Goal: Task Accomplishment & Management: Complete application form

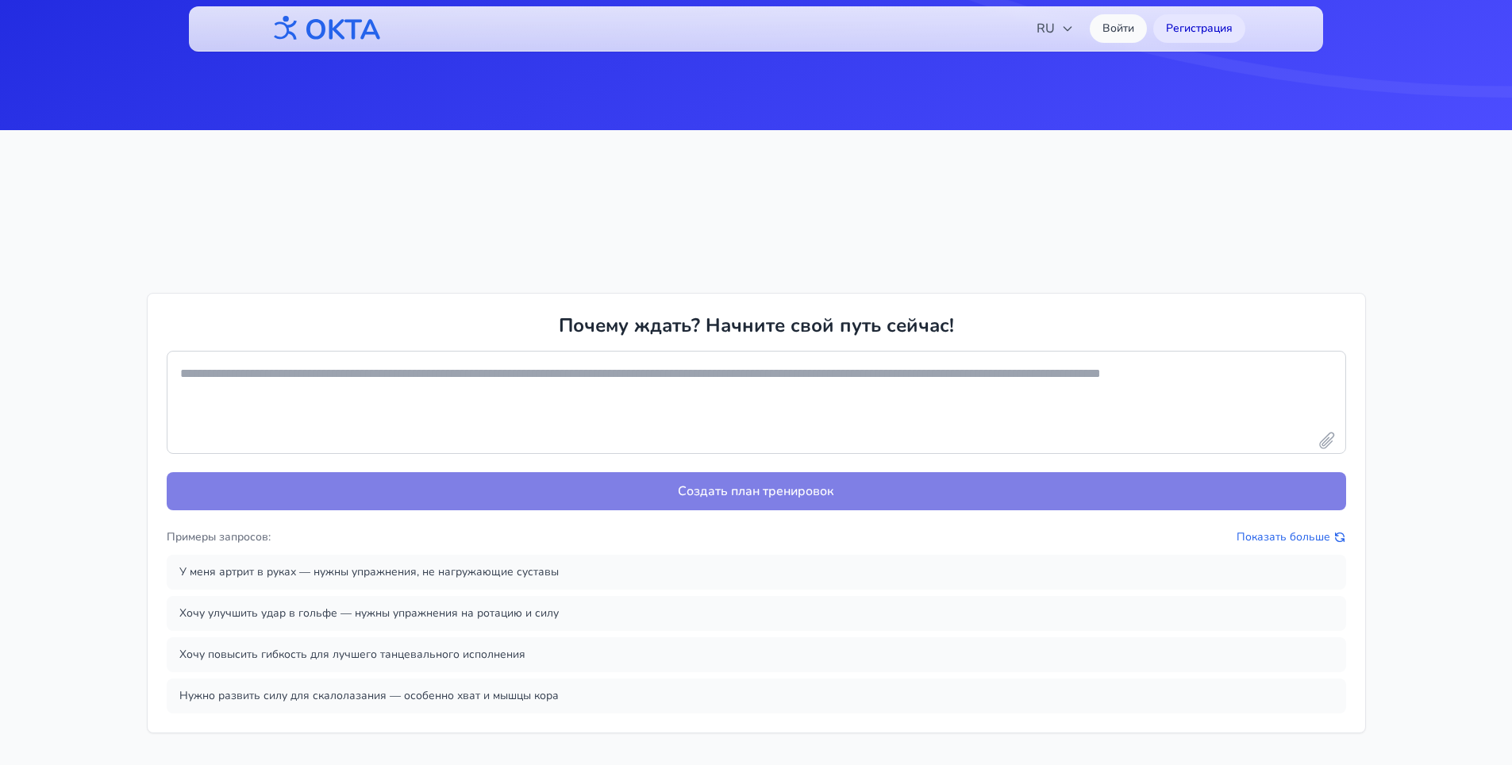
scroll to position [714, 0]
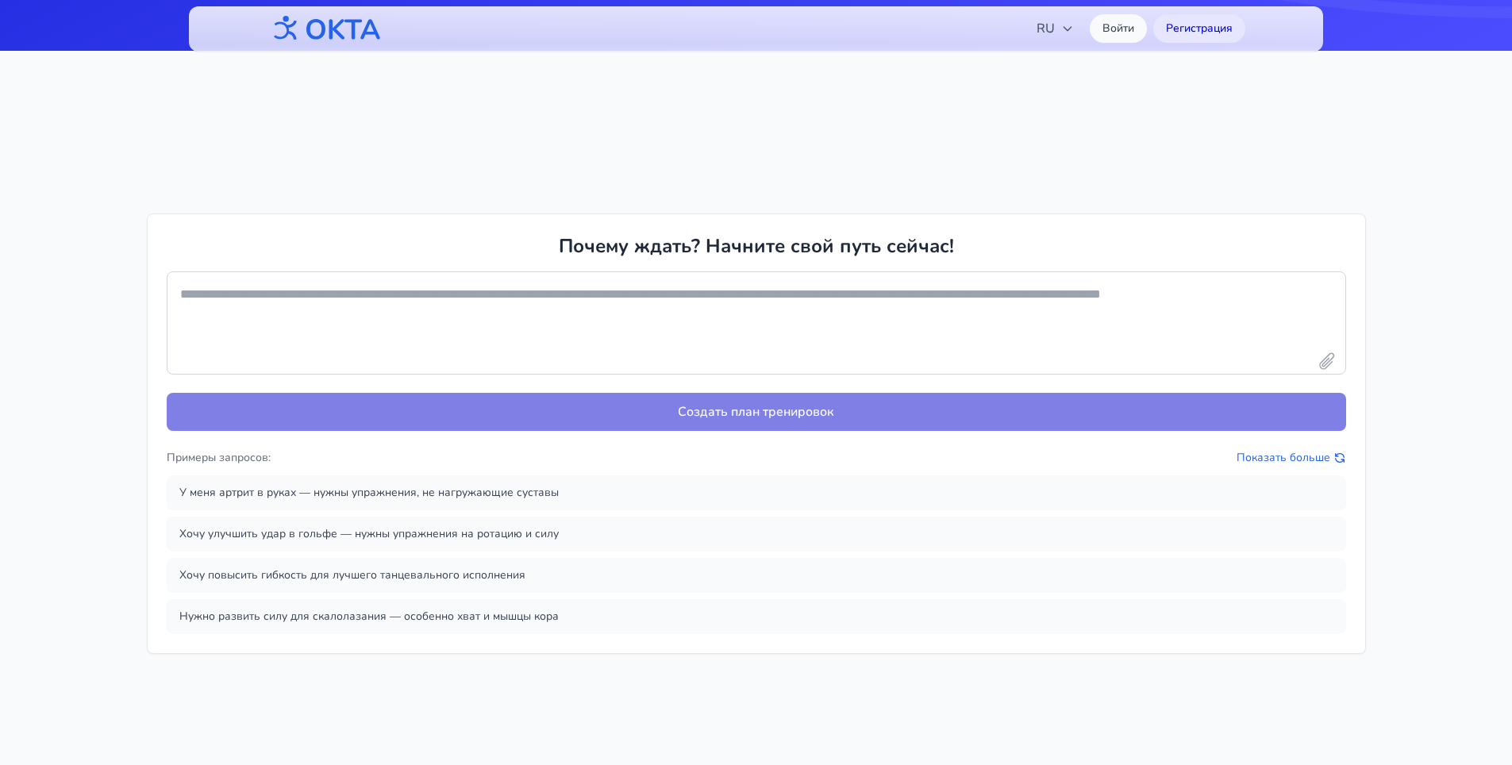
click at [1476, 359] on section "Почему ждать? Начните свой путь сейчас! Создать план тренировок Примеры запросо…" at bounding box center [756, 433] width 1512 height 765
click at [655, 303] on textarea at bounding box center [756, 322] width 1179 height 103
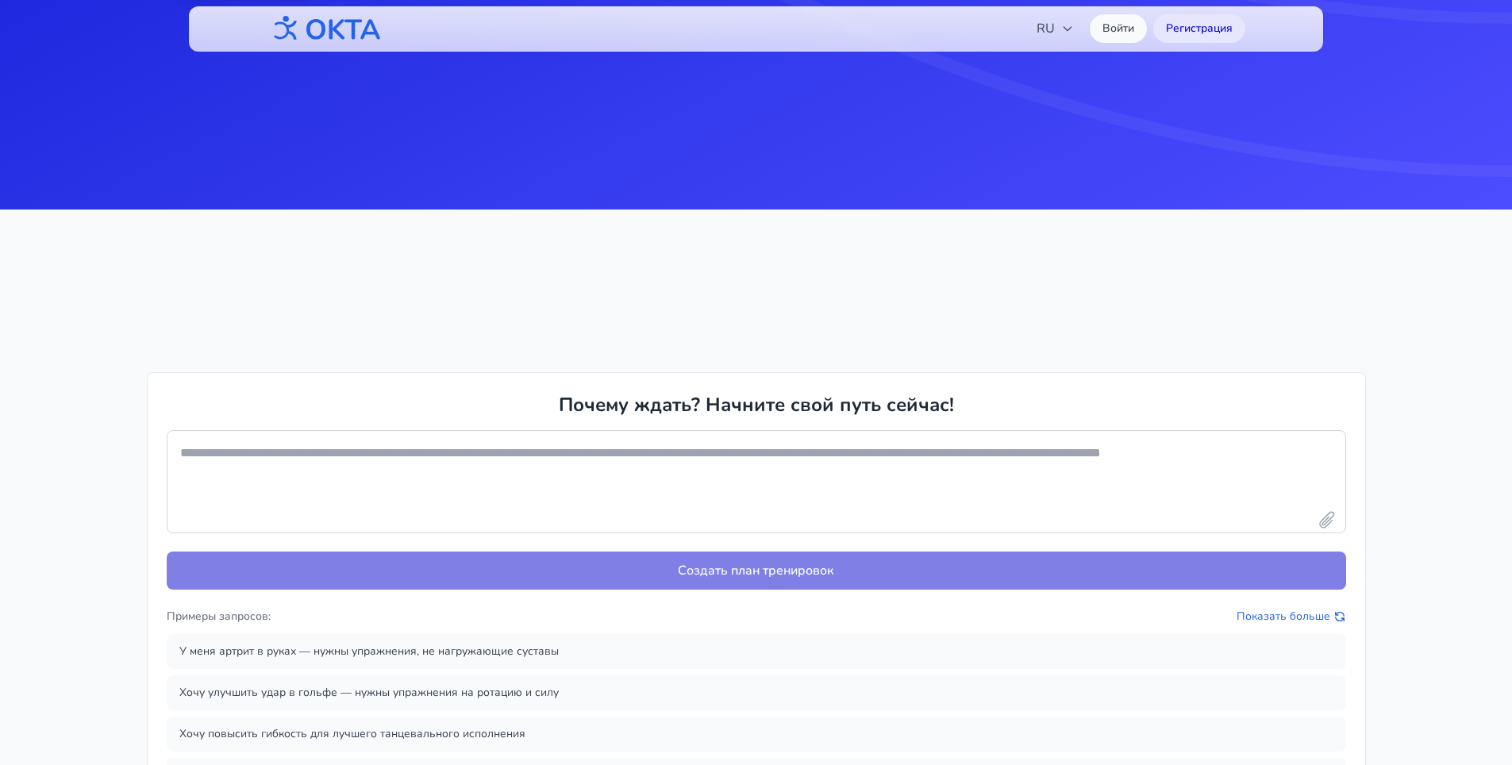
click at [851, 413] on h2 "Почему ждать? Начните свой путь сейчас!" at bounding box center [756, 404] width 395 height 25
click at [504, 468] on textarea at bounding box center [756, 481] width 1179 height 103
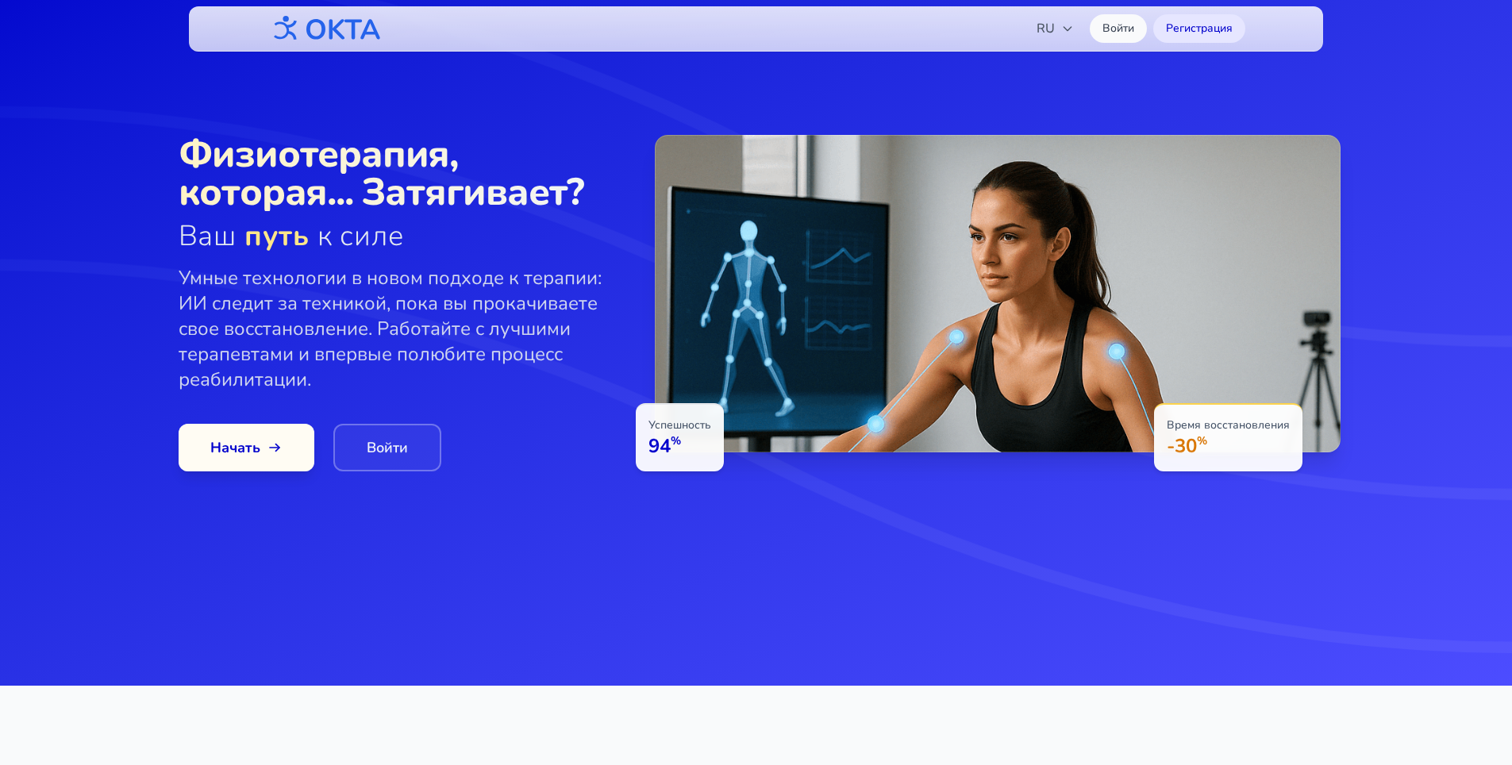
click at [300, 438] on span at bounding box center [245, 448] width 141 height 50
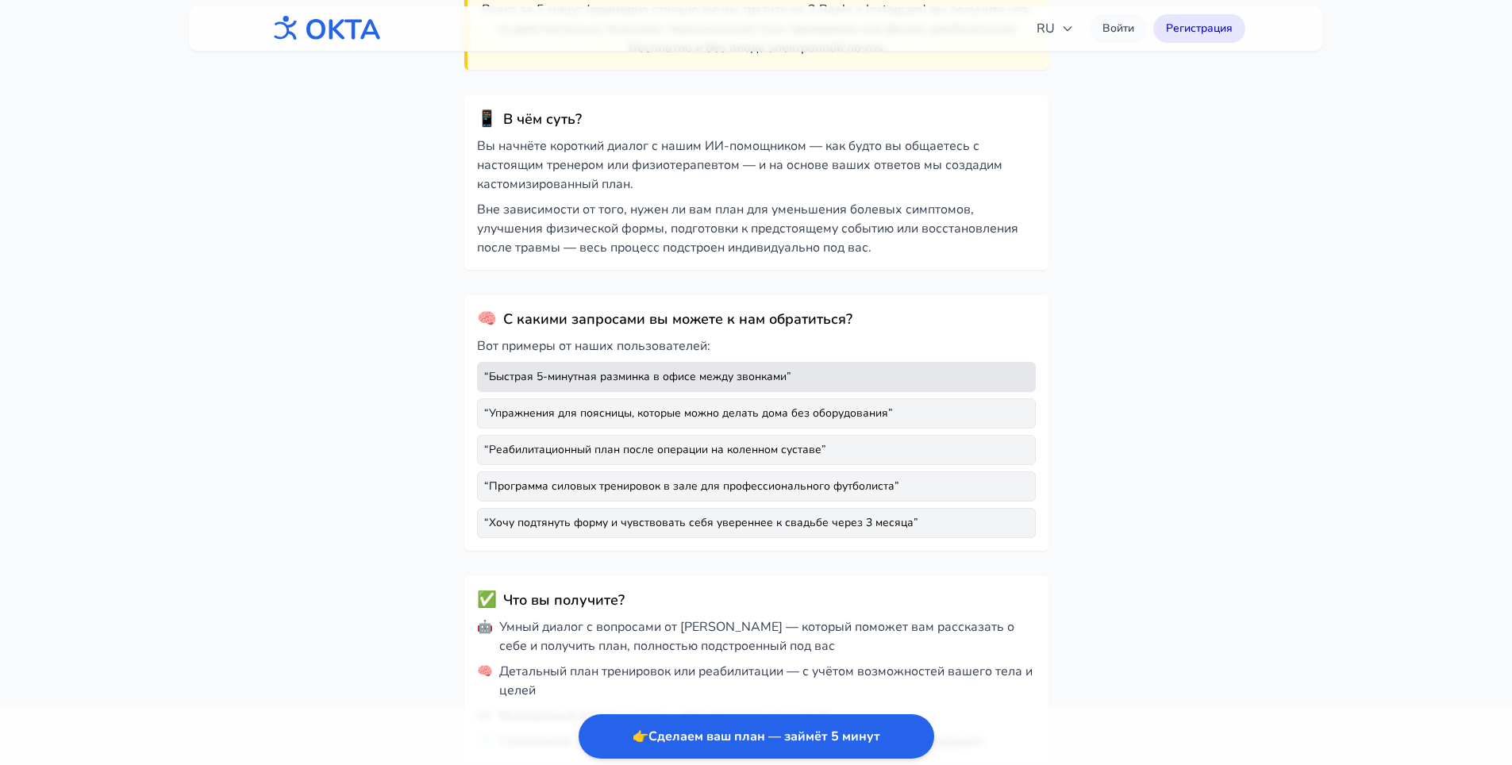
scroll to position [238, 0]
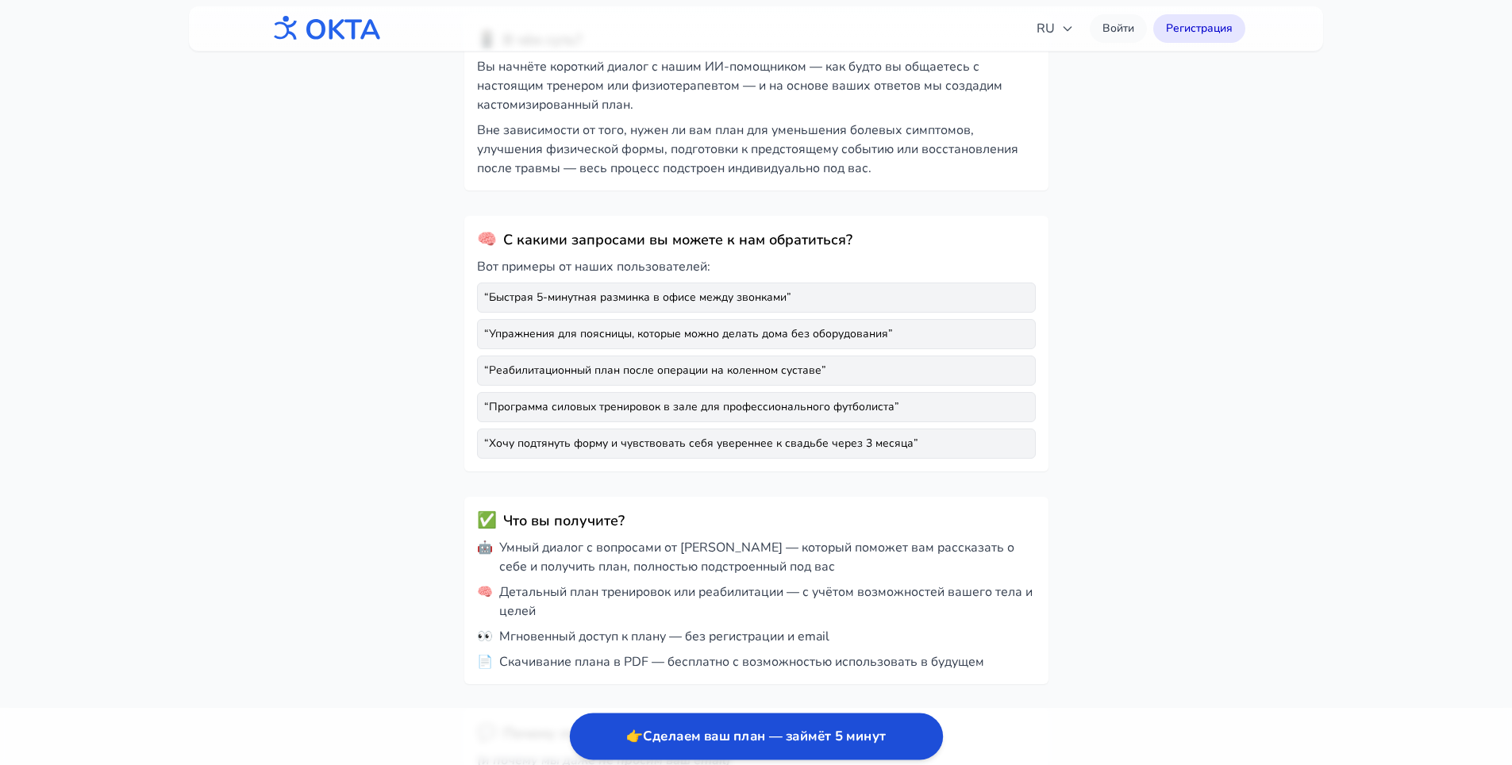
click at [788, 740] on button "👉 Сделаем ваш план — займёт 5 минут" at bounding box center [755, 736] width 373 height 47
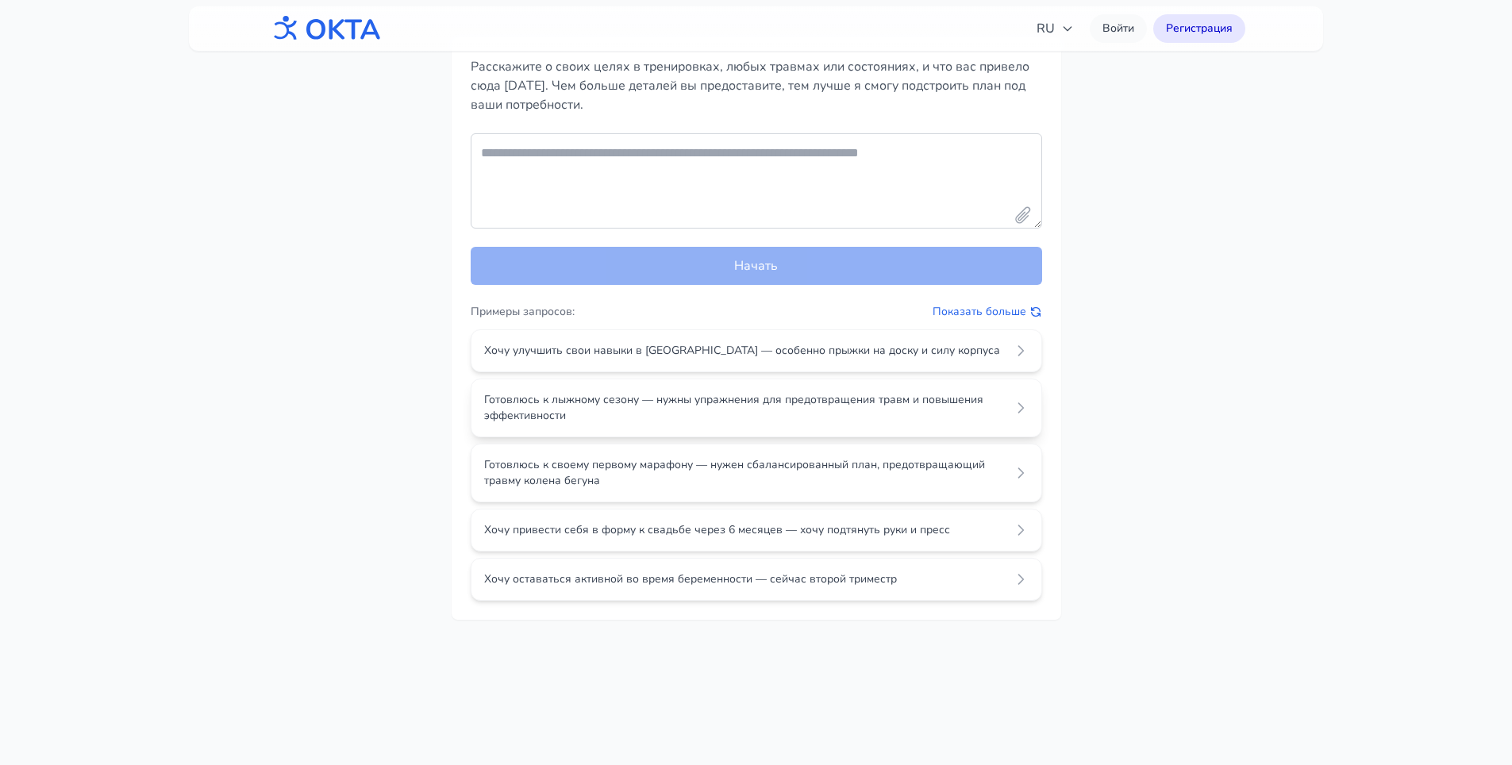
scroll to position [0, 0]
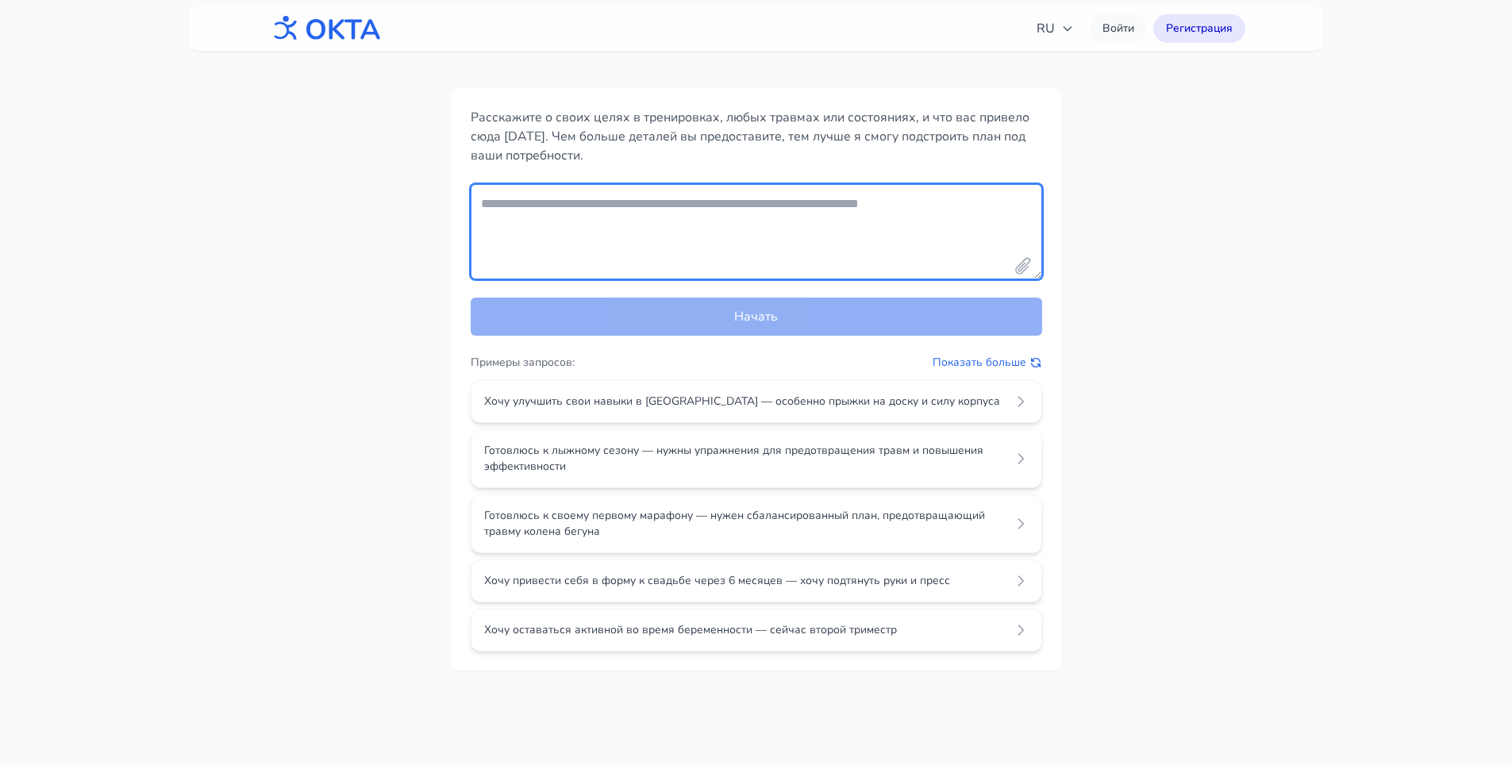
click at [720, 212] on textarea "Your fitness goals and conditions" at bounding box center [756, 231] width 571 height 95
type textarea "*"
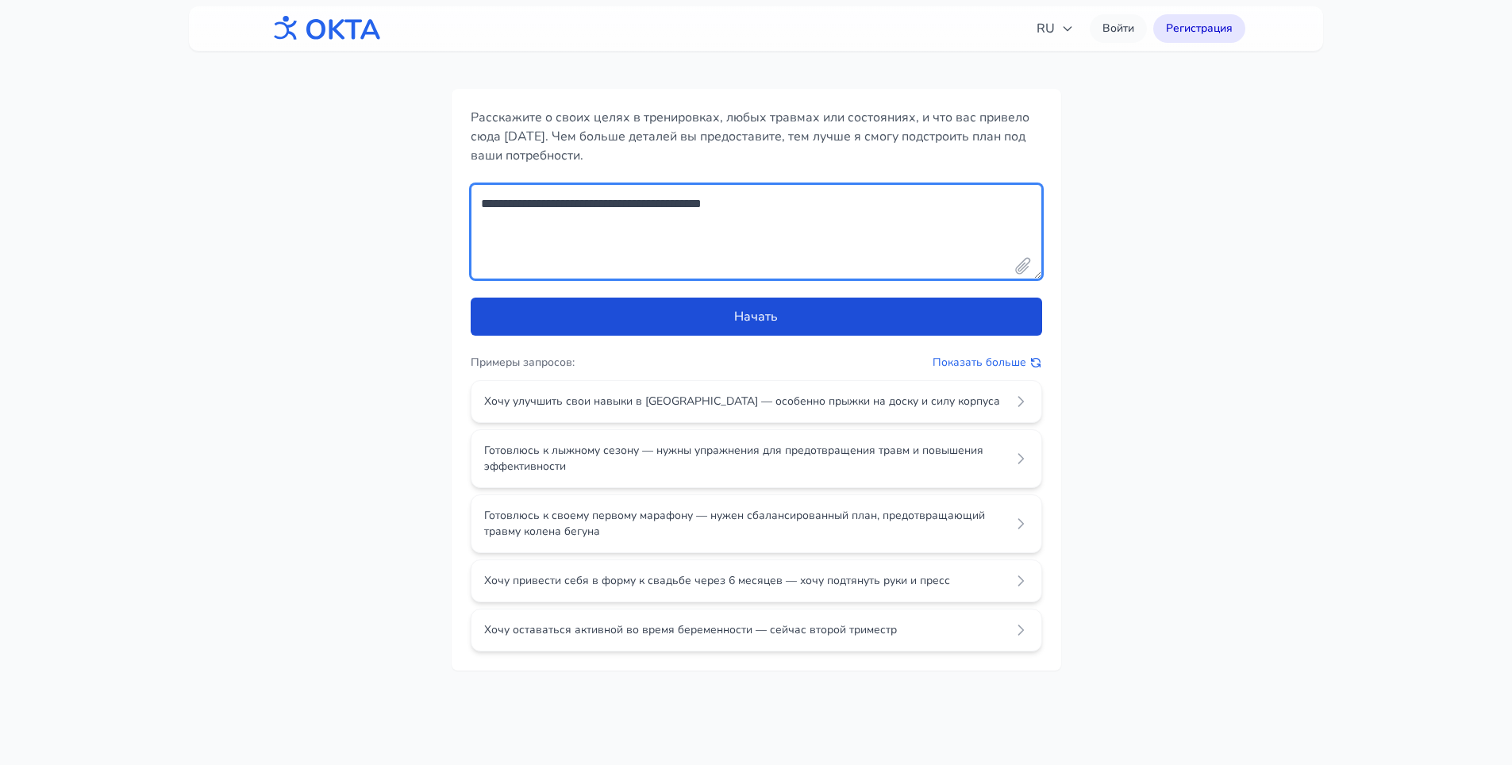
type textarea "**********"
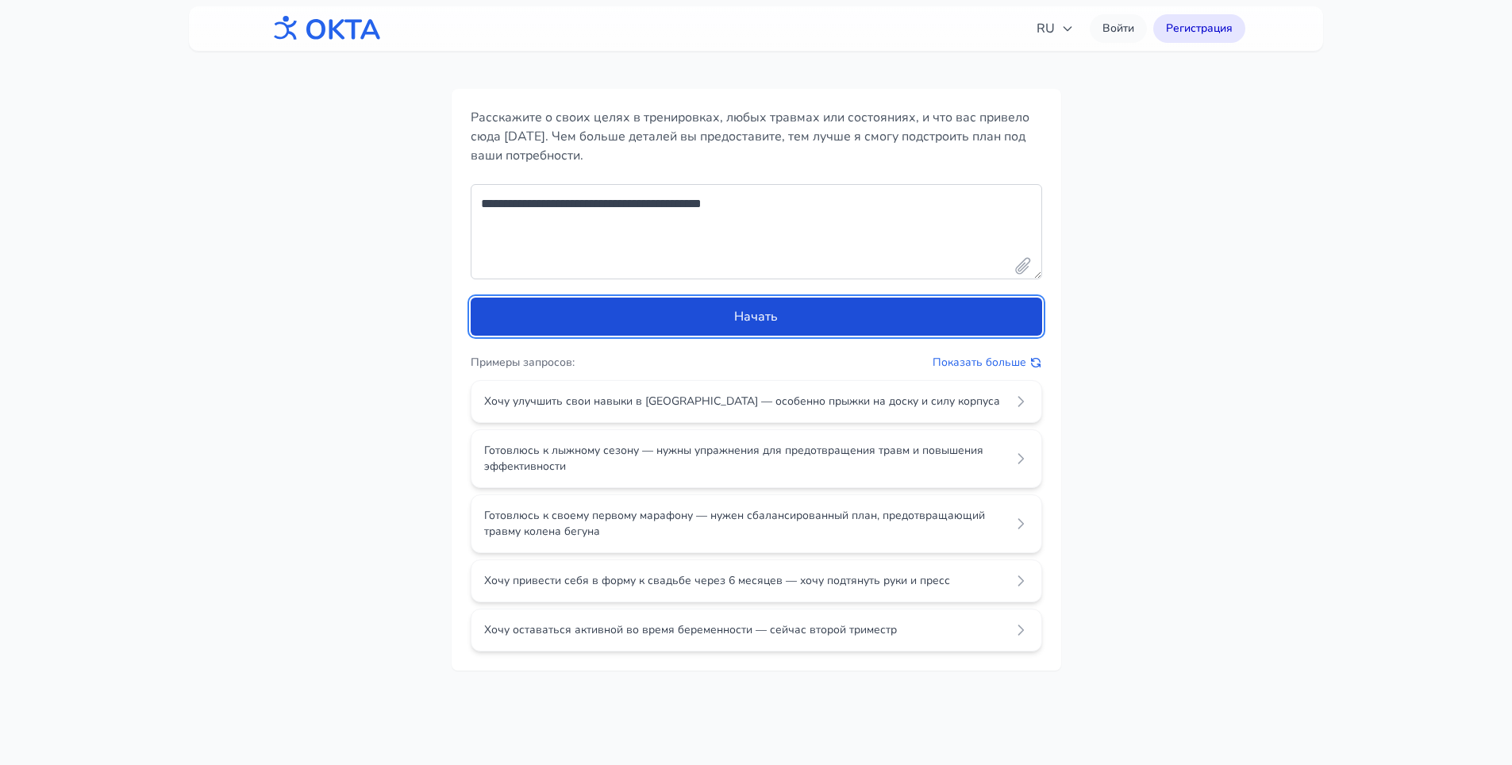
click at [762, 323] on button "Начать" at bounding box center [756, 317] width 571 height 38
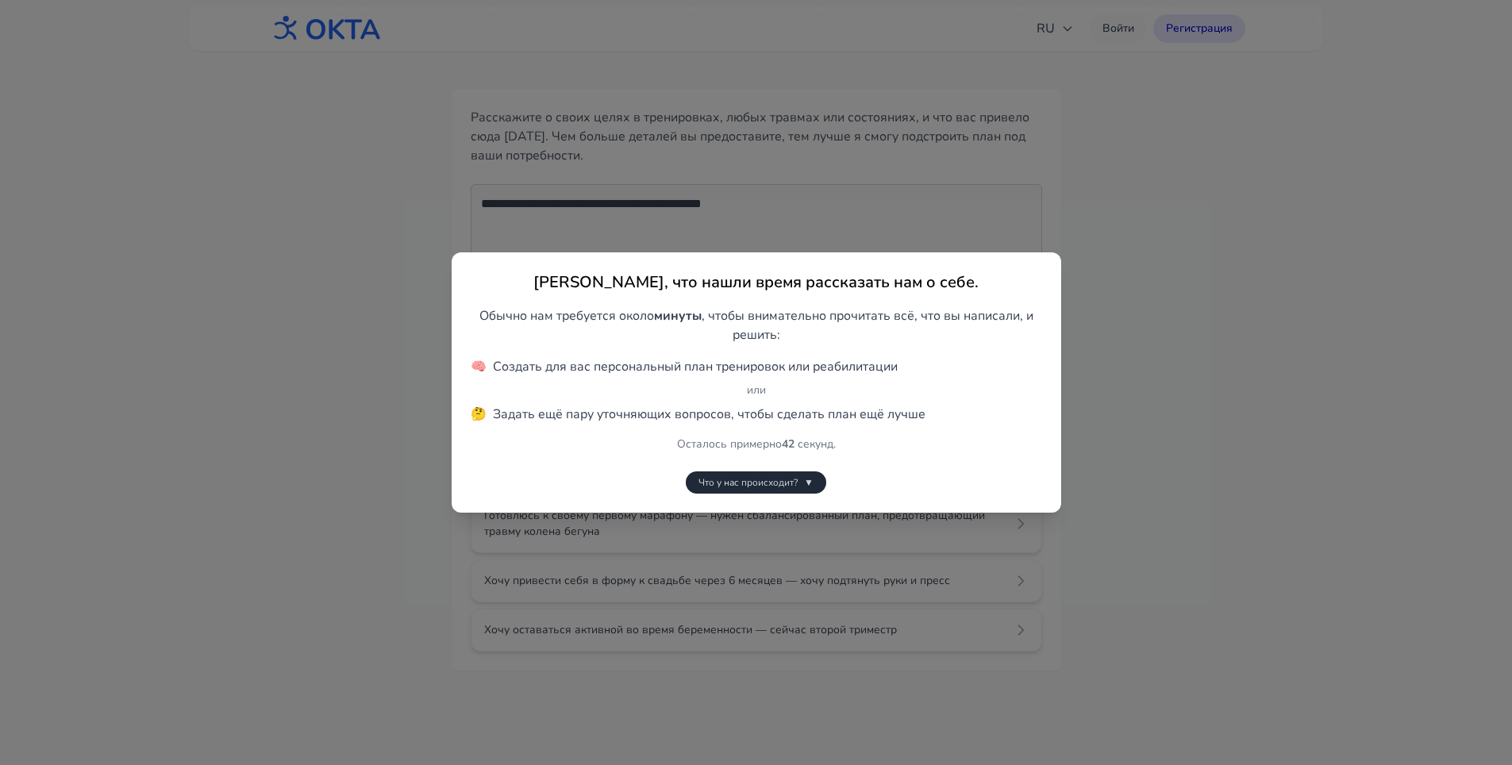
click at [784, 417] on span "Задать ещё пару уточняющих вопросов, чтобы сделать план ещё лучше" at bounding box center [709, 414] width 432 height 19
click at [751, 393] on li "или" at bounding box center [756, 390] width 571 height 16
click at [800, 483] on button "Что у нас происходит? ▼" at bounding box center [756, 482] width 140 height 22
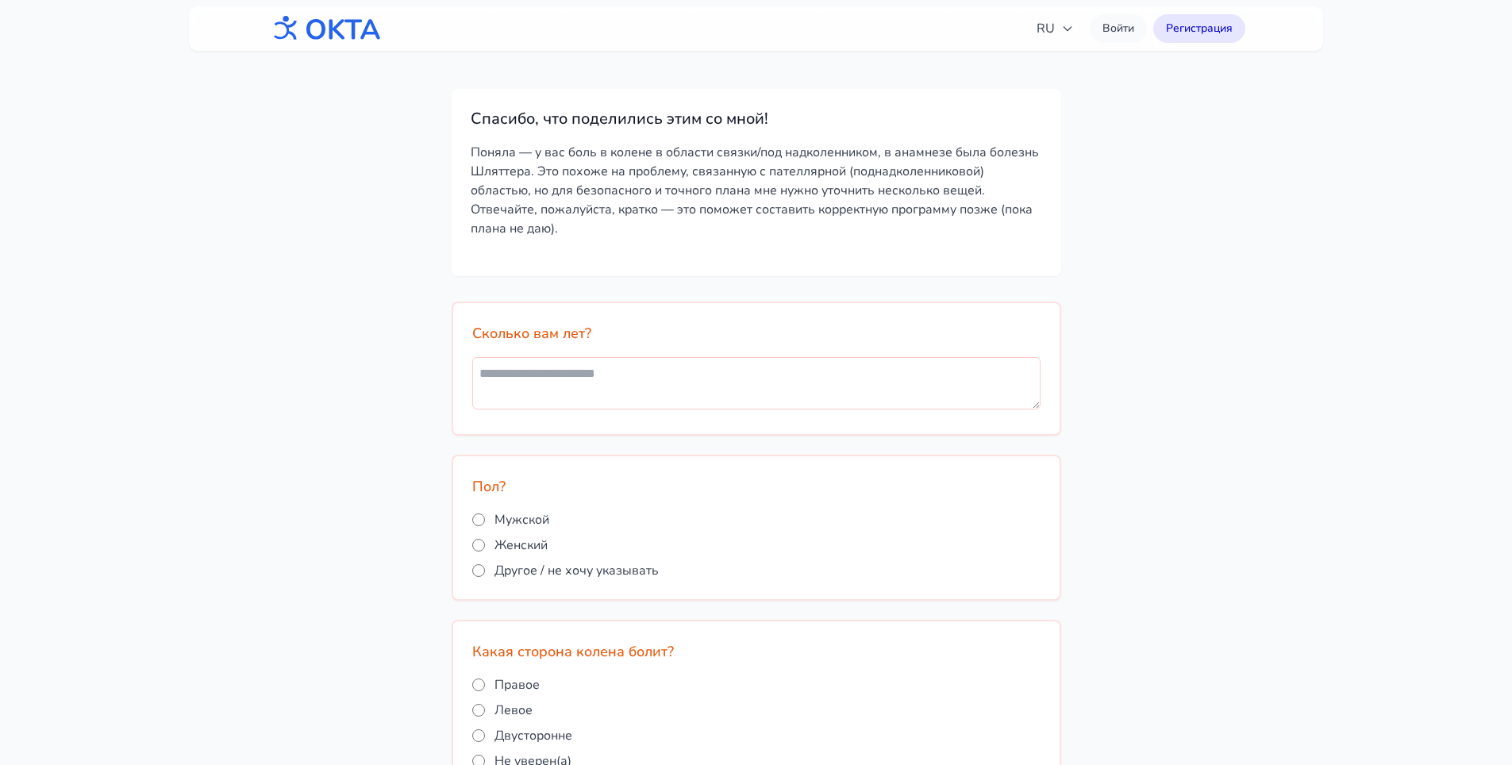
scroll to position [79, 0]
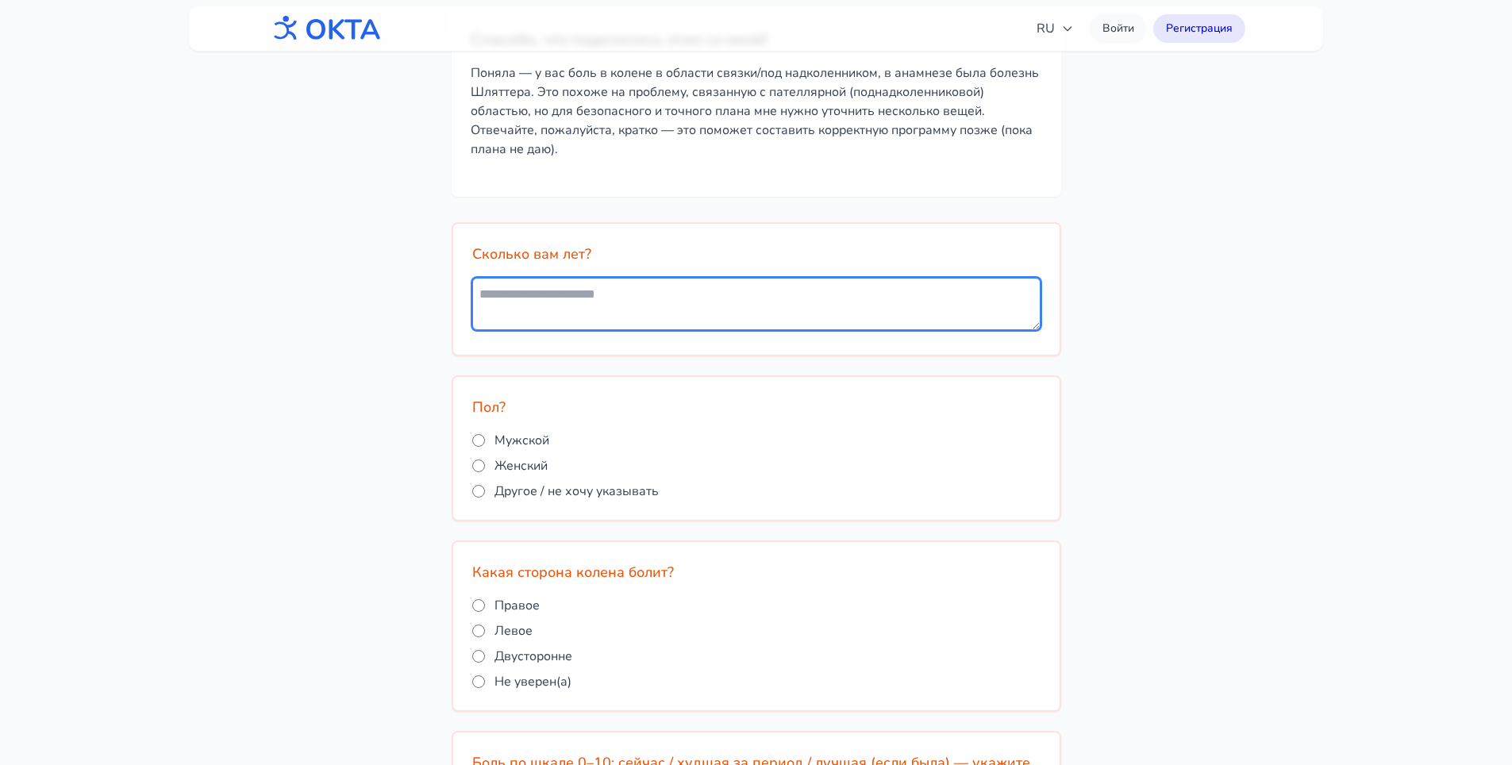
click at [655, 296] on textarea at bounding box center [756, 304] width 568 height 52
type textarea "**"
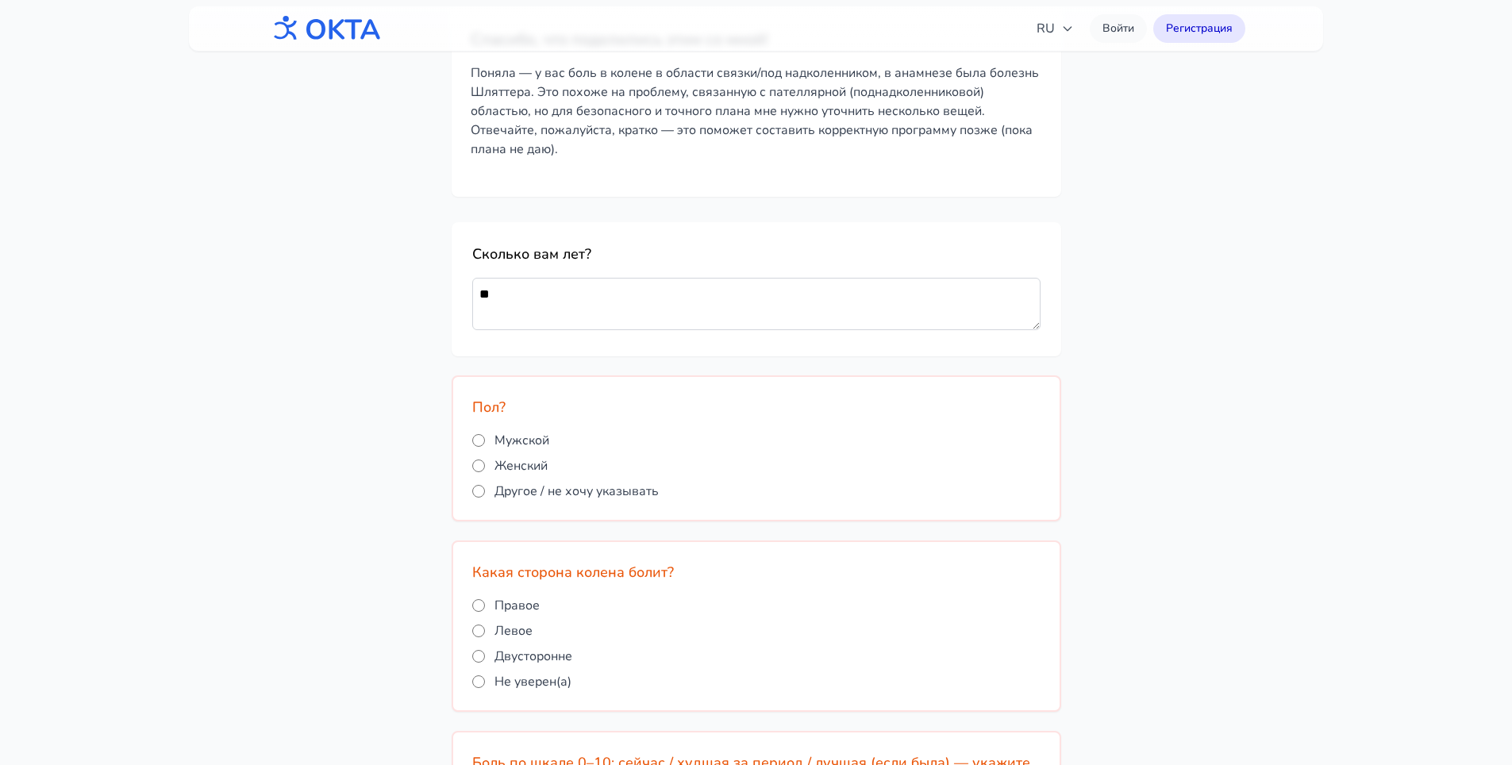
click at [517, 439] on span "Мужской" at bounding box center [521, 440] width 55 height 19
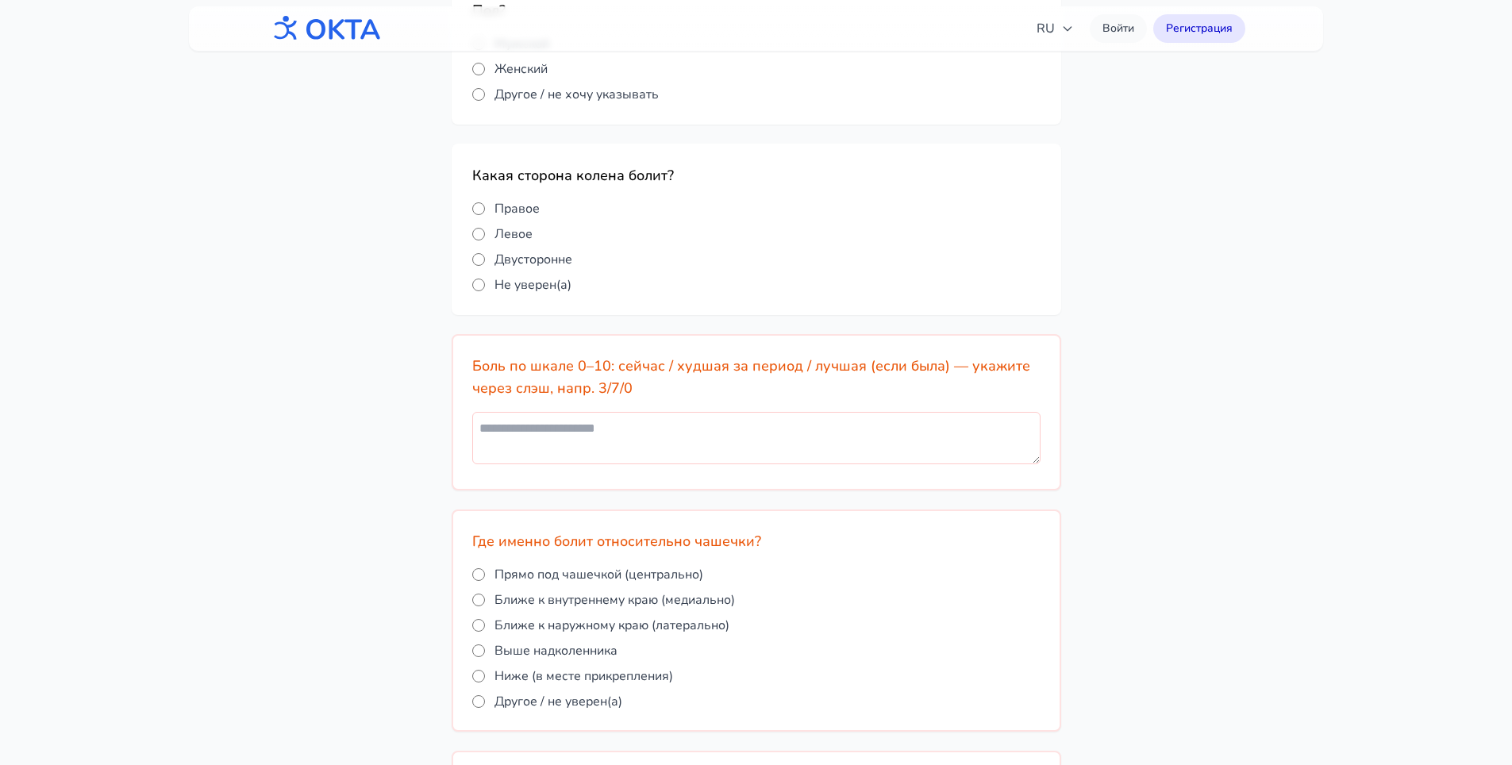
scroll to position [555, 0]
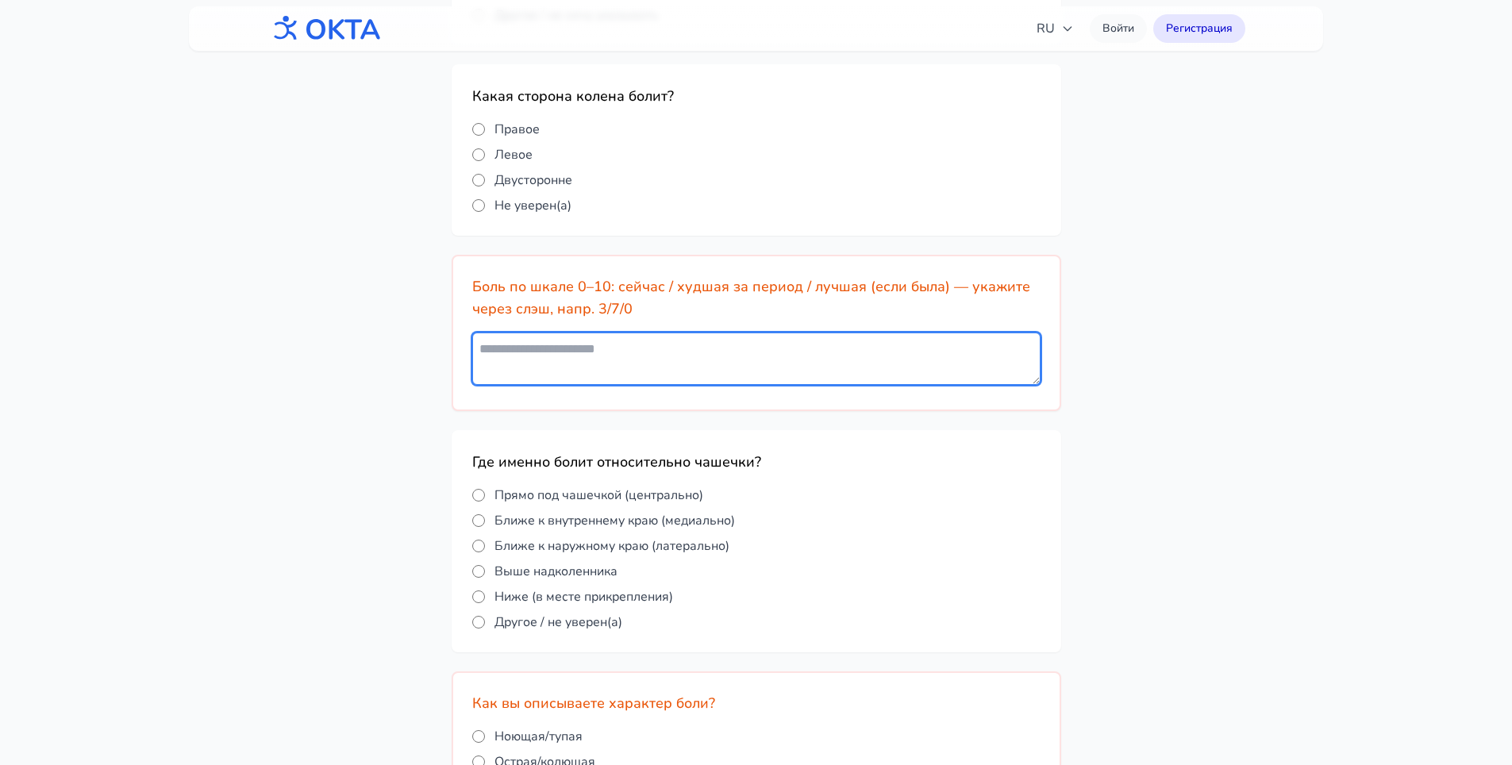
click at [568, 369] on textarea at bounding box center [756, 358] width 568 height 52
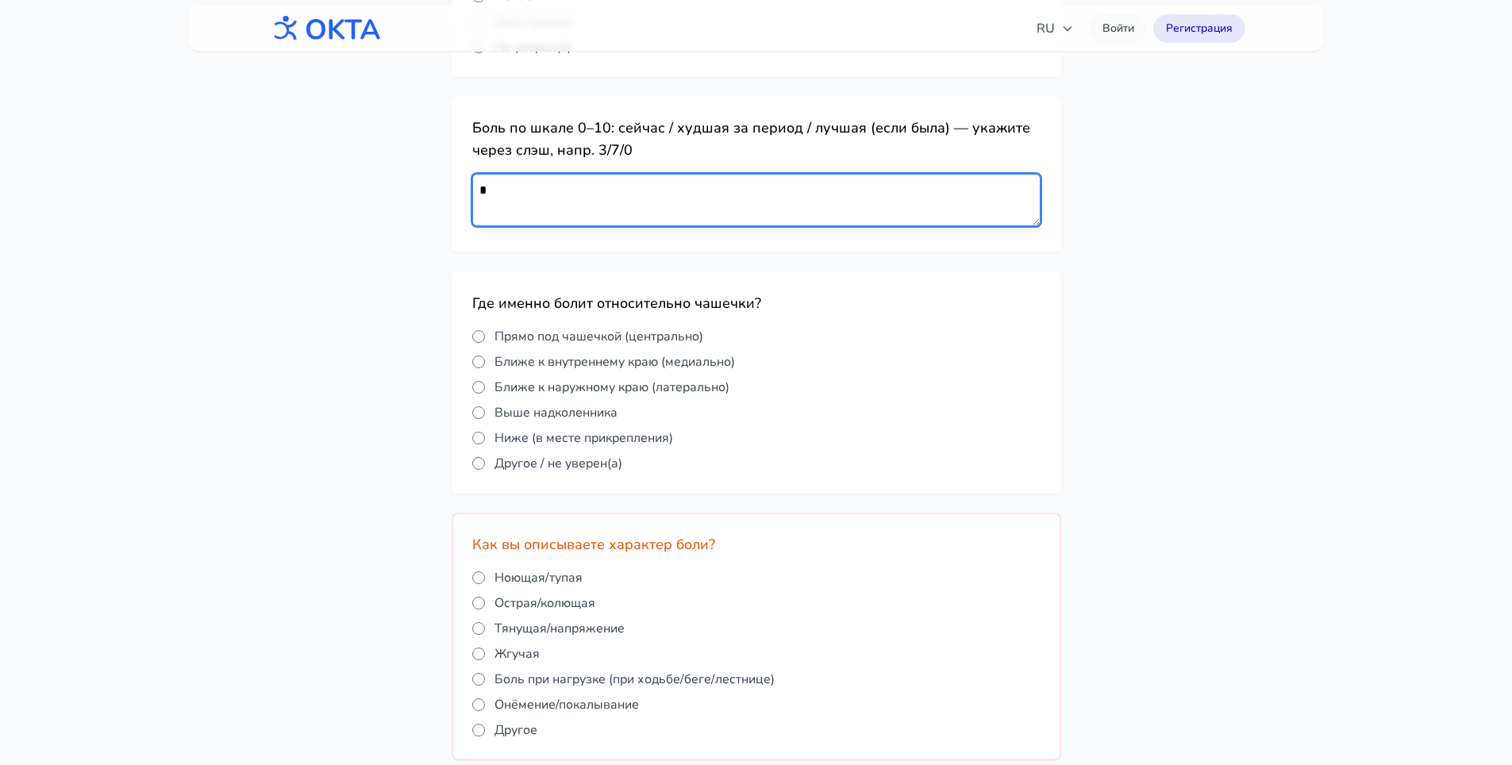
scroll to position [793, 0]
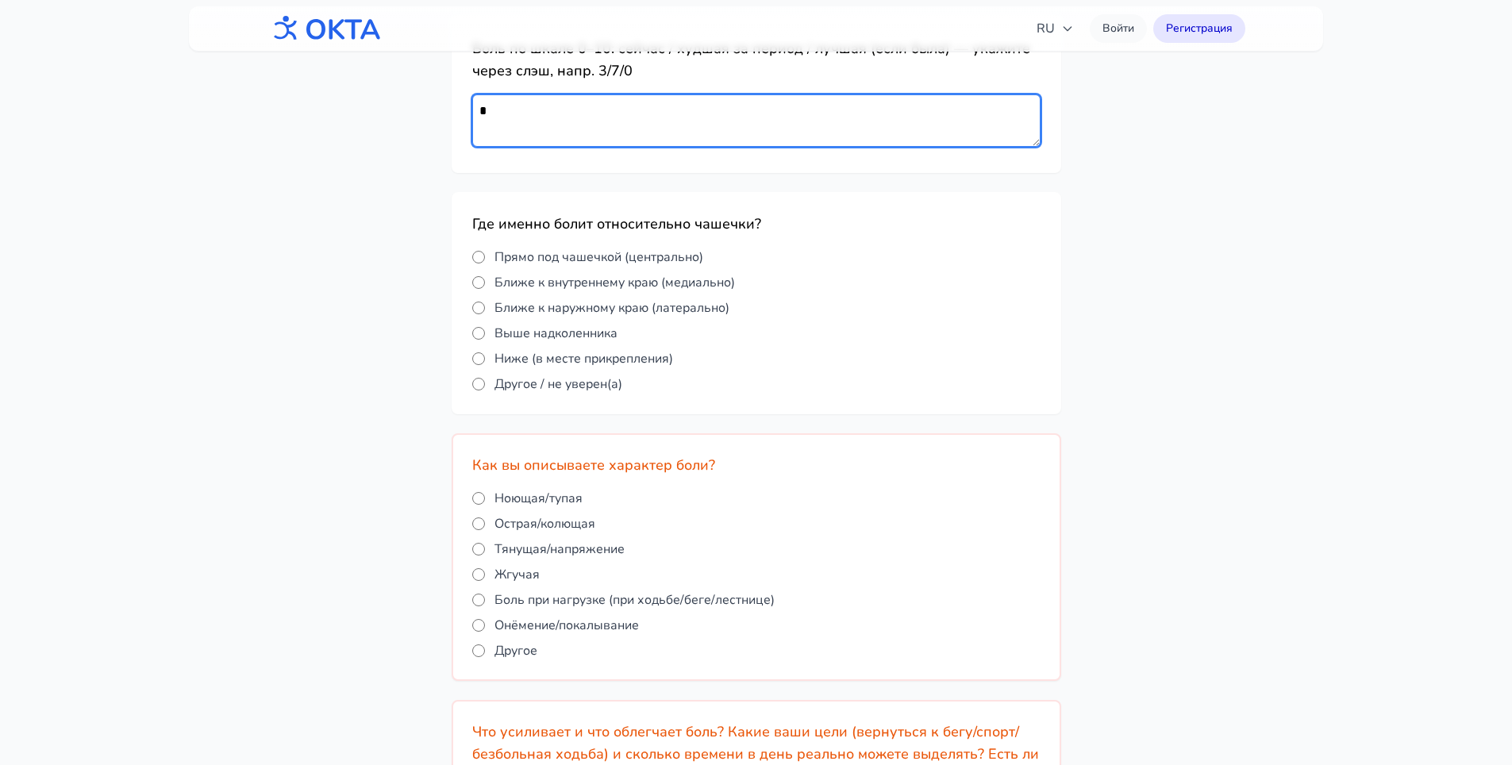
type textarea "*"
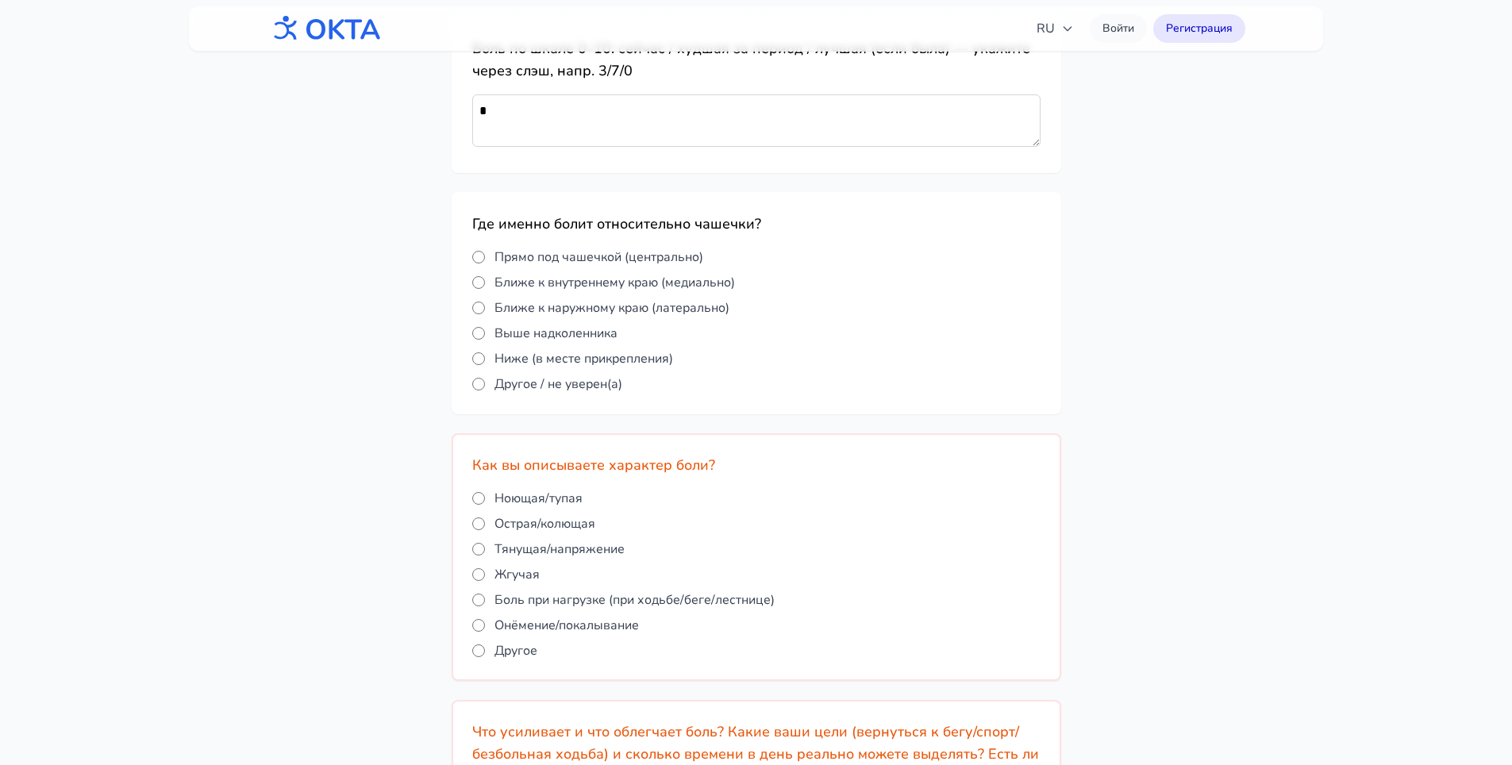
click at [480, 505] on label "Ноющая/тупая" at bounding box center [756, 498] width 568 height 19
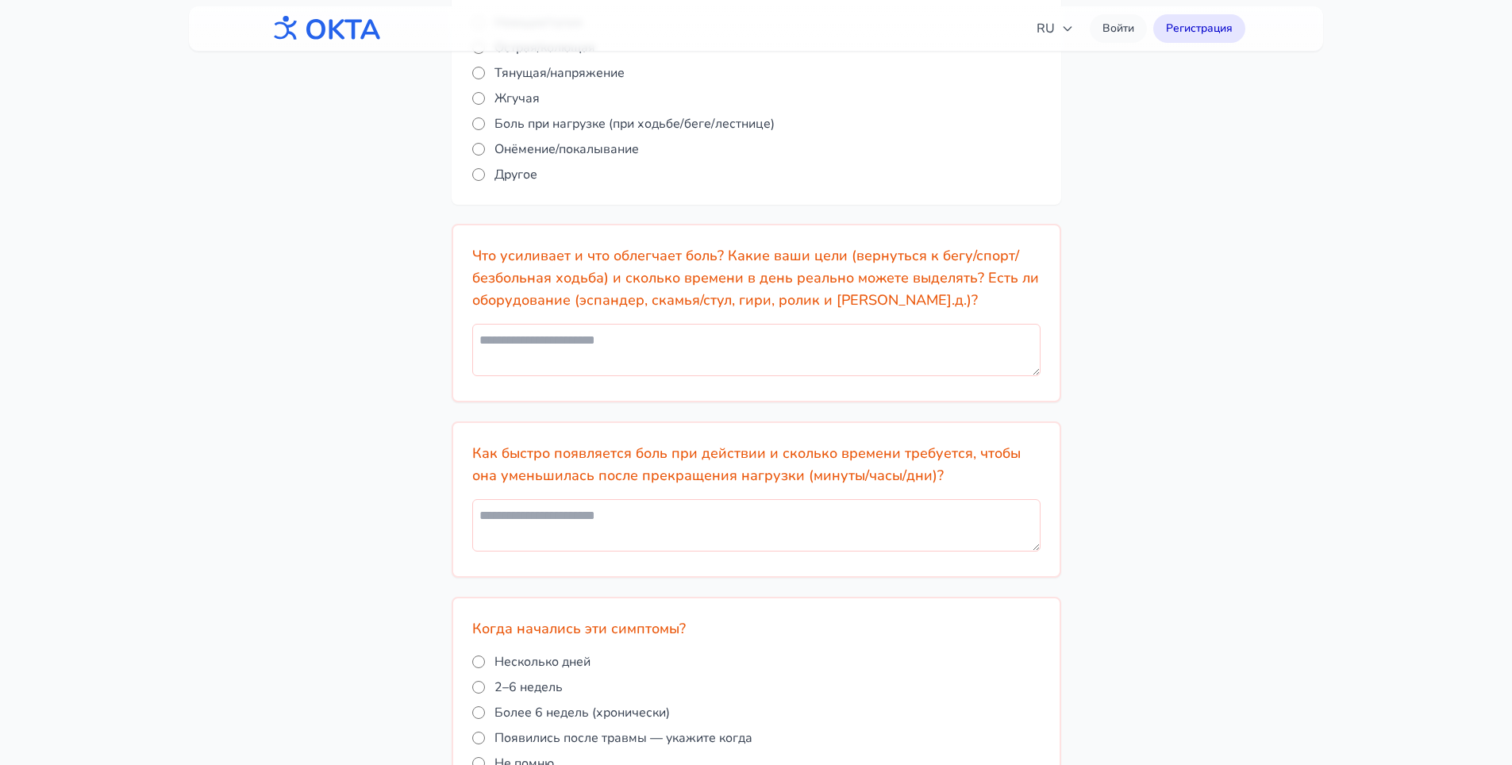
scroll to position [1349, 0]
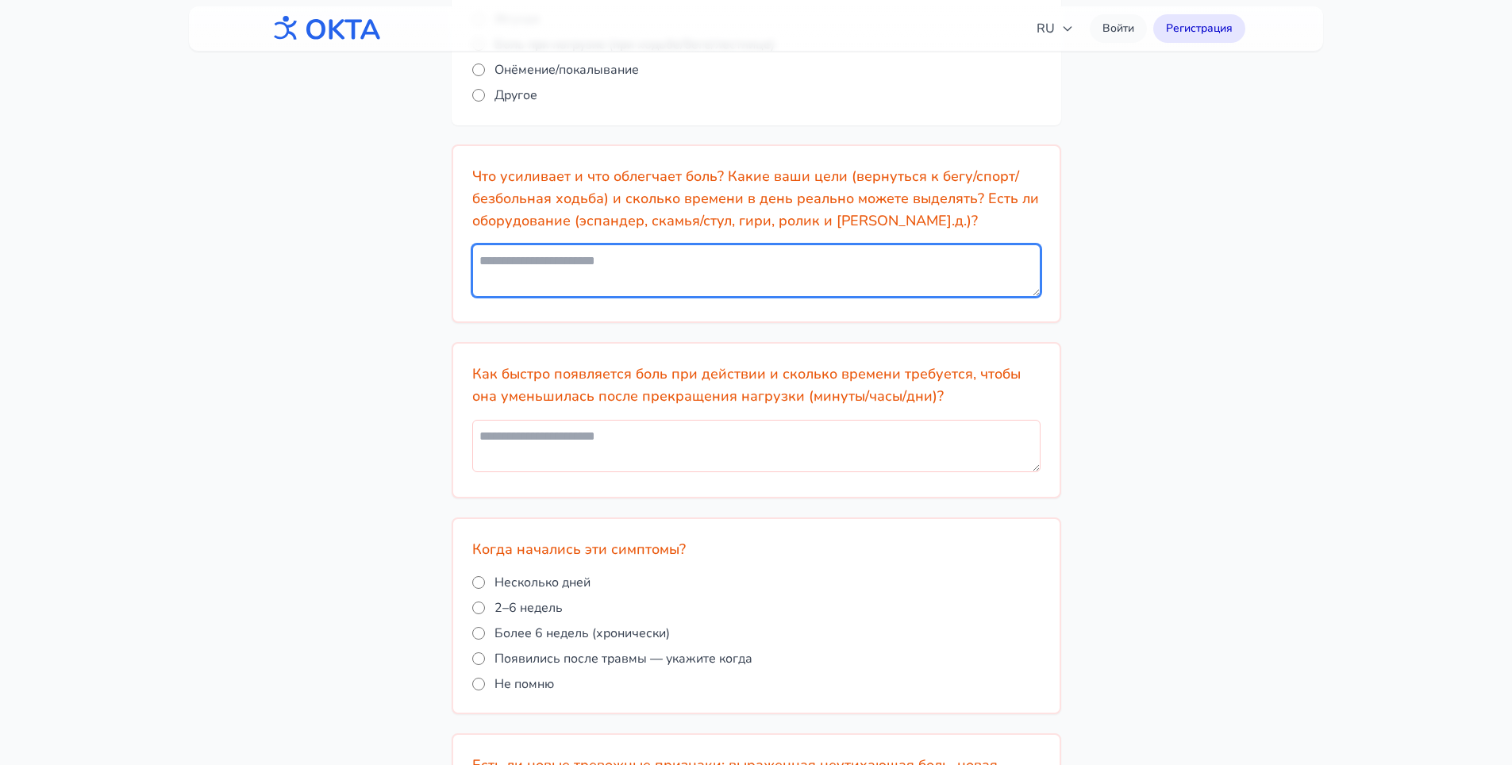
click at [628, 274] on textarea at bounding box center [756, 270] width 568 height 52
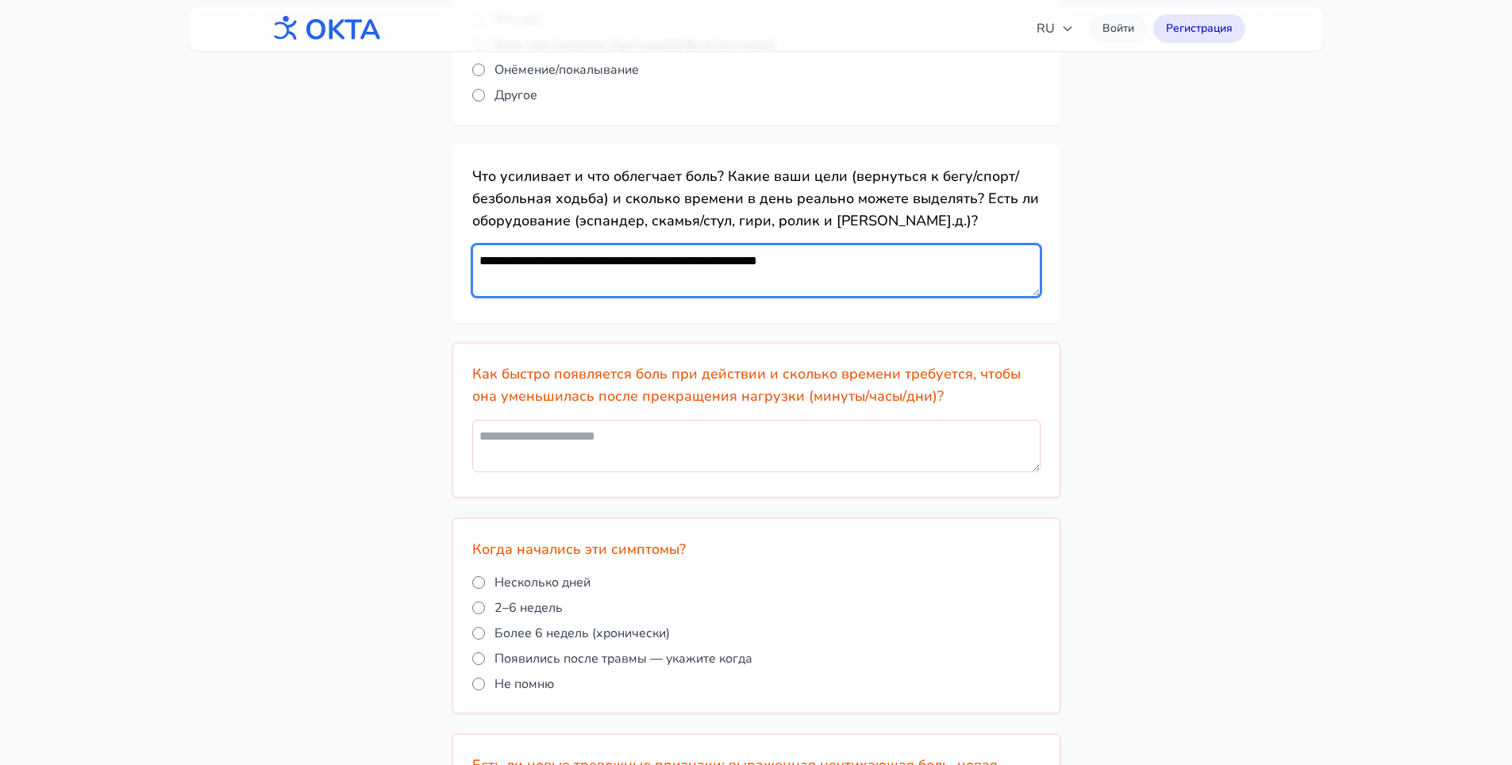
type textarea "**********"
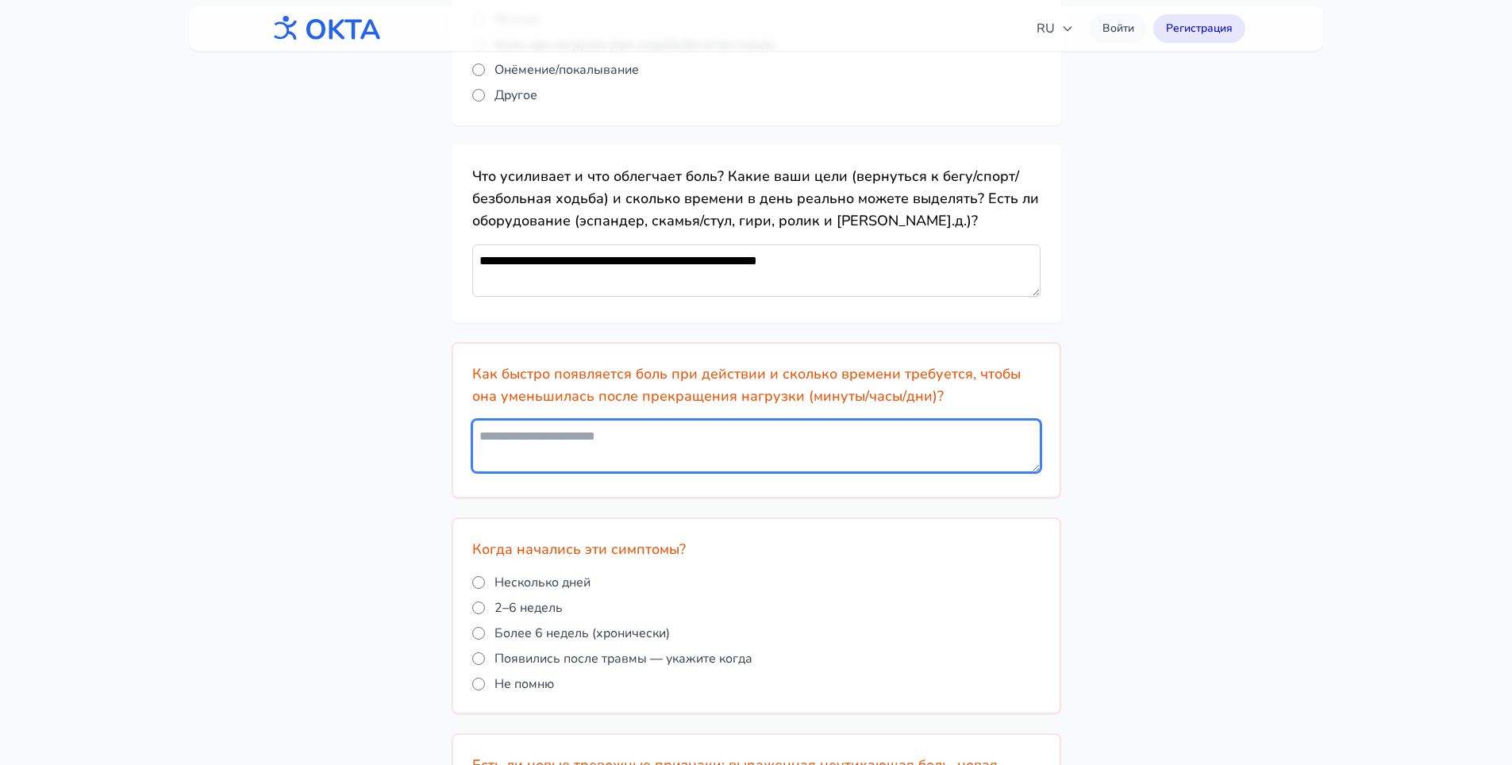
drag, startPoint x: 761, startPoint y: 435, endPoint x: 774, endPoint y: 425, distance: 16.5
click at [762, 435] on textarea at bounding box center [756, 446] width 568 height 52
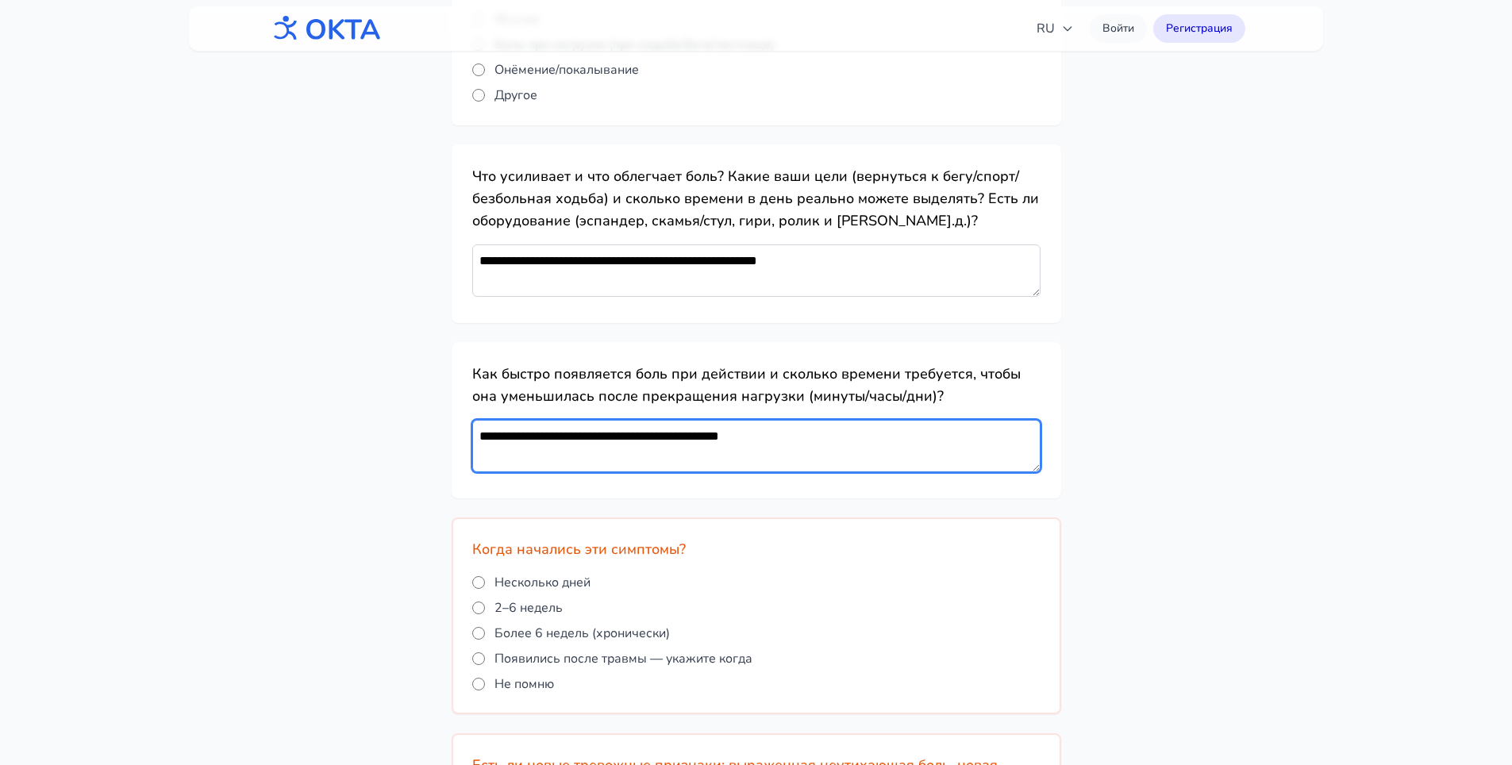
scroll to position [1508, 0]
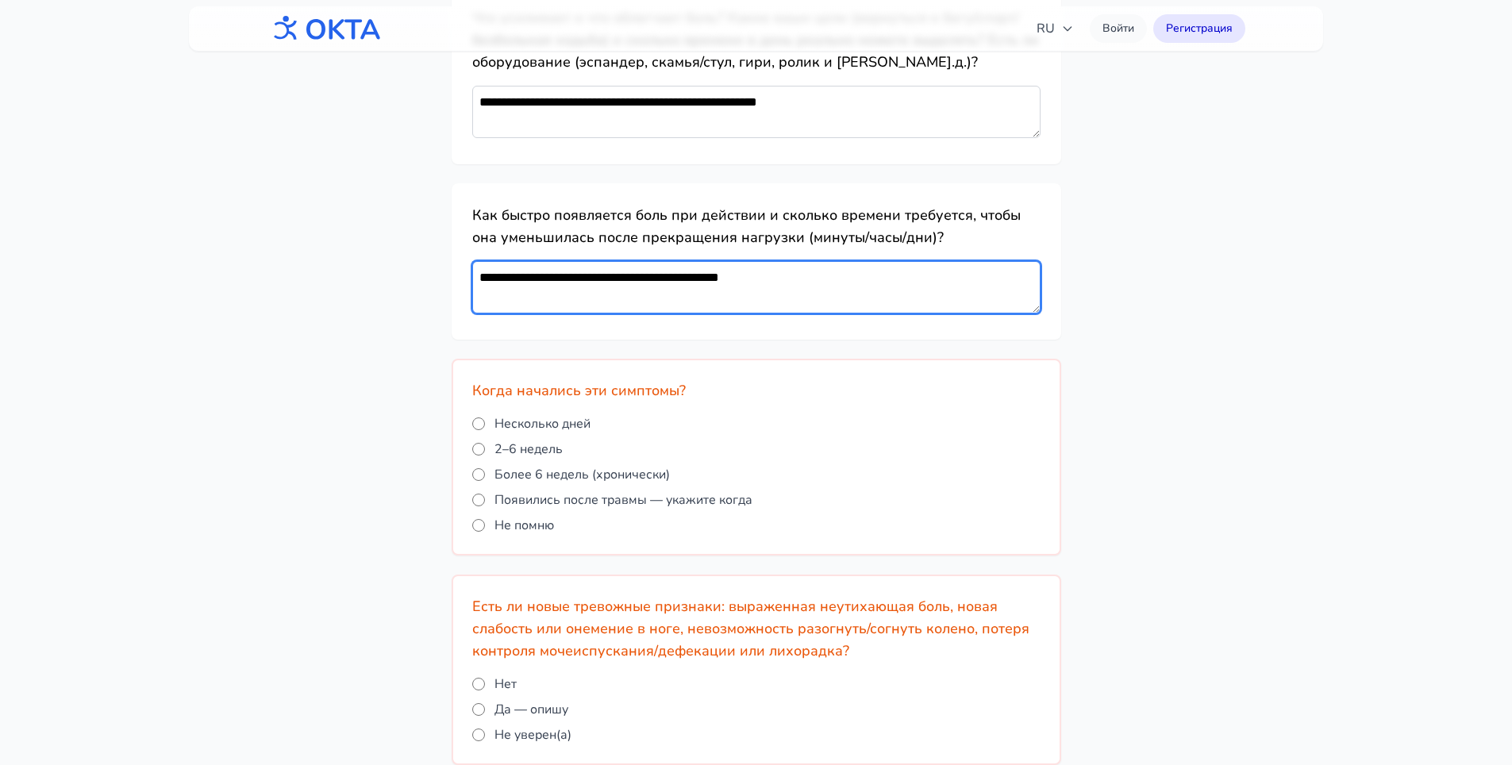
type textarea "**********"
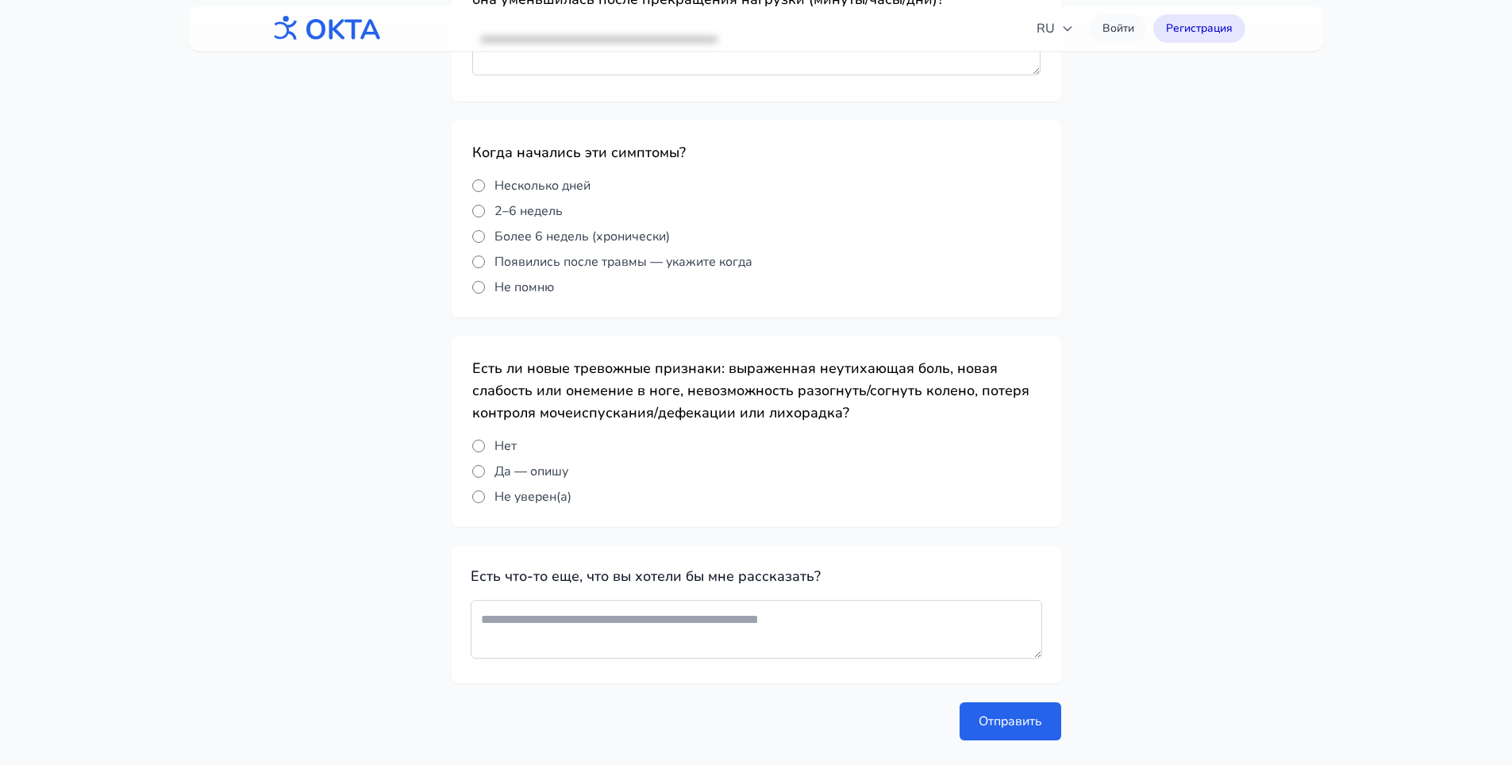
scroll to position [1785, 0]
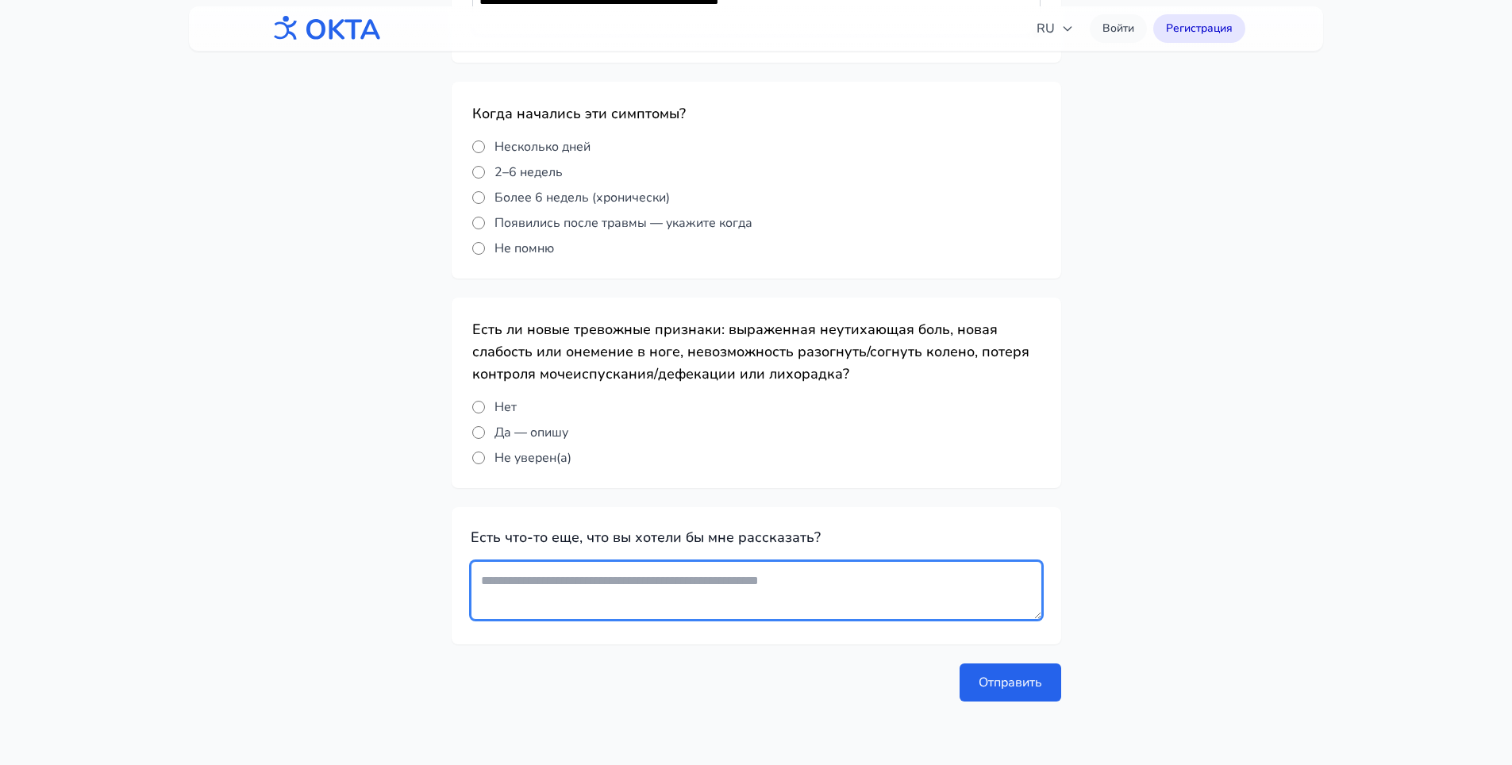
click at [639, 578] on textarea at bounding box center [756, 590] width 571 height 59
type textarea "**********"
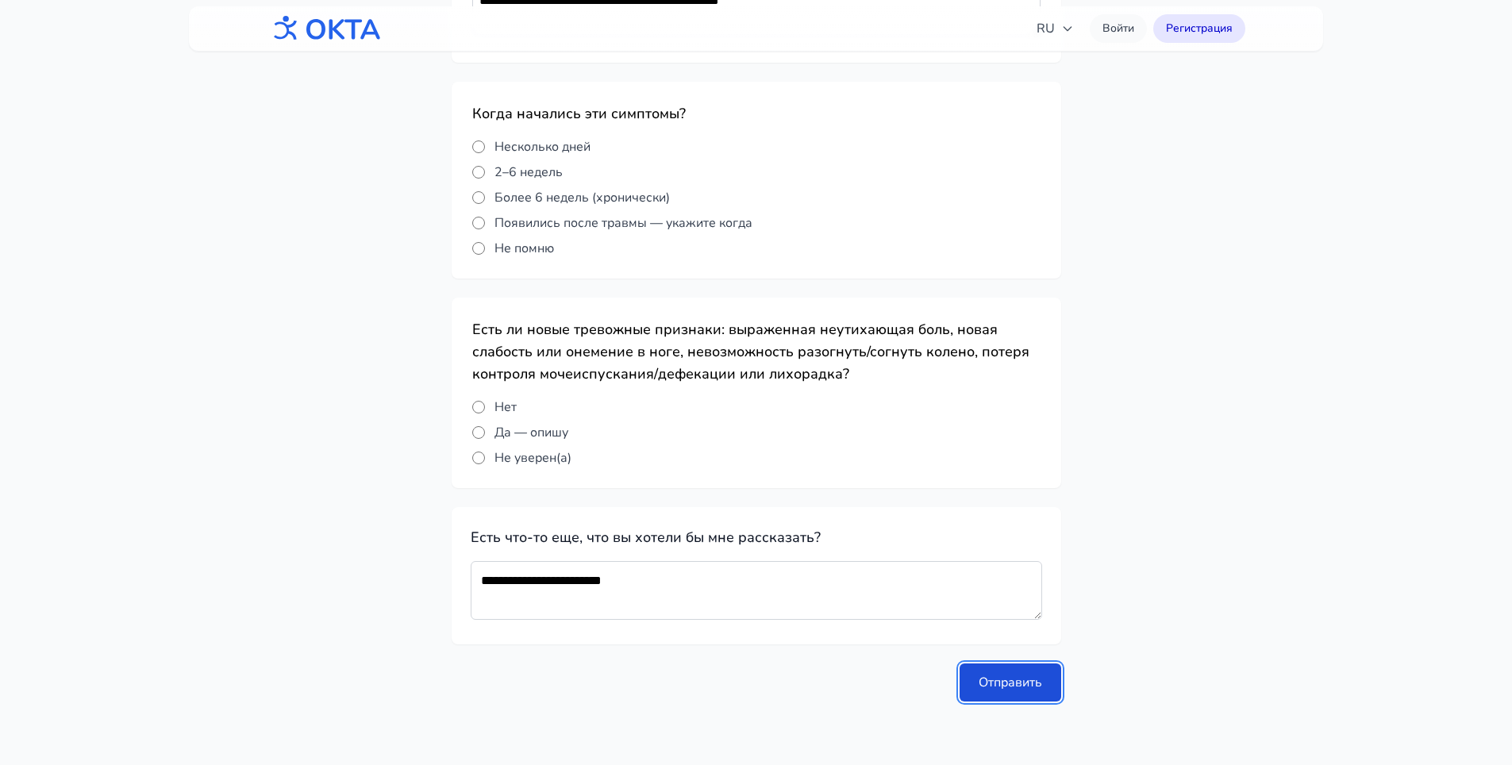
click at [1025, 680] on button "Отправить" at bounding box center [1010, 682] width 102 height 38
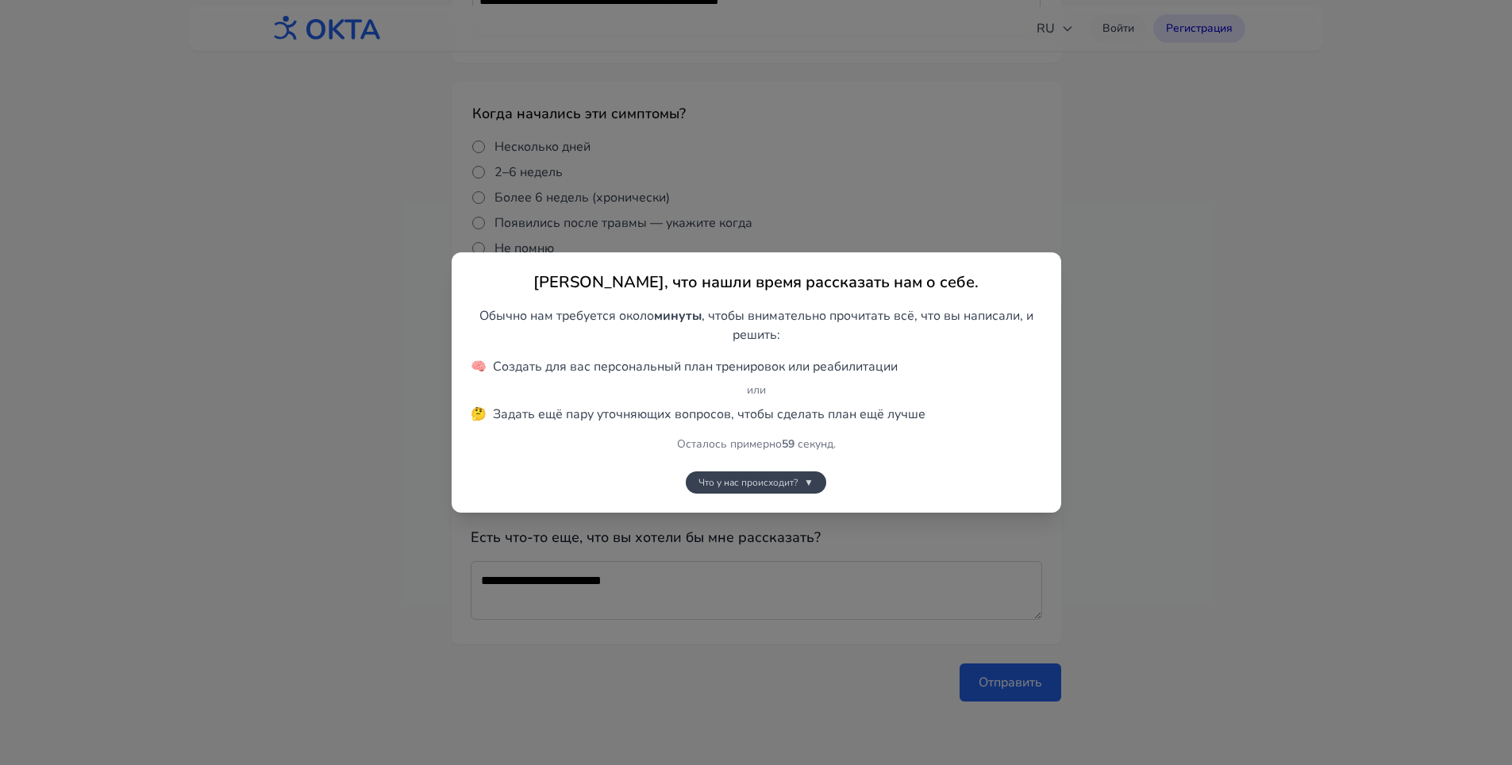
click at [778, 478] on span "Что у нас происходит?" at bounding box center [747, 482] width 99 height 13
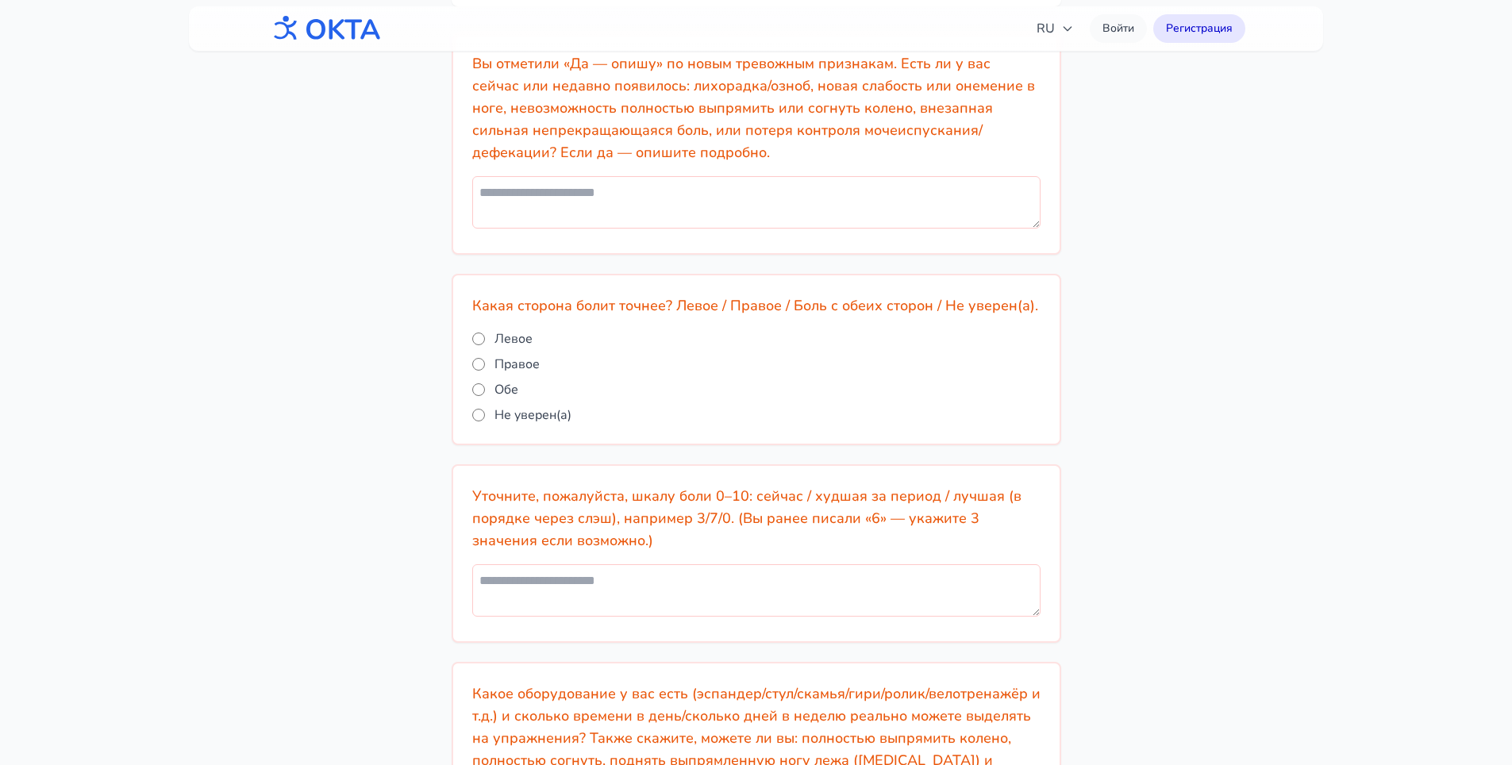
scroll to position [0, 0]
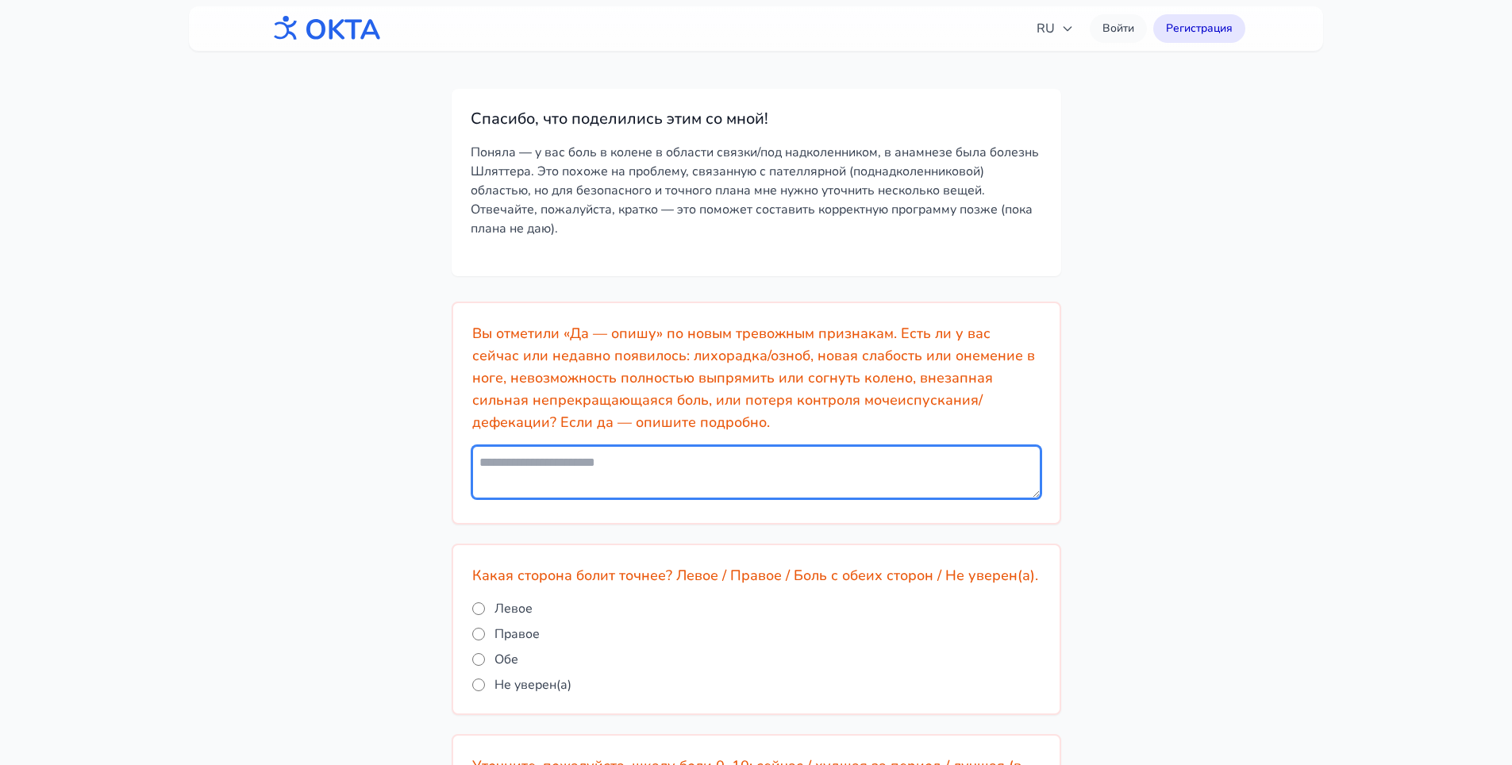
click at [810, 465] on textarea at bounding box center [756, 472] width 568 height 52
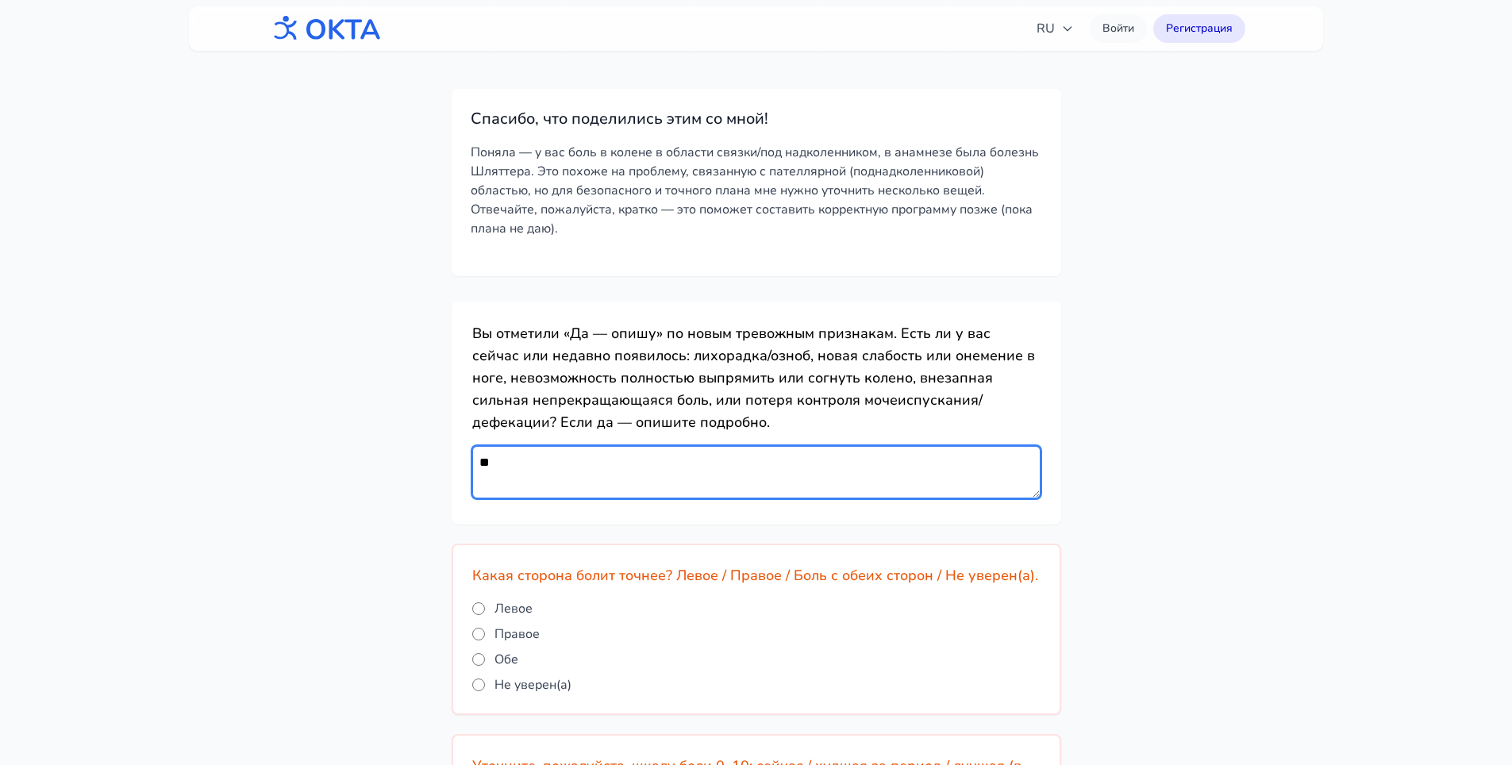
type textarea "*"
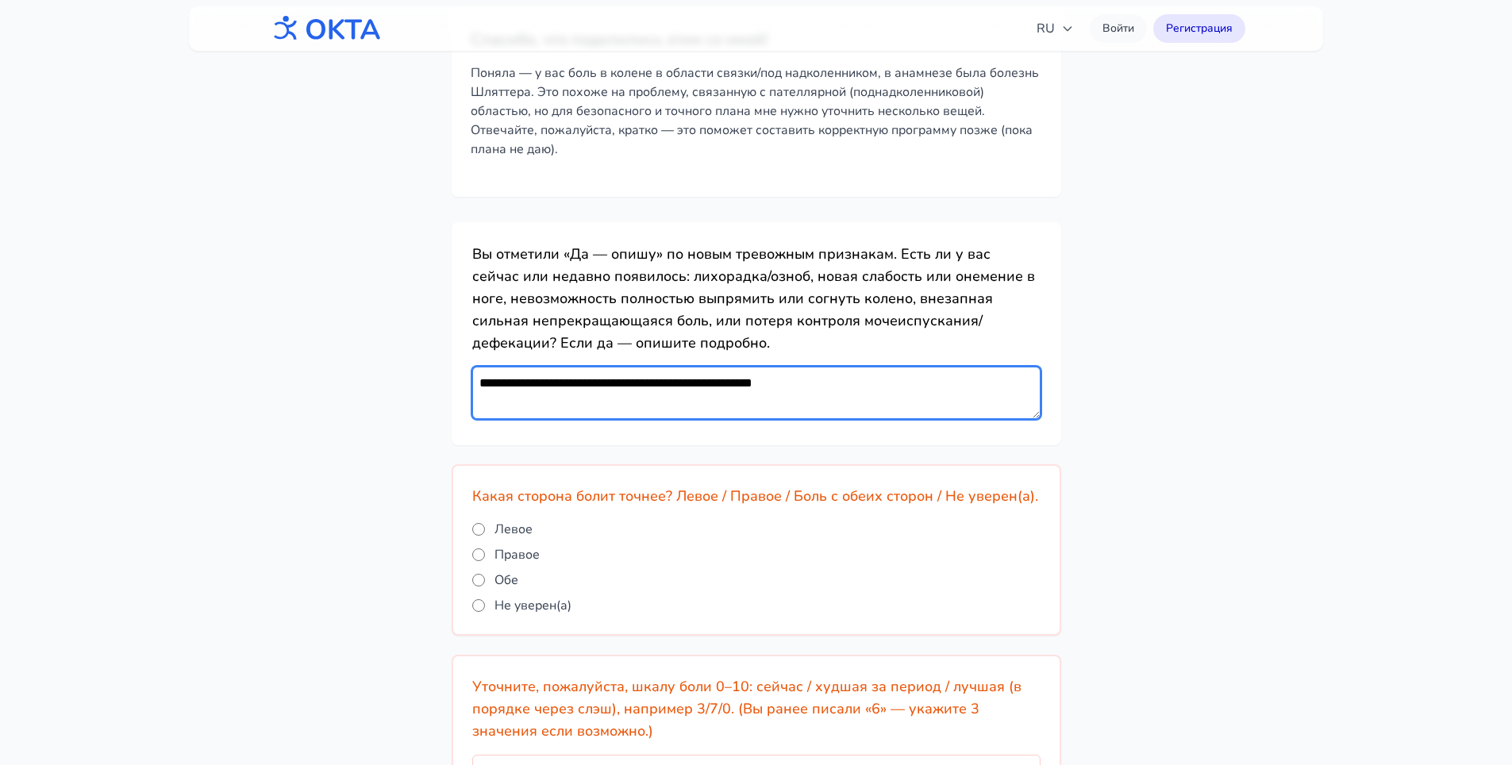
scroll to position [159, 0]
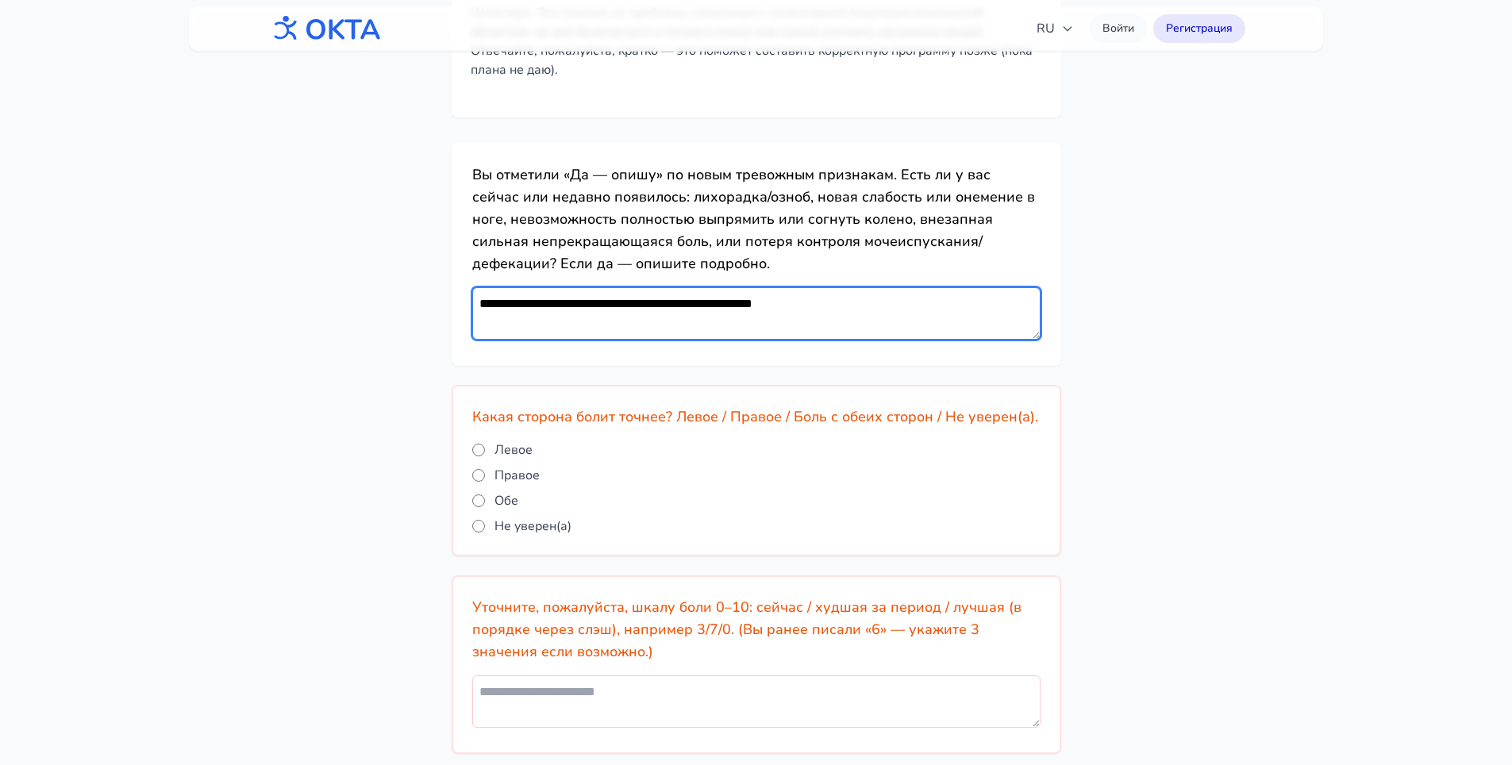
type textarea "**********"
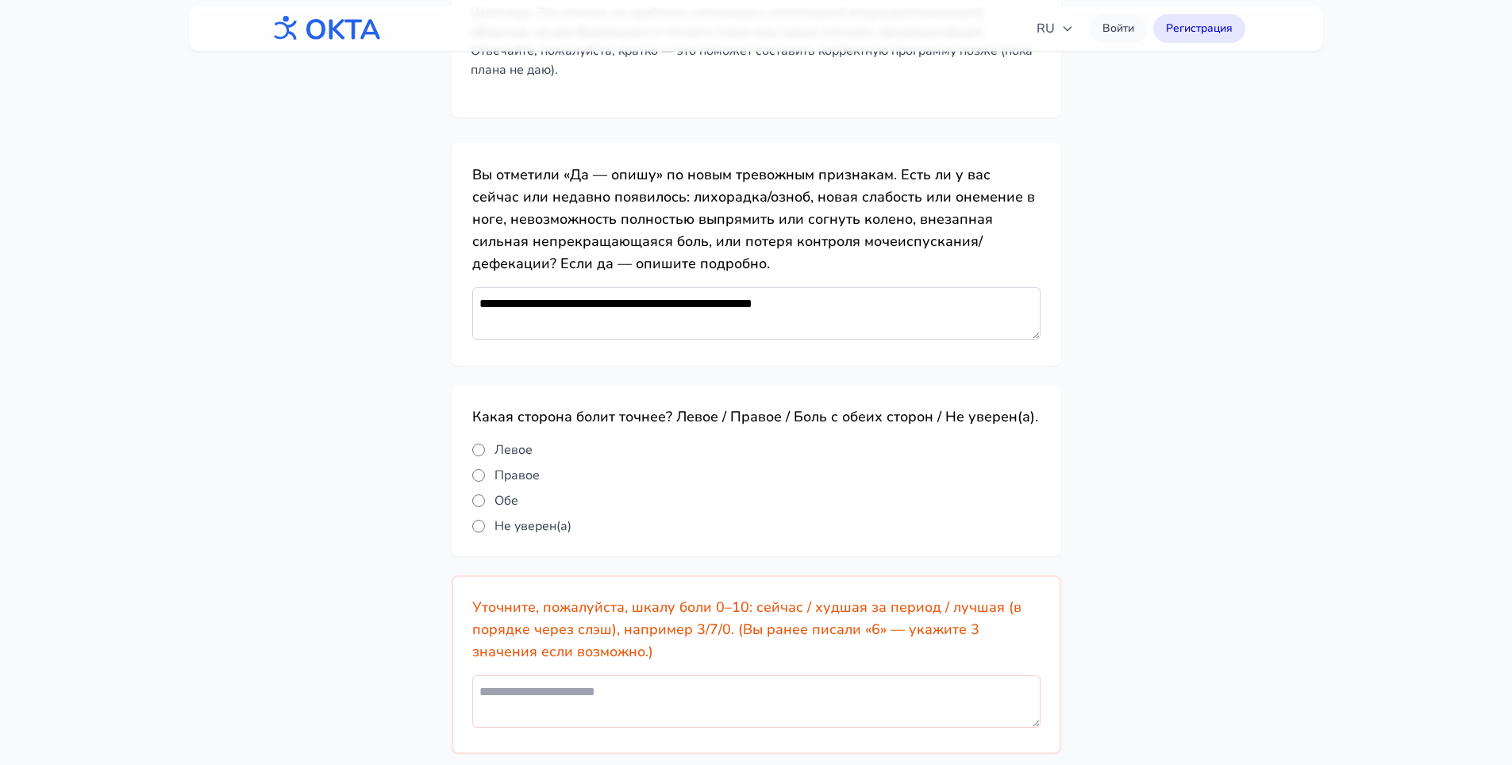
scroll to position [317, 0]
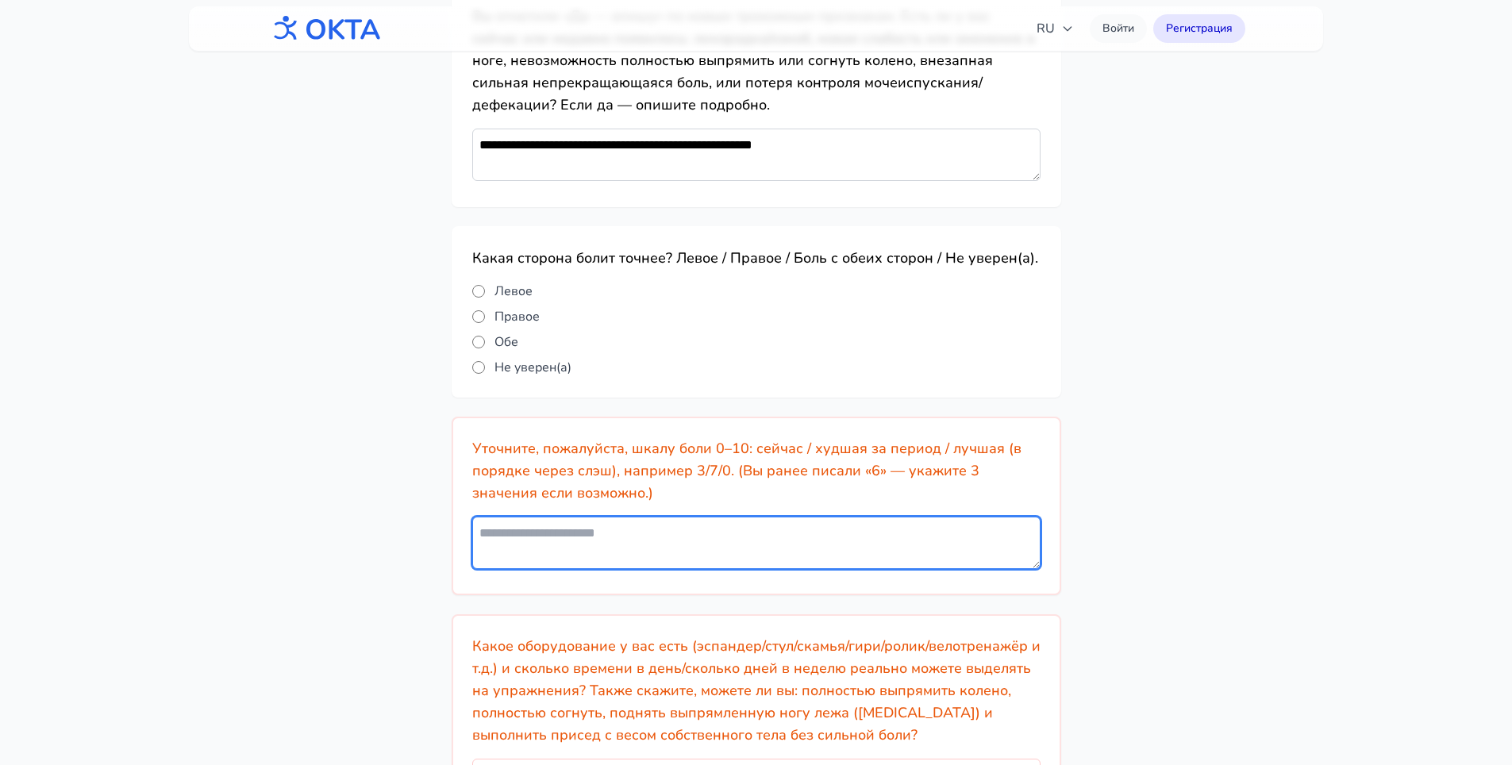
click at [651, 529] on textarea at bounding box center [756, 543] width 568 height 52
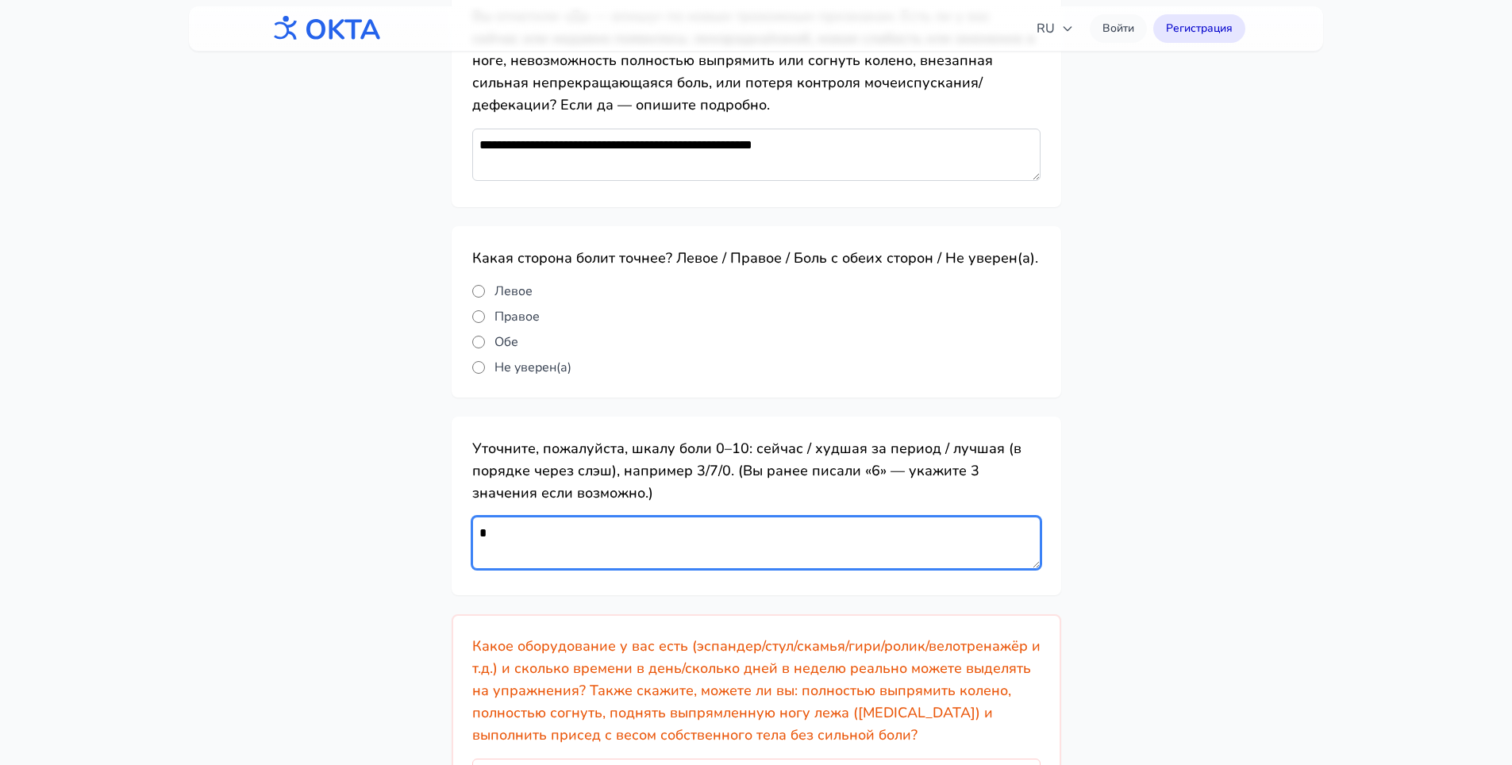
scroll to position [476, 0]
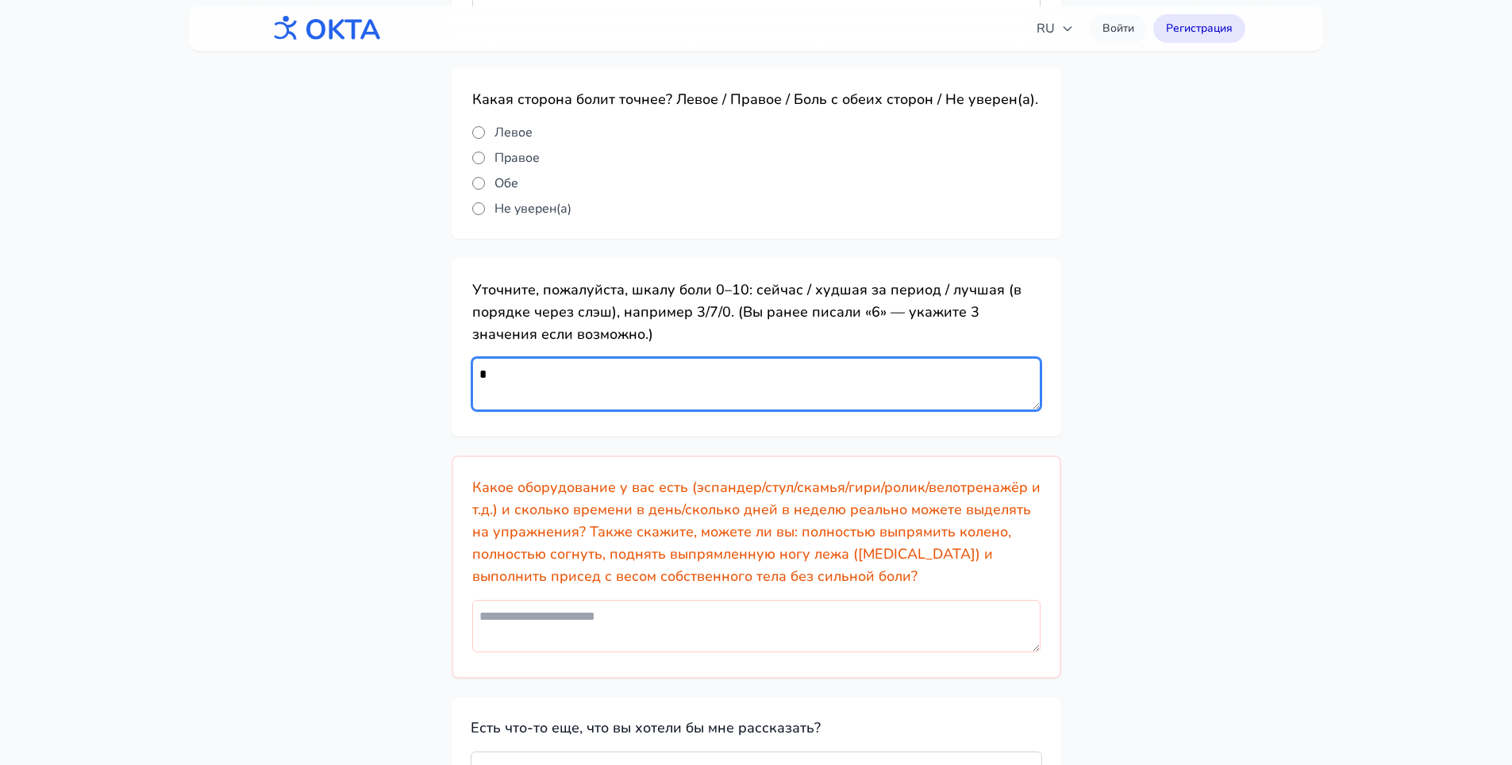
type textarea "*"
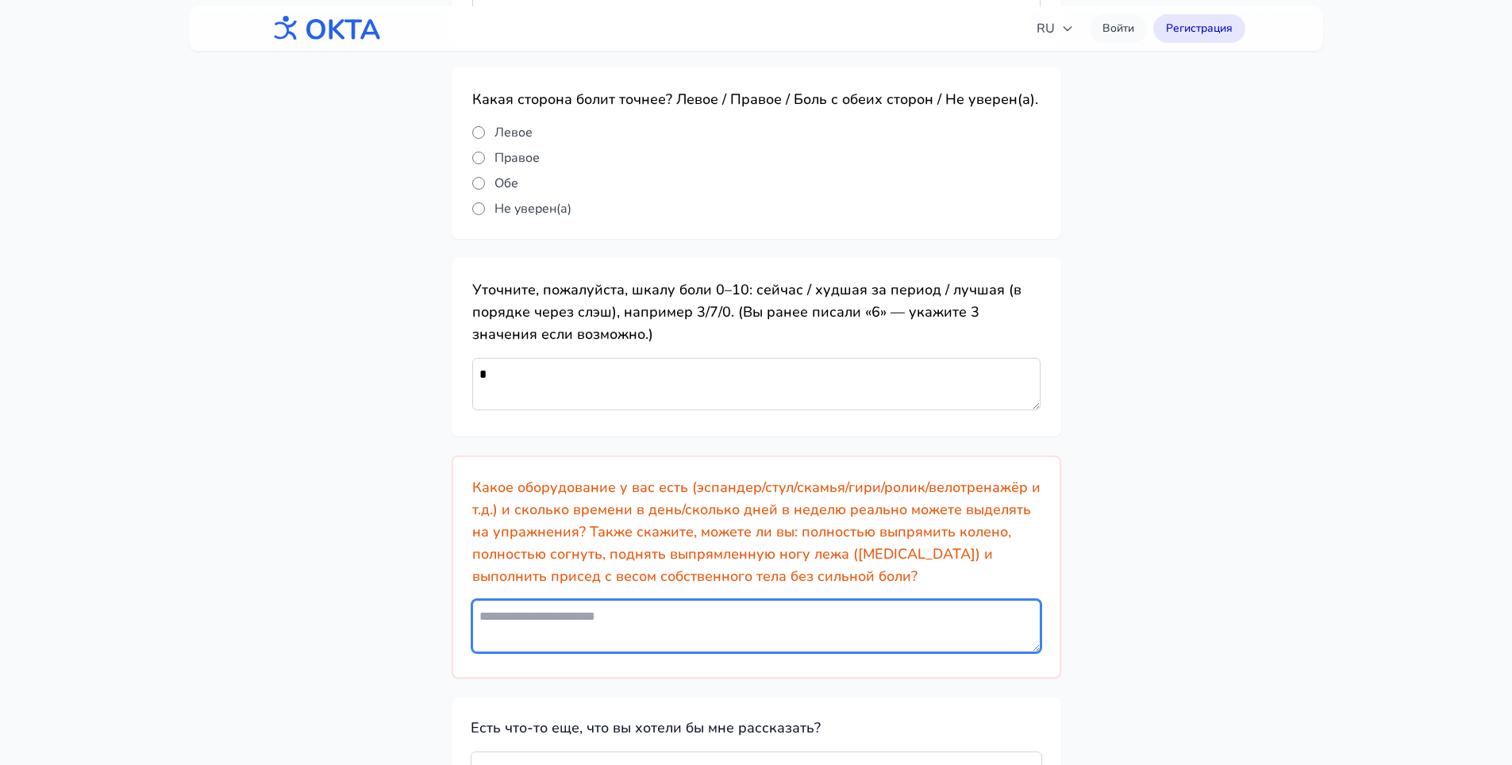
click at [856, 617] on textarea at bounding box center [756, 626] width 568 height 52
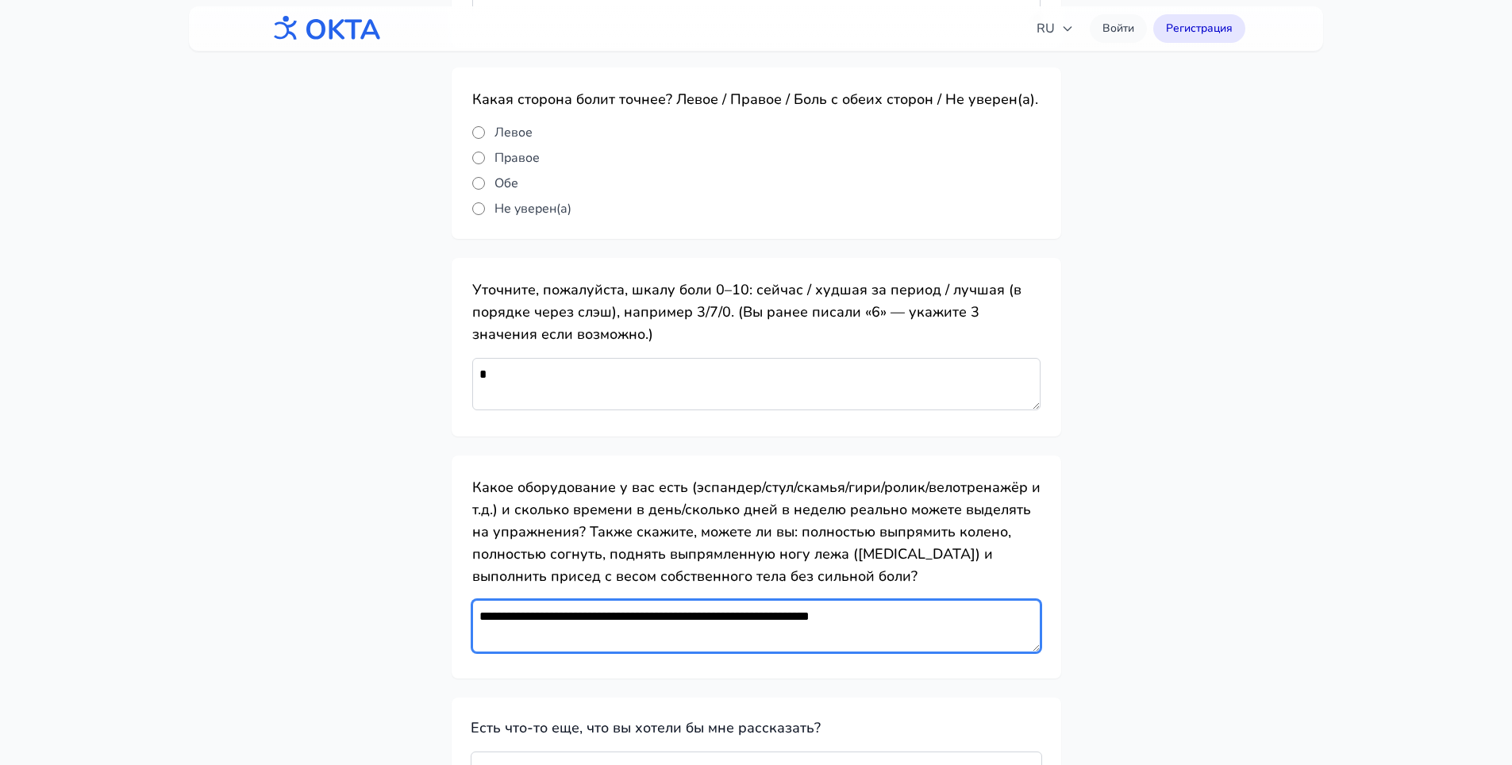
scroll to position [667, 0]
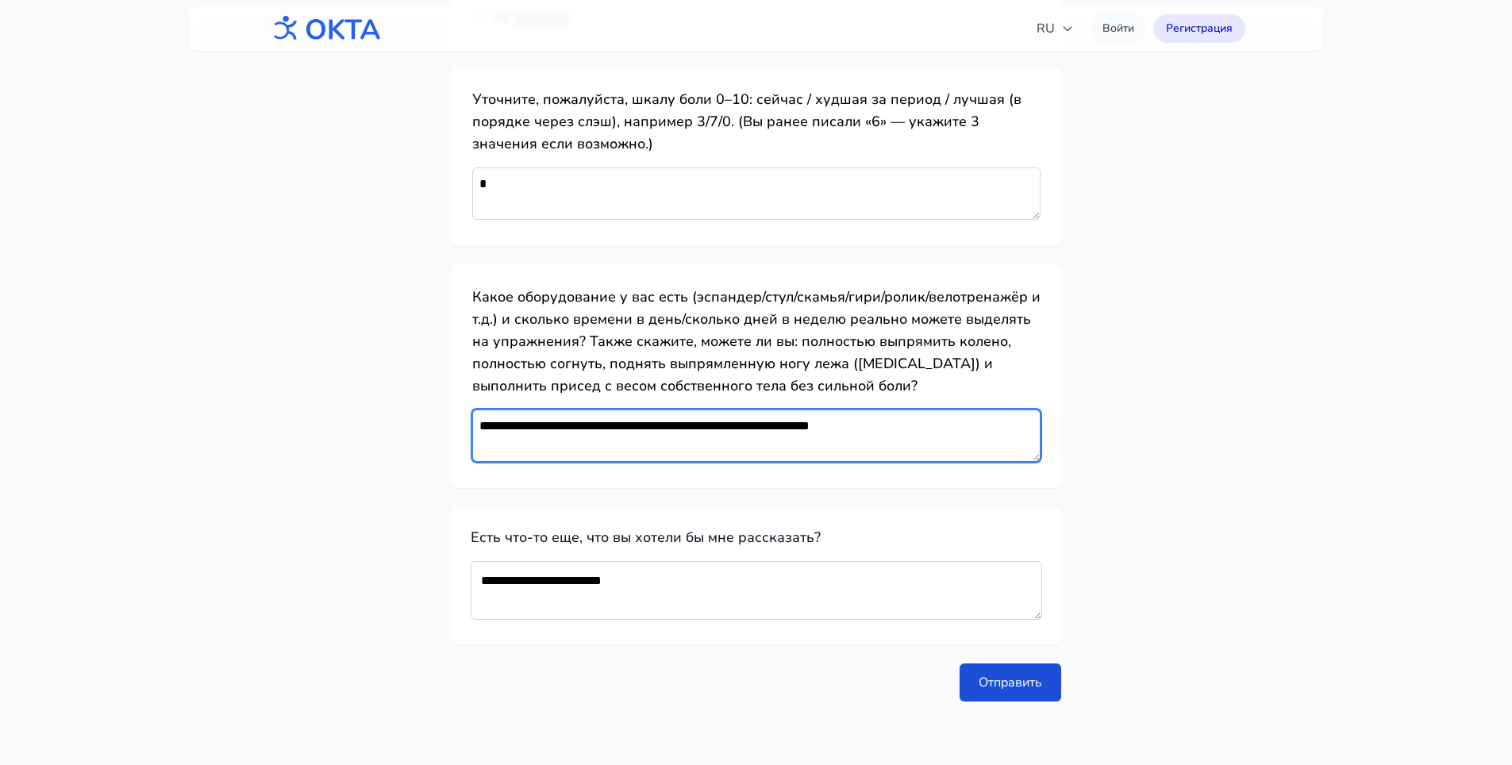
type textarea "**********"
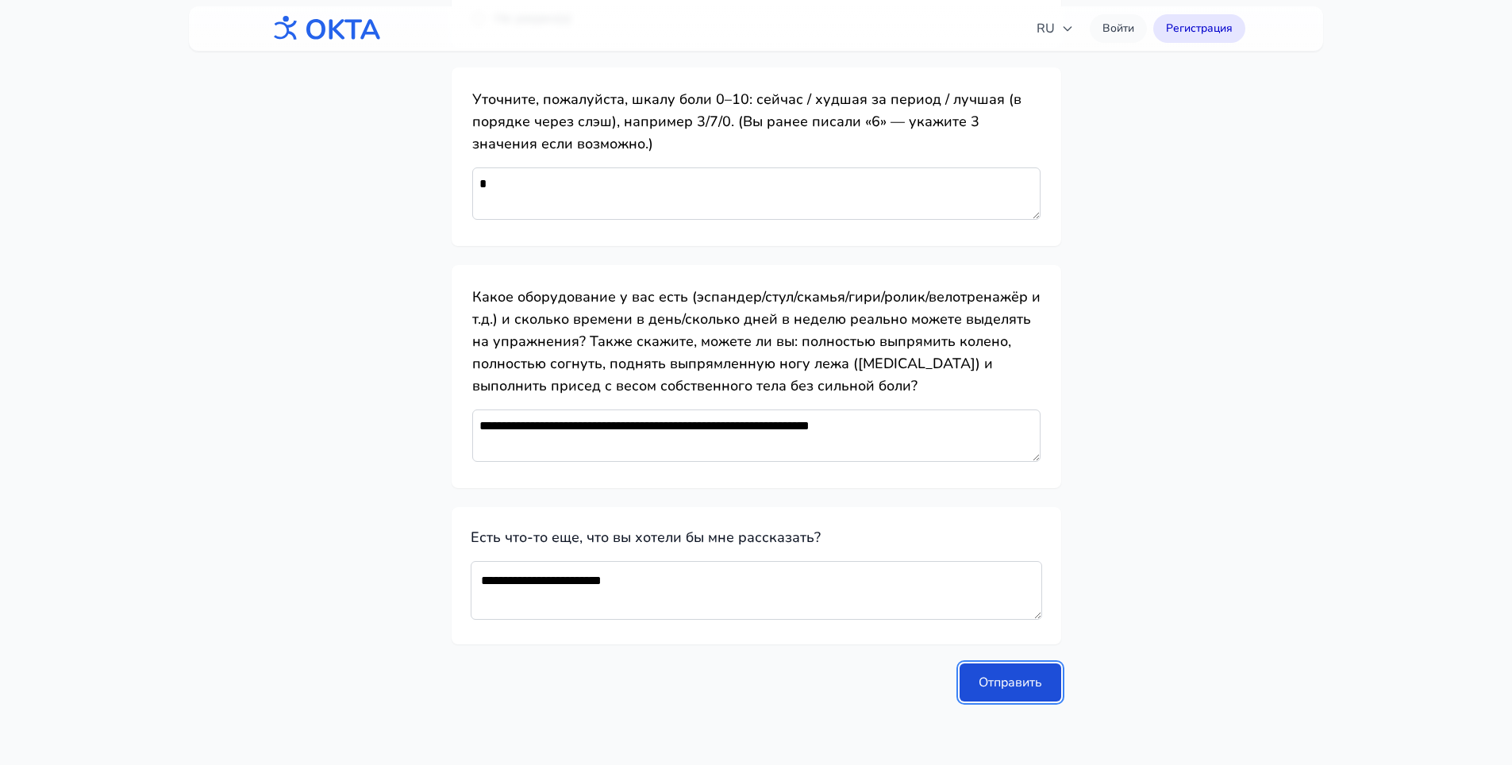
click at [993, 678] on button "Отправить" at bounding box center [1010, 682] width 102 height 38
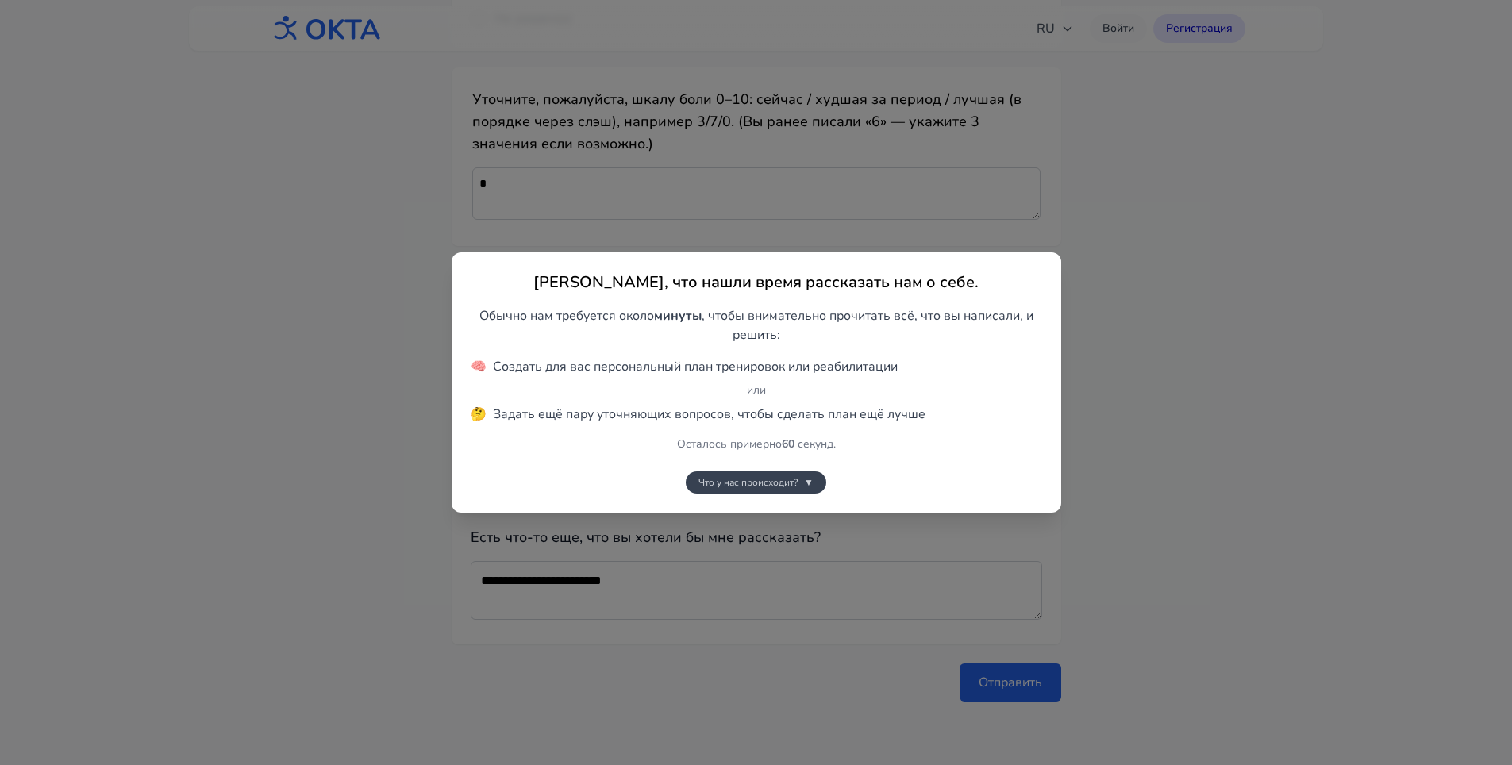
click at [801, 488] on button "Что у нас происходит? ▼" at bounding box center [756, 482] width 140 height 22
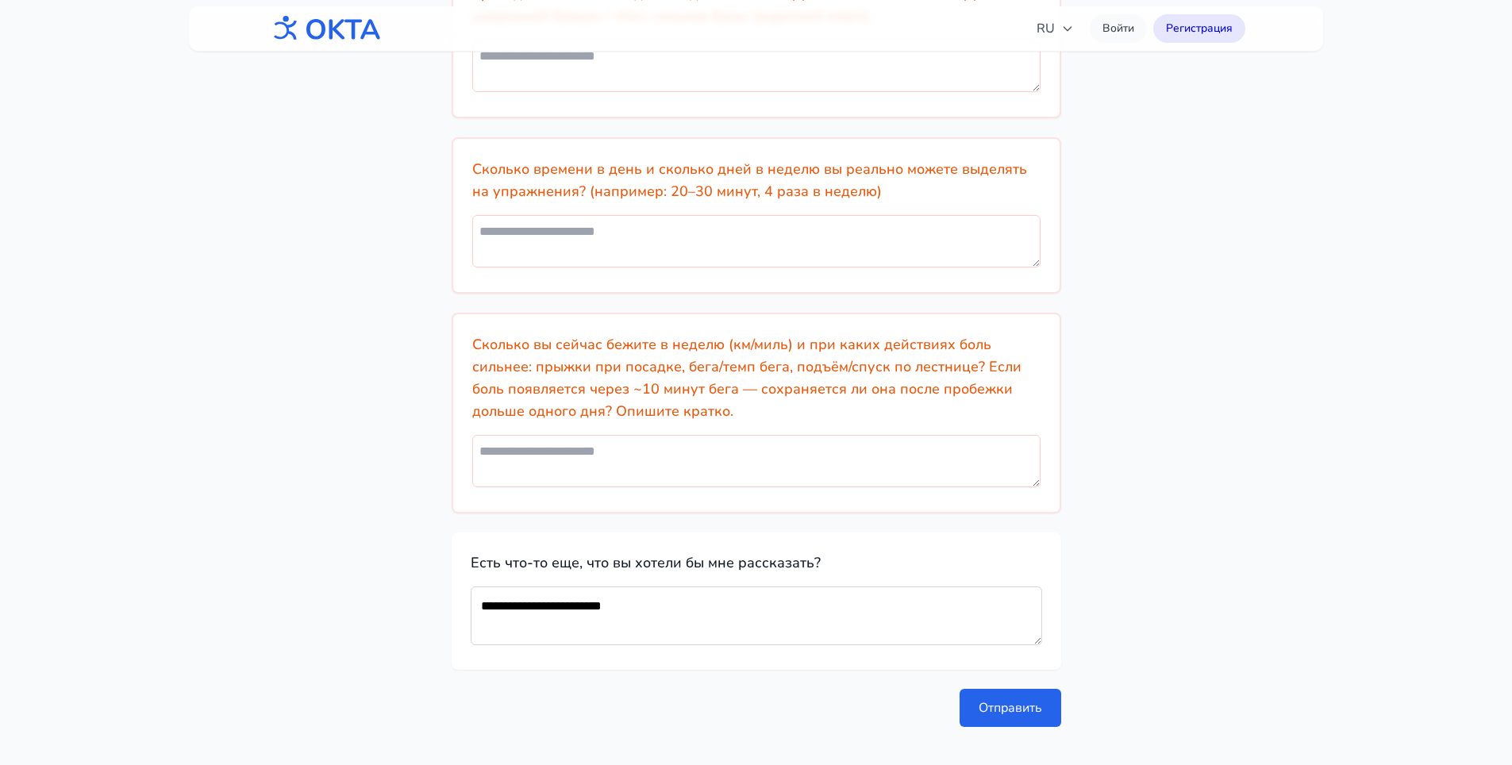
scroll to position [660, 0]
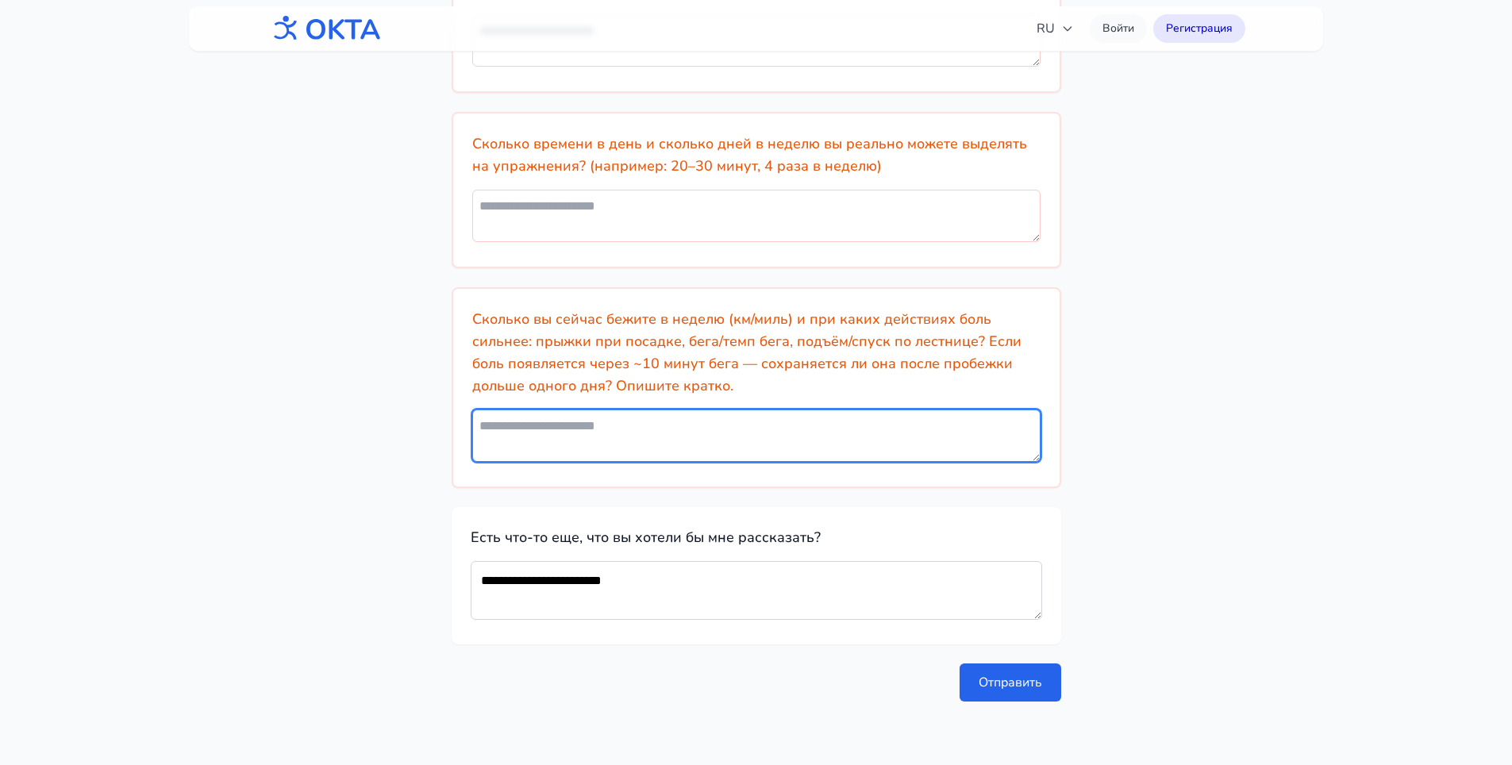
click at [710, 456] on textarea at bounding box center [756, 435] width 568 height 52
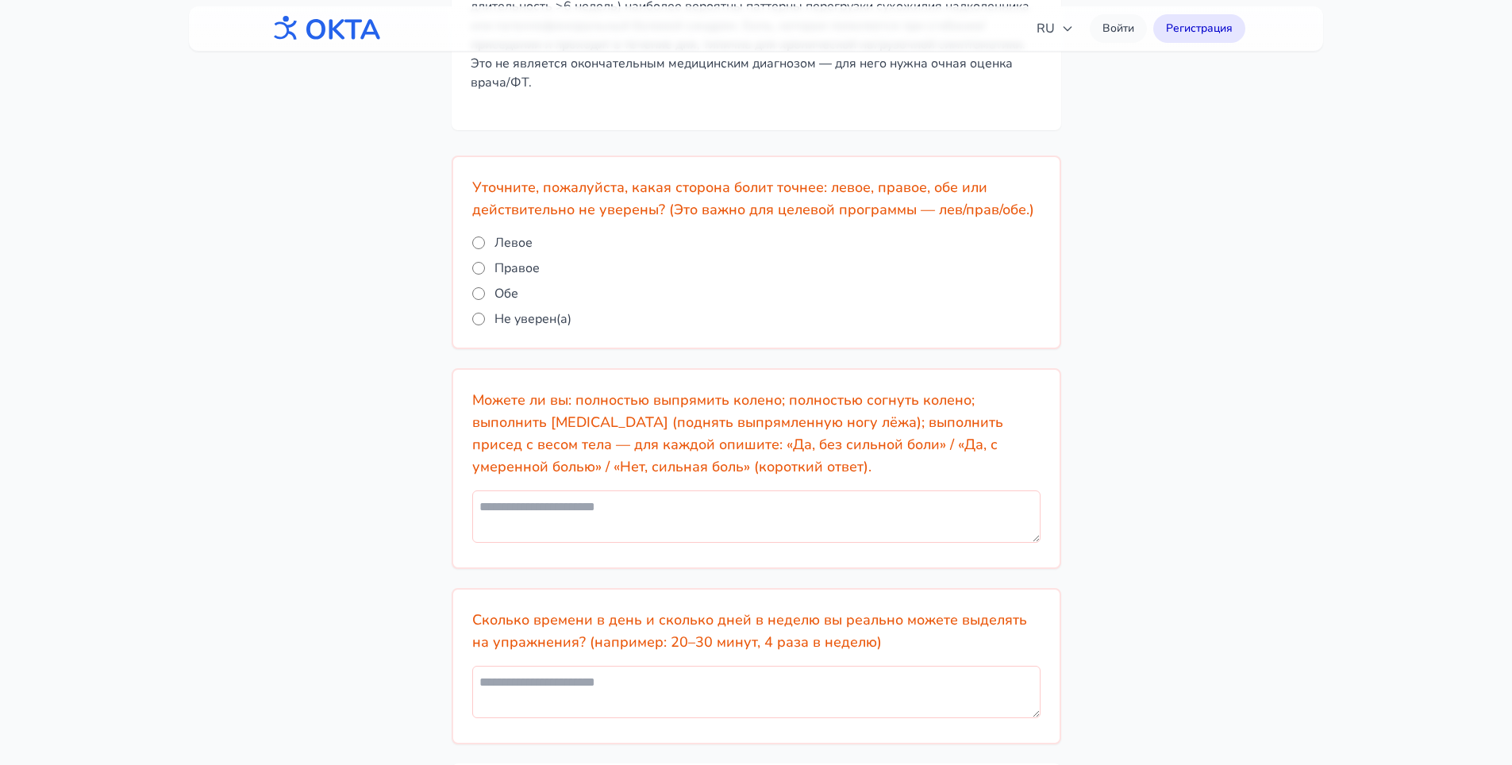
scroll to position [105, 0]
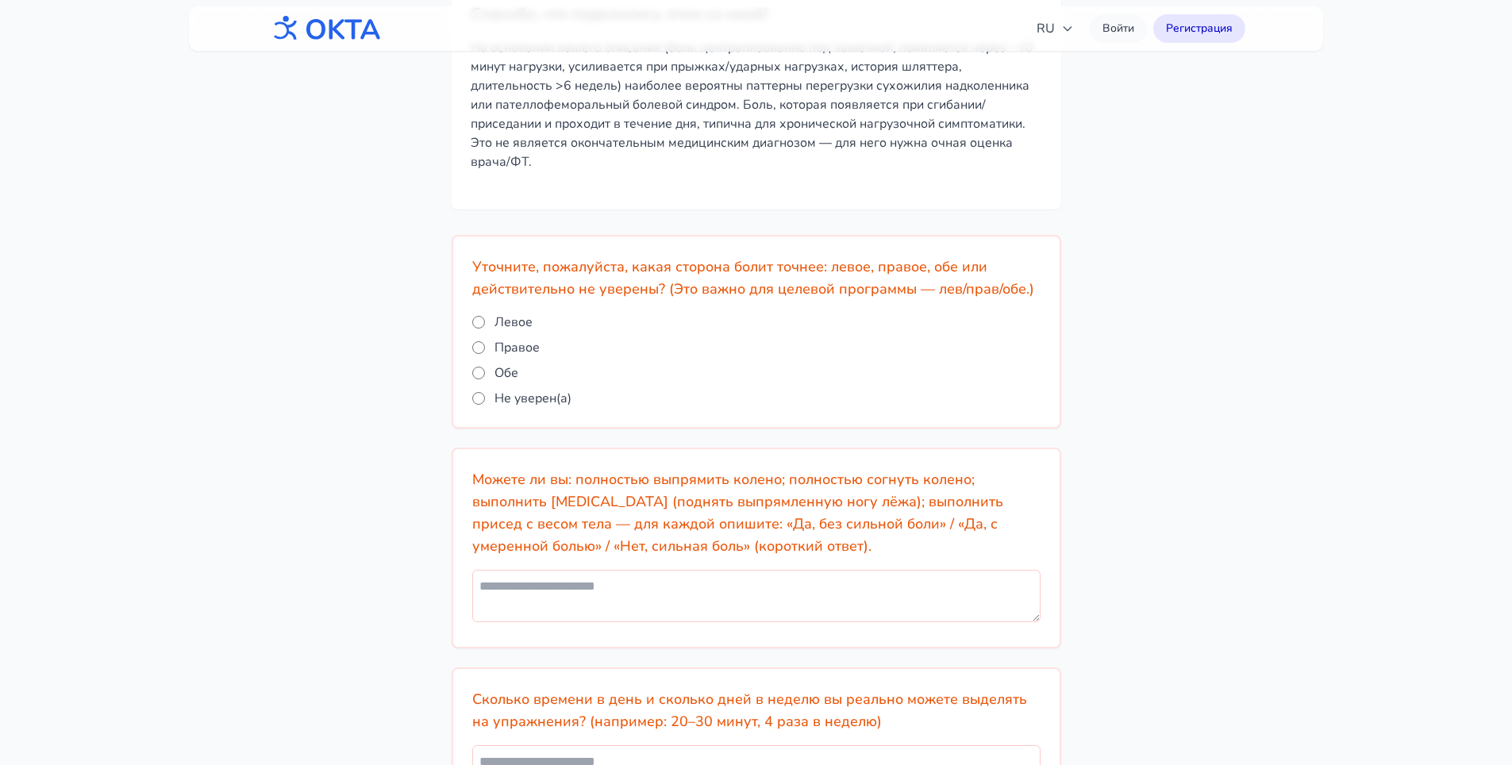
type textarea "**********"
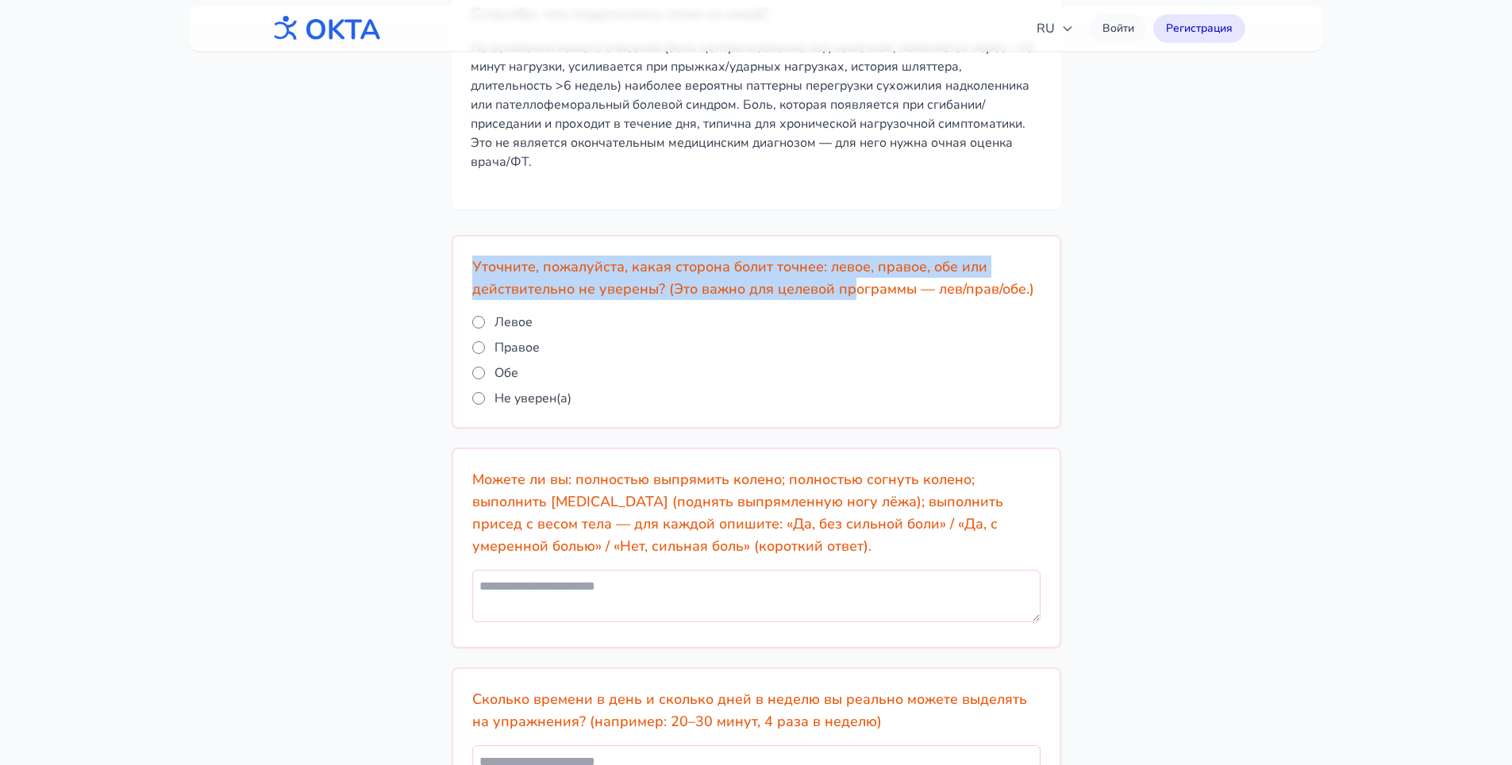
drag, startPoint x: 473, startPoint y: 265, endPoint x: 886, endPoint y: 299, distance: 414.0
click at [859, 294] on h2 "Уточните, пожалуйста, какая сторона болит точнее: левое, правое, обе или действ…" at bounding box center [756, 278] width 568 height 44
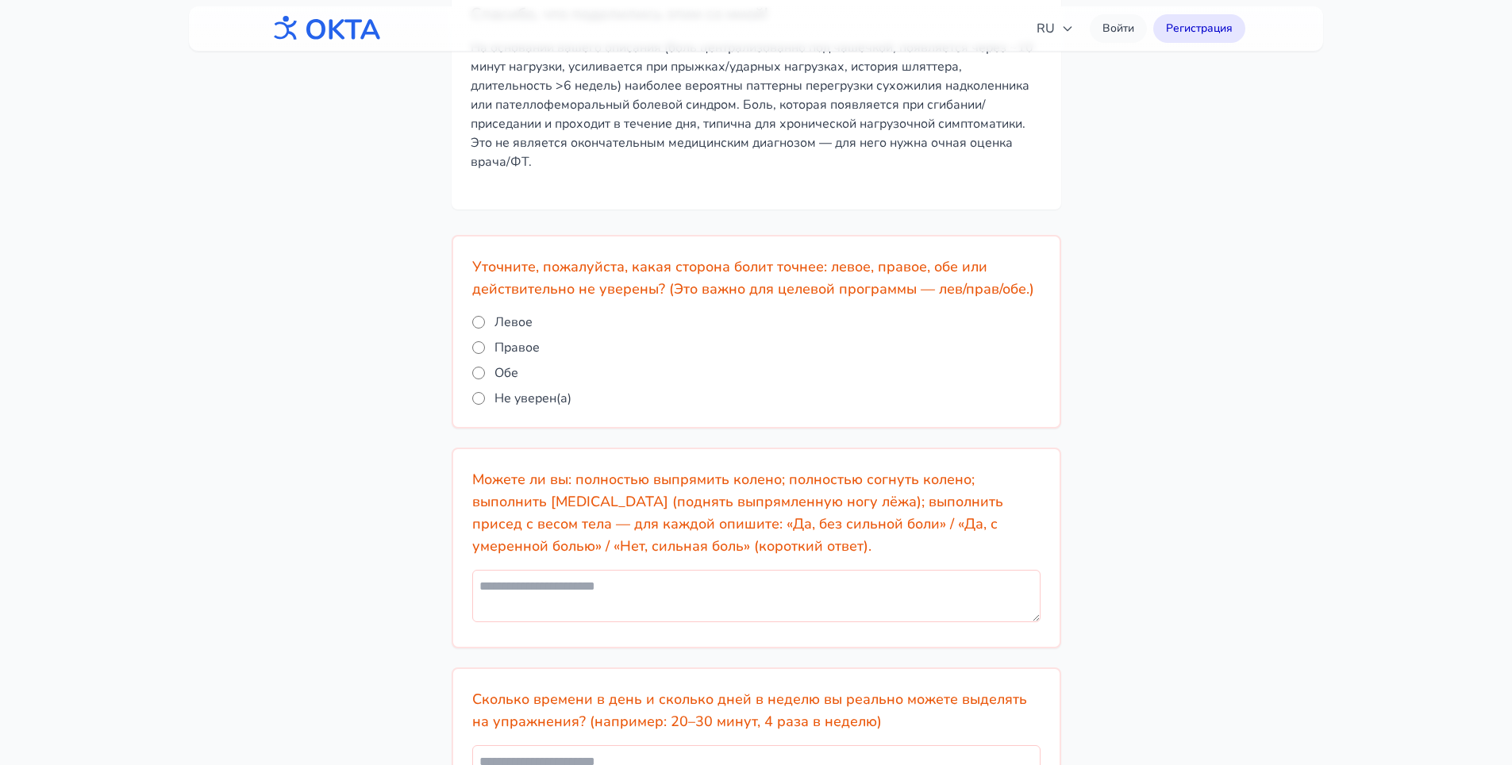
click at [1042, 355] on div "Уточните, пожалуйста, какая сторона болит точнее: левое, правое, обе или действ…" at bounding box center [755, 332] width 609 height 194
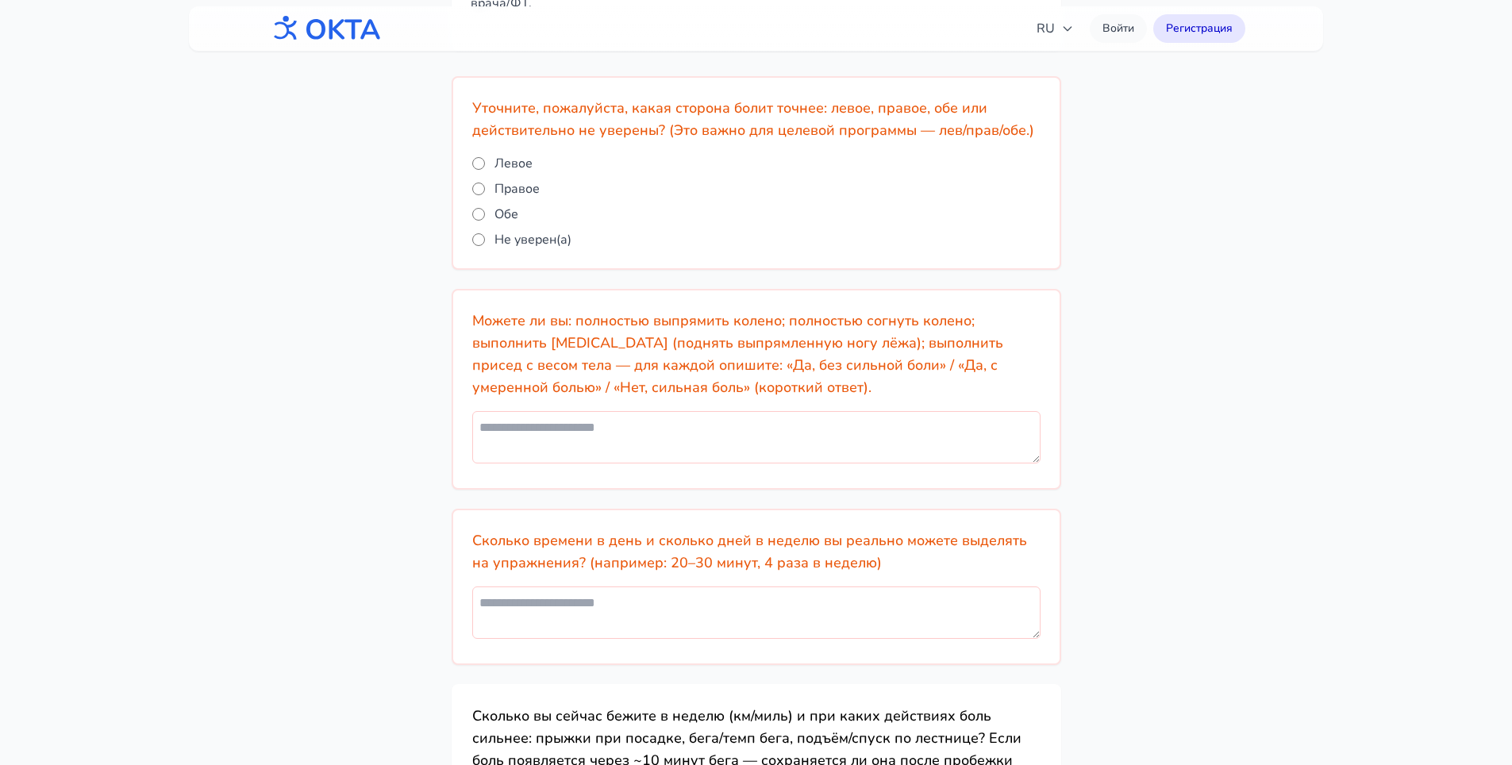
scroll to position [343, 0]
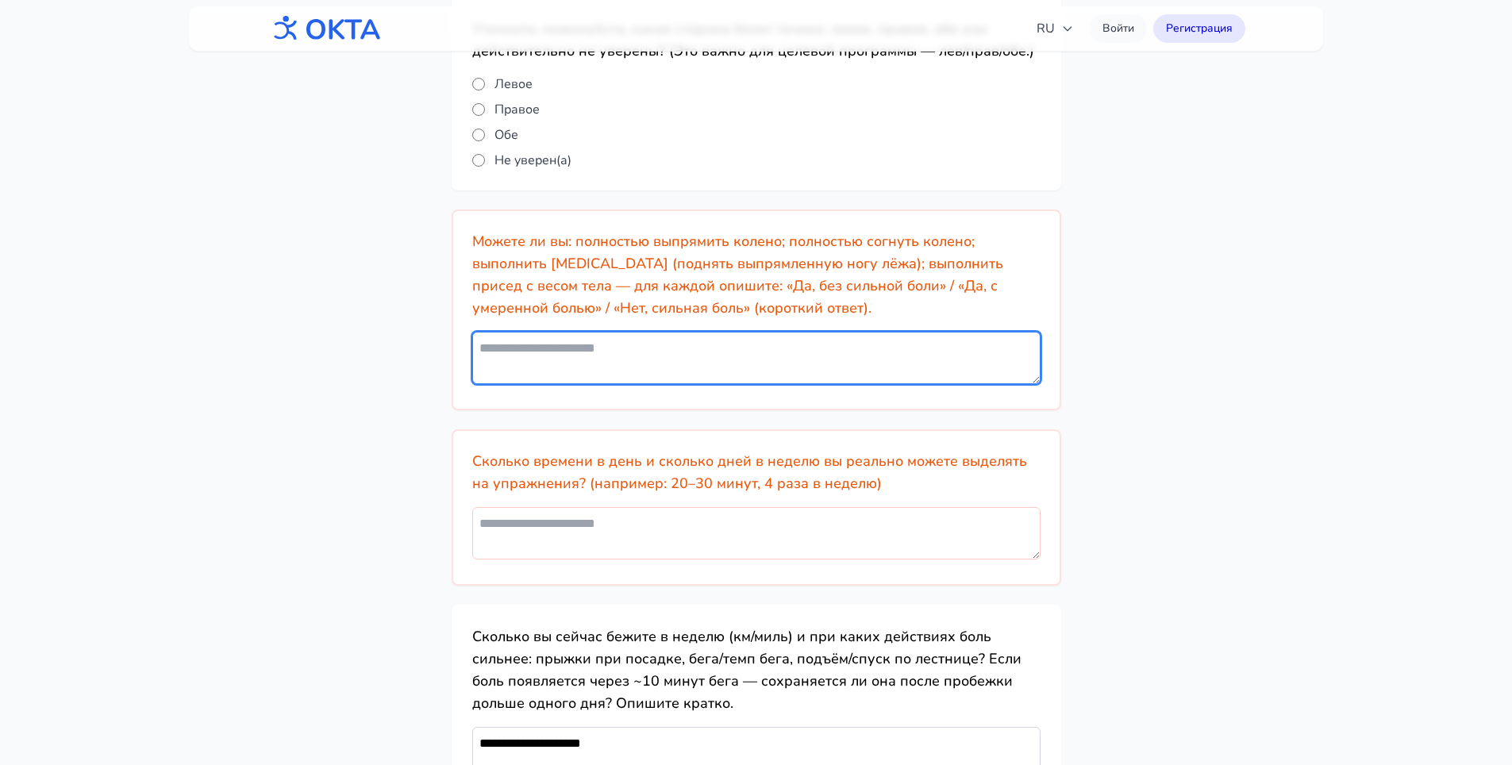
click at [740, 358] on textarea at bounding box center [756, 358] width 568 height 52
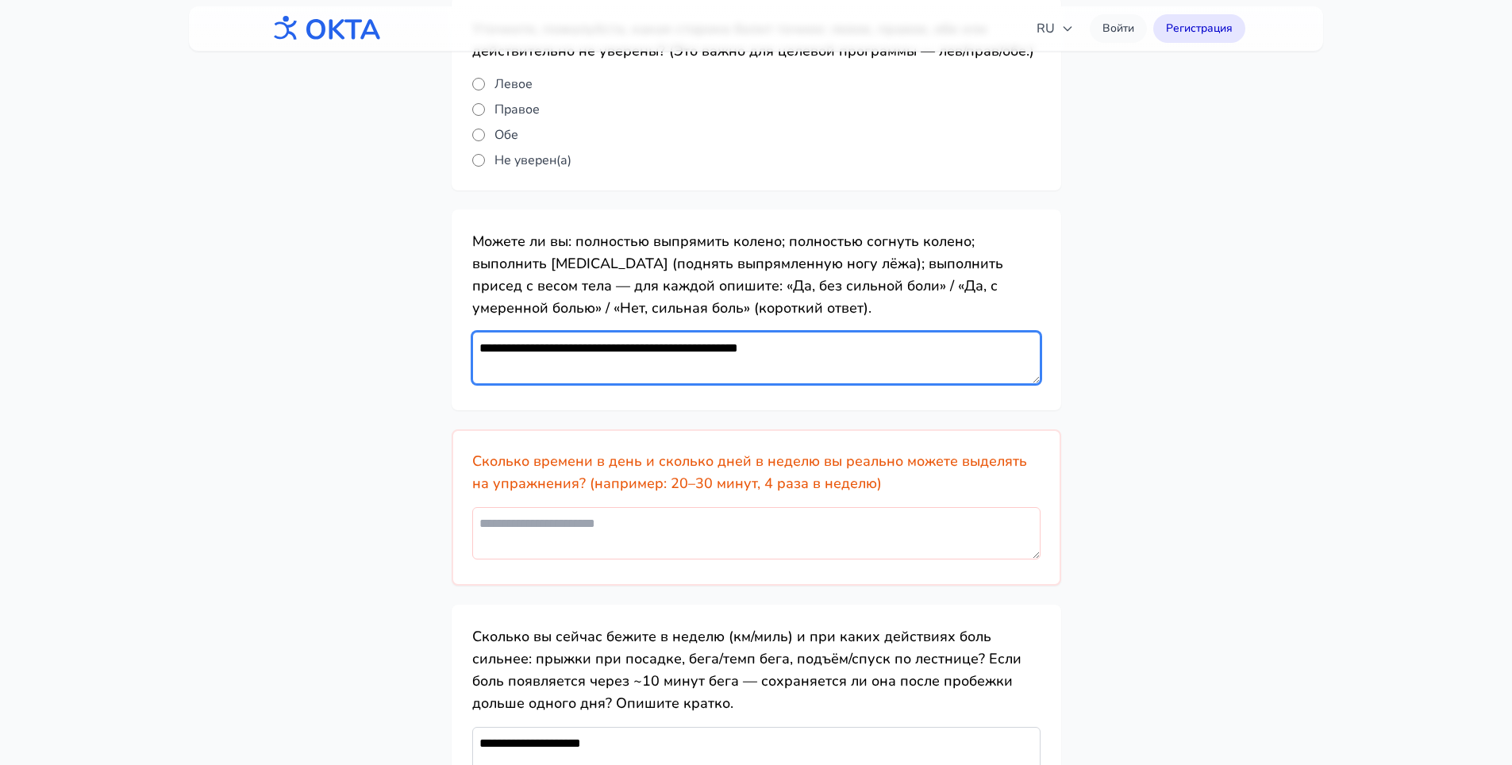
type textarea "**********"
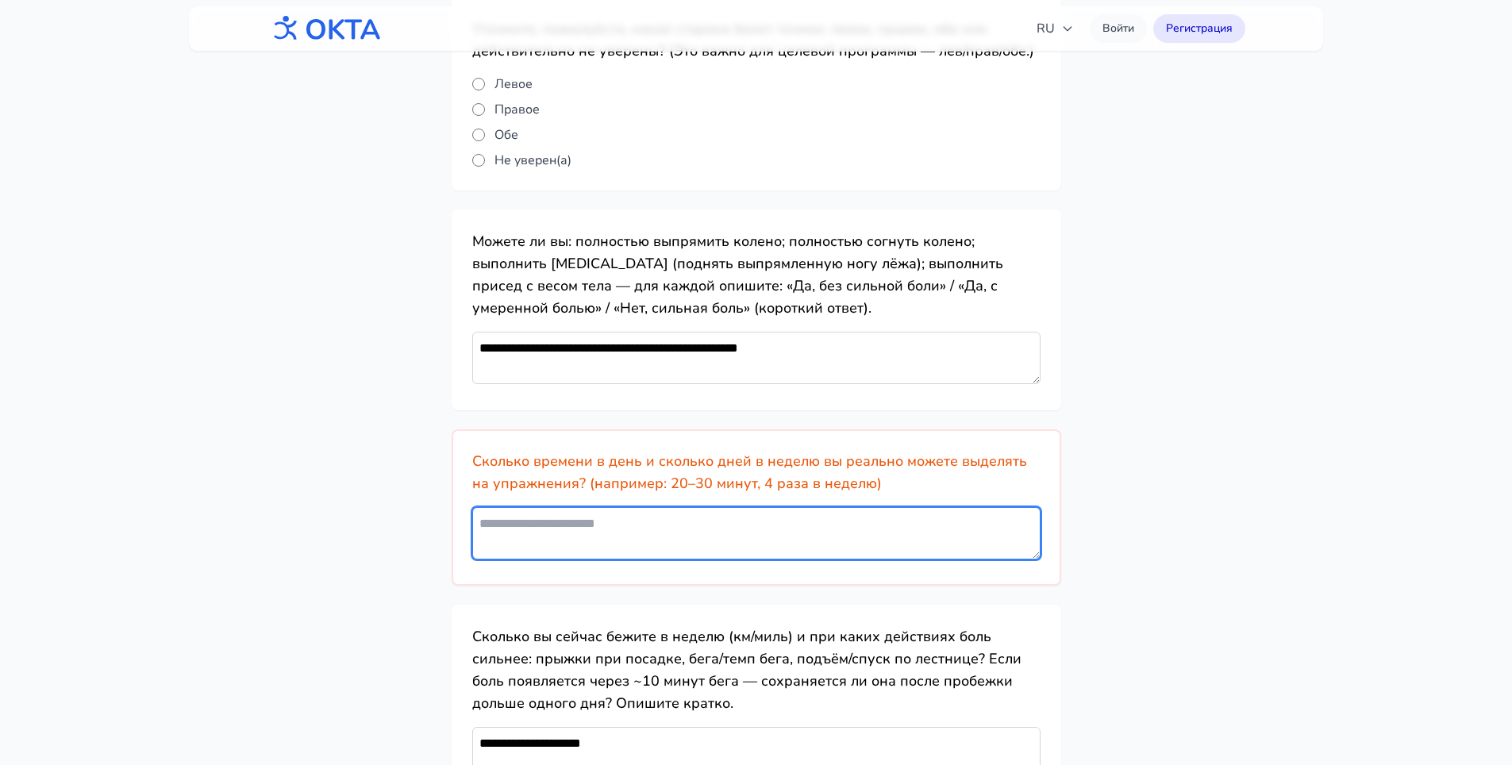
click at [792, 543] on textarea at bounding box center [756, 533] width 568 height 52
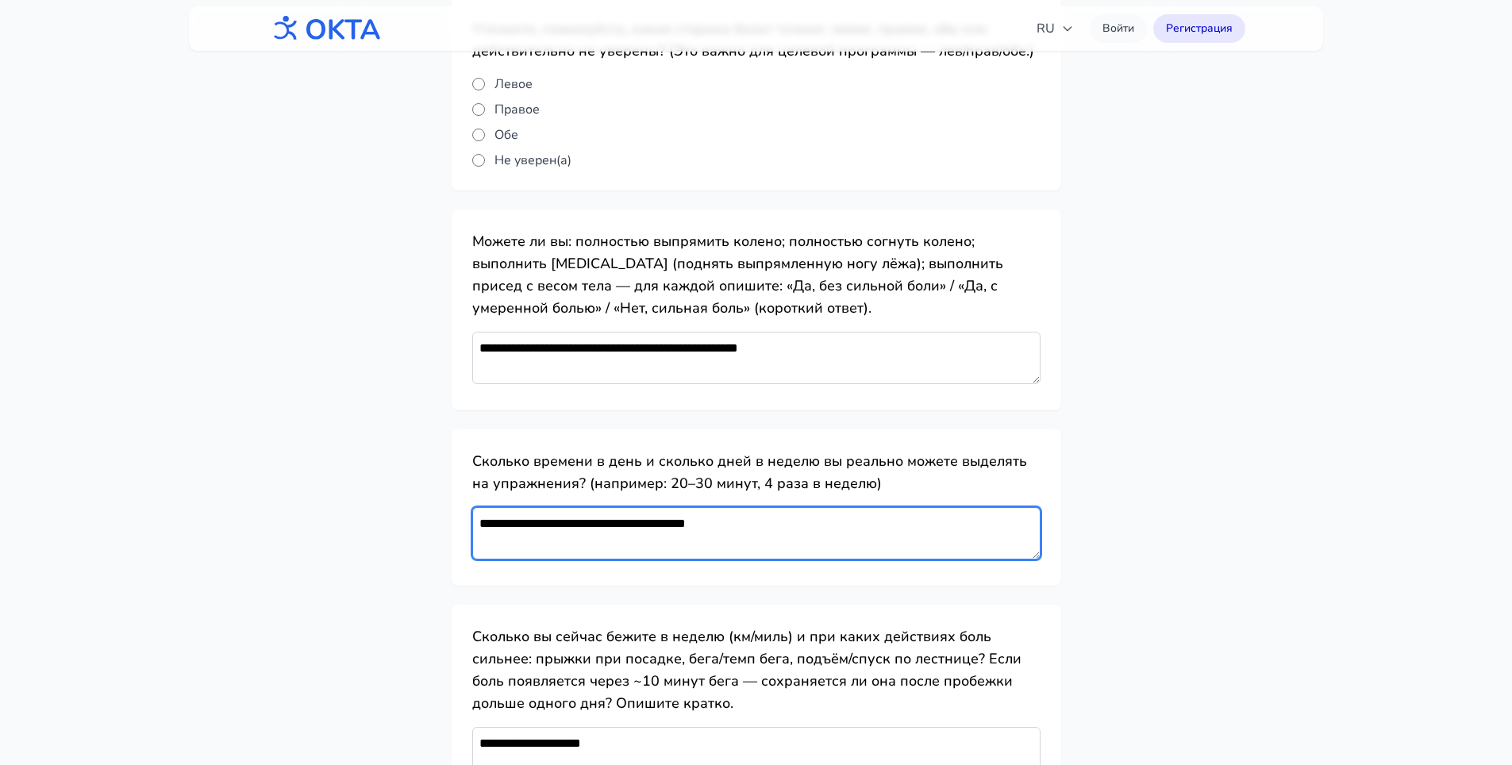
scroll to position [660, 0]
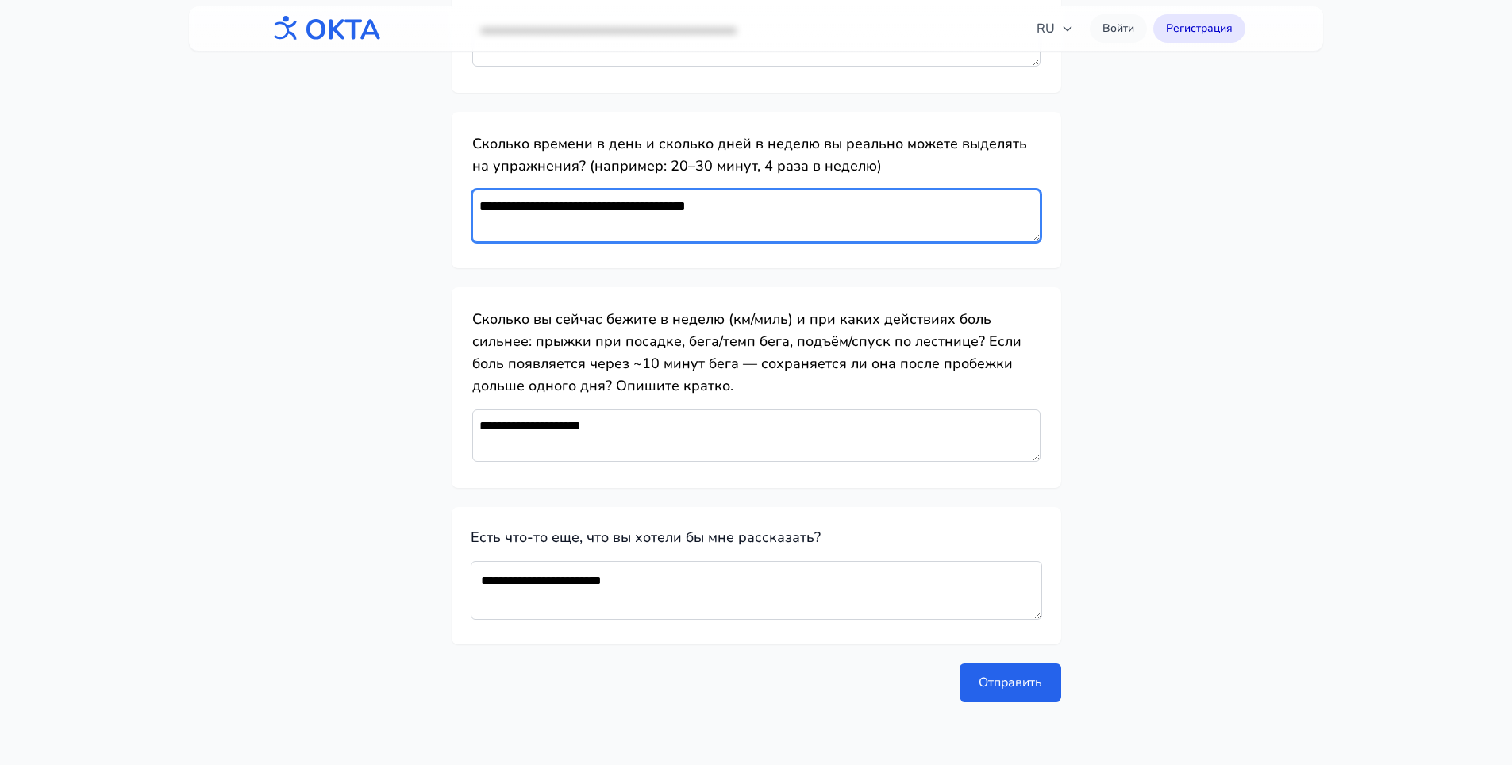
type textarea "**********"
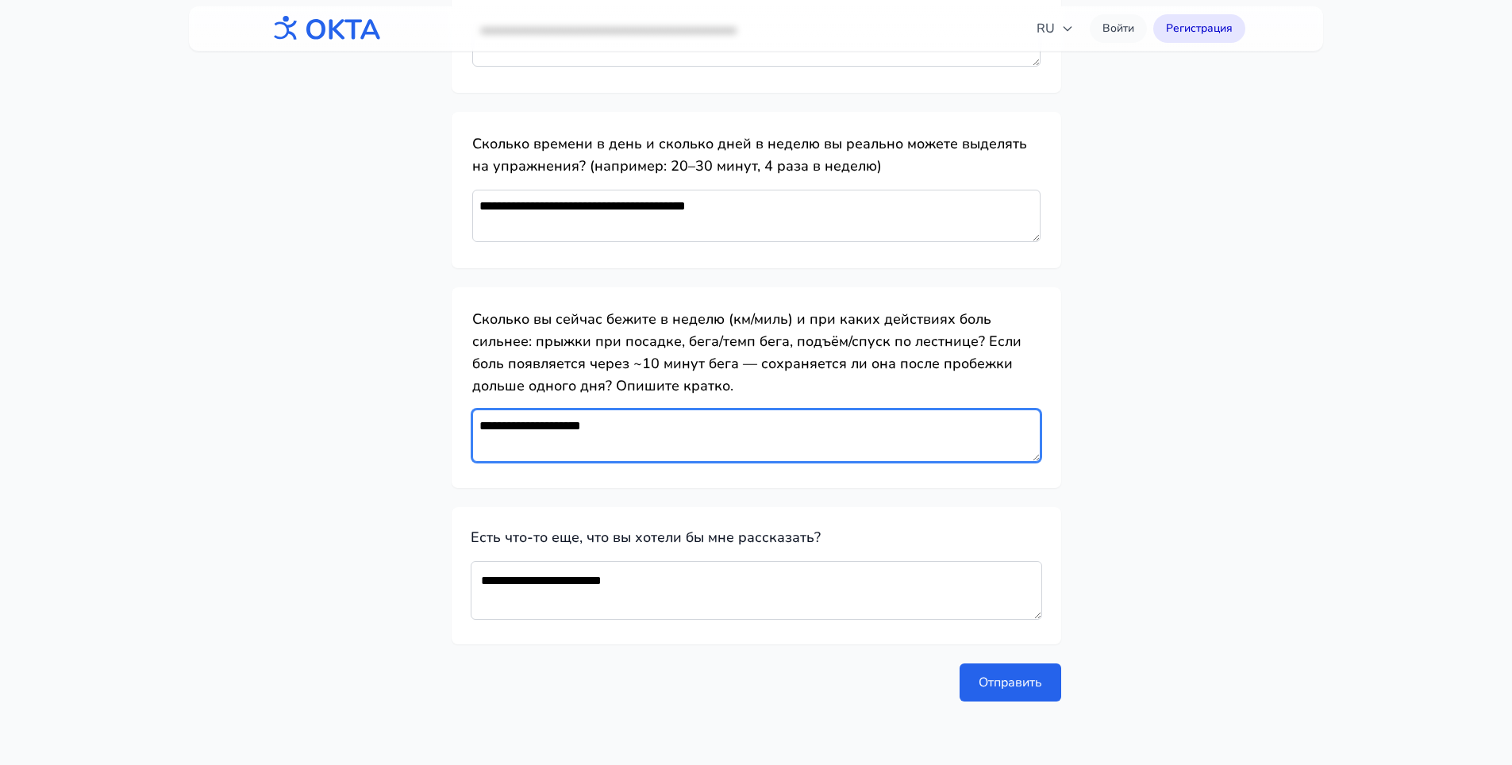
click at [697, 432] on textarea "**********" at bounding box center [756, 435] width 568 height 52
type textarea "**********"
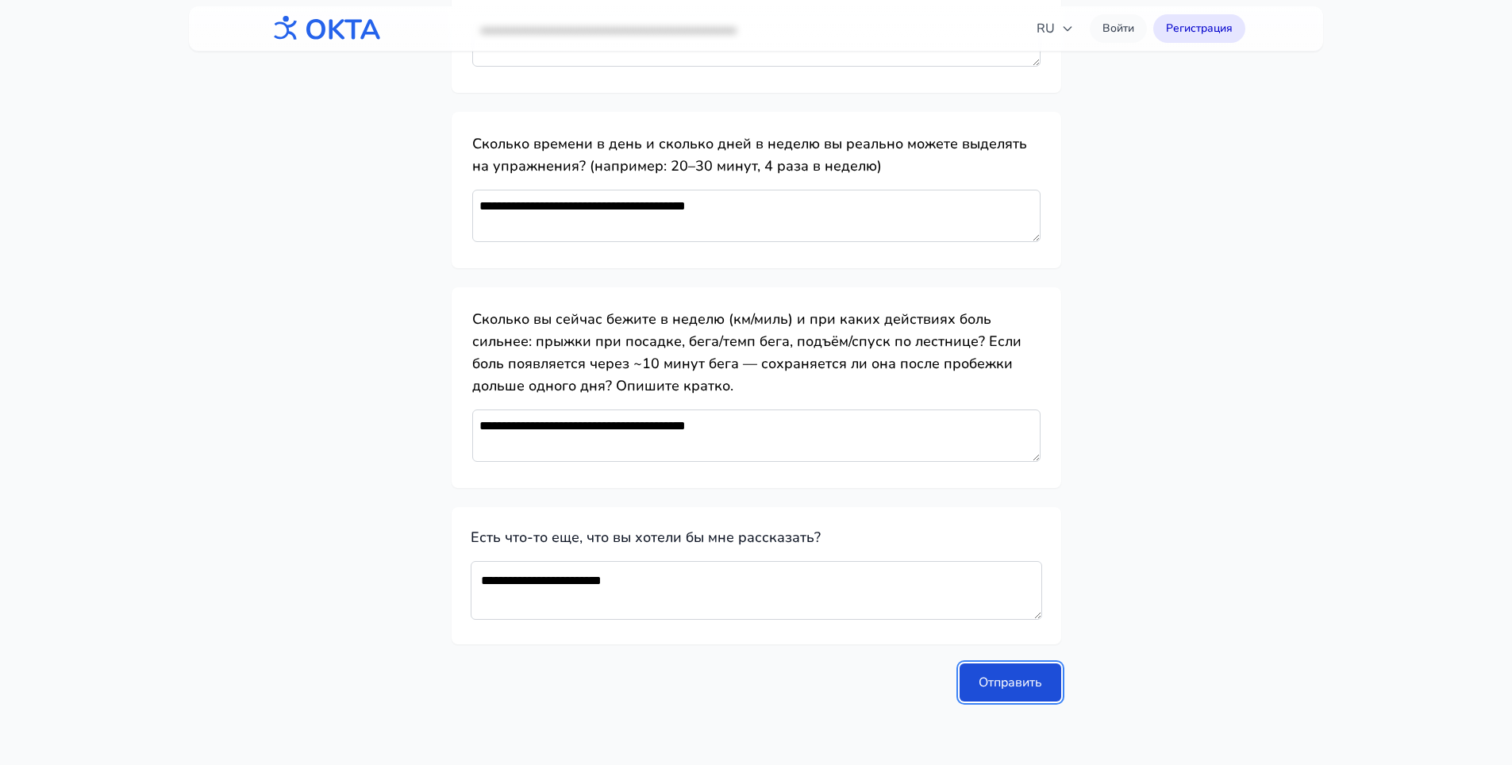
click at [1006, 682] on button "Отправить" at bounding box center [1010, 682] width 102 height 38
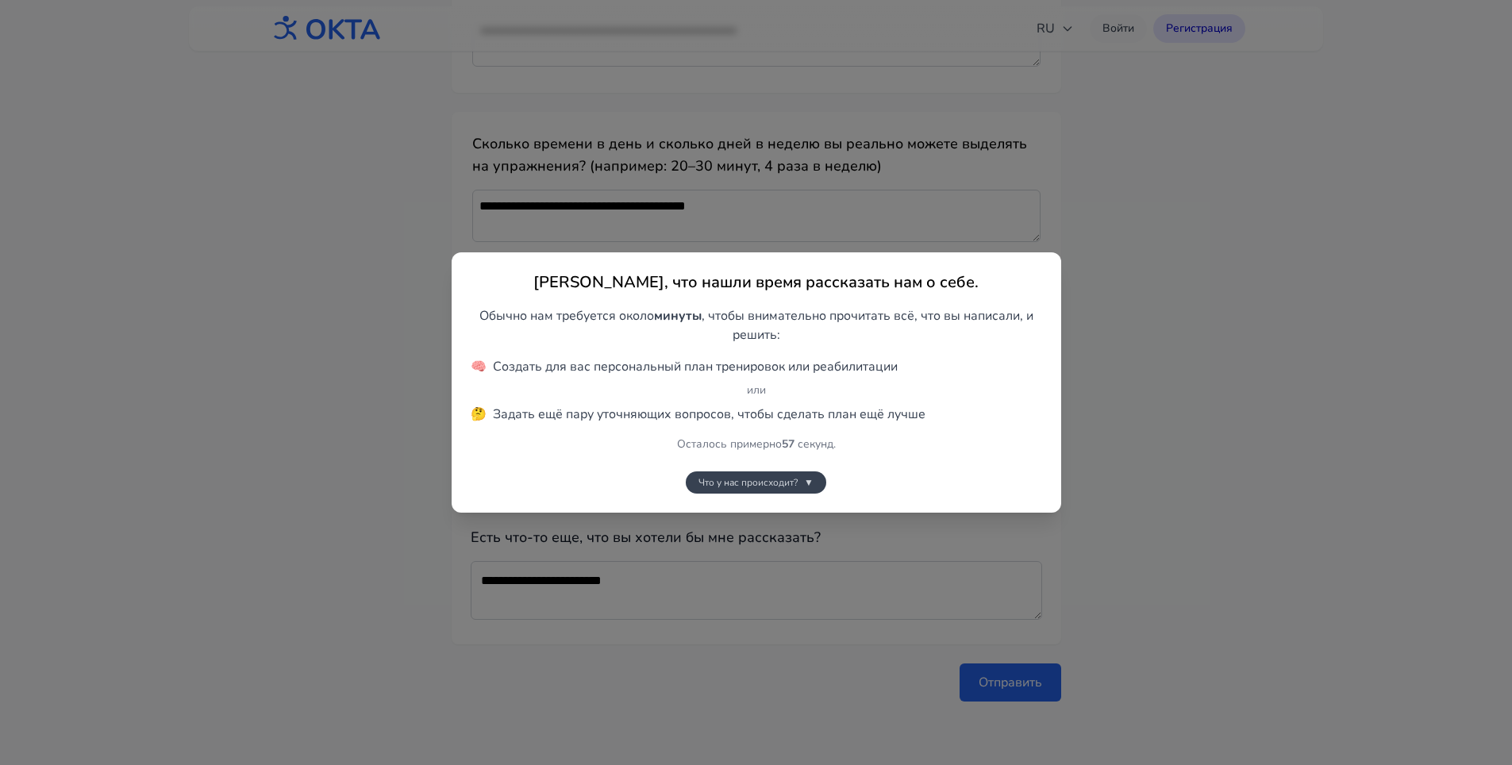
click at [789, 482] on span "Что у нас происходит?" at bounding box center [747, 482] width 99 height 13
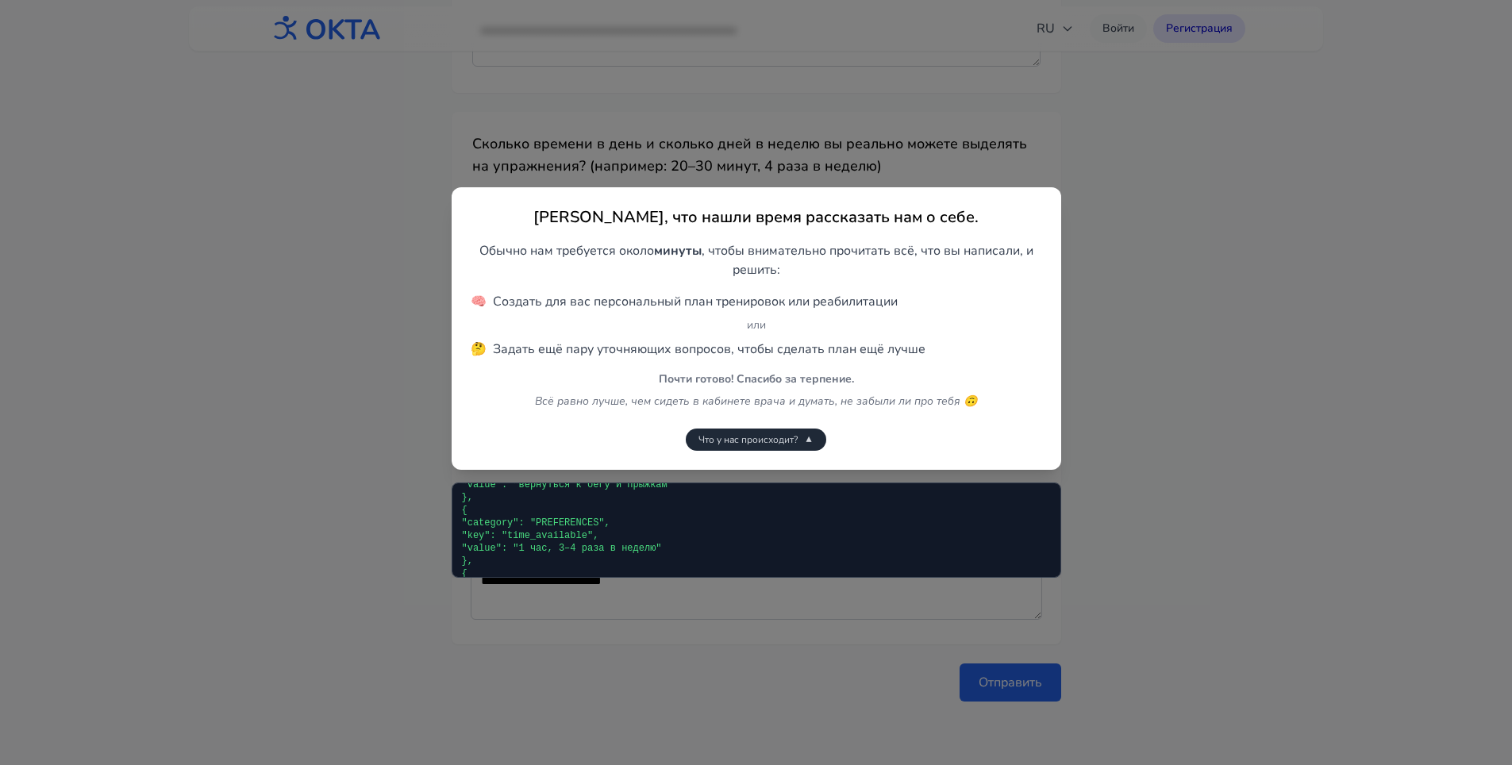
scroll to position [7128, 0]
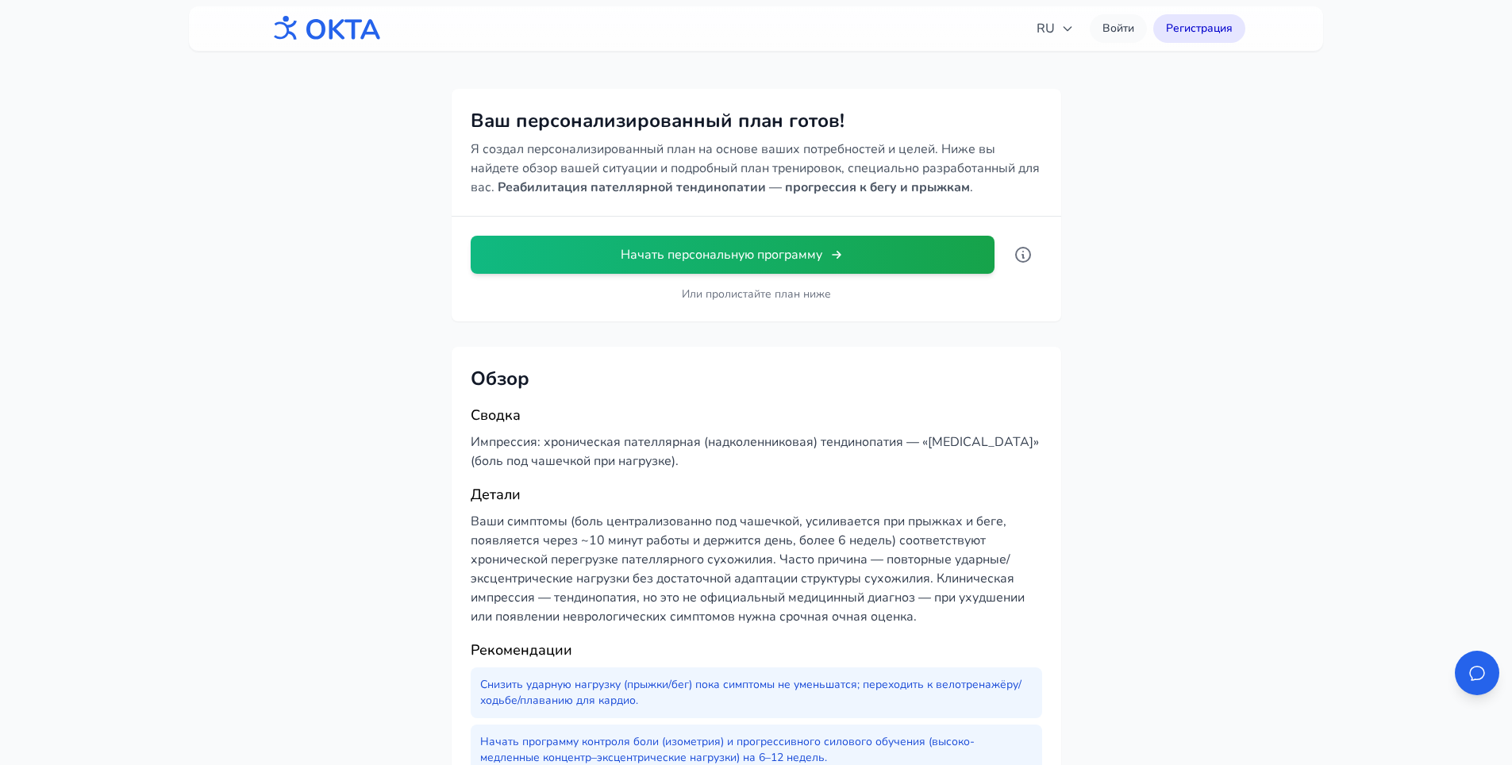
scroll to position [79, 0]
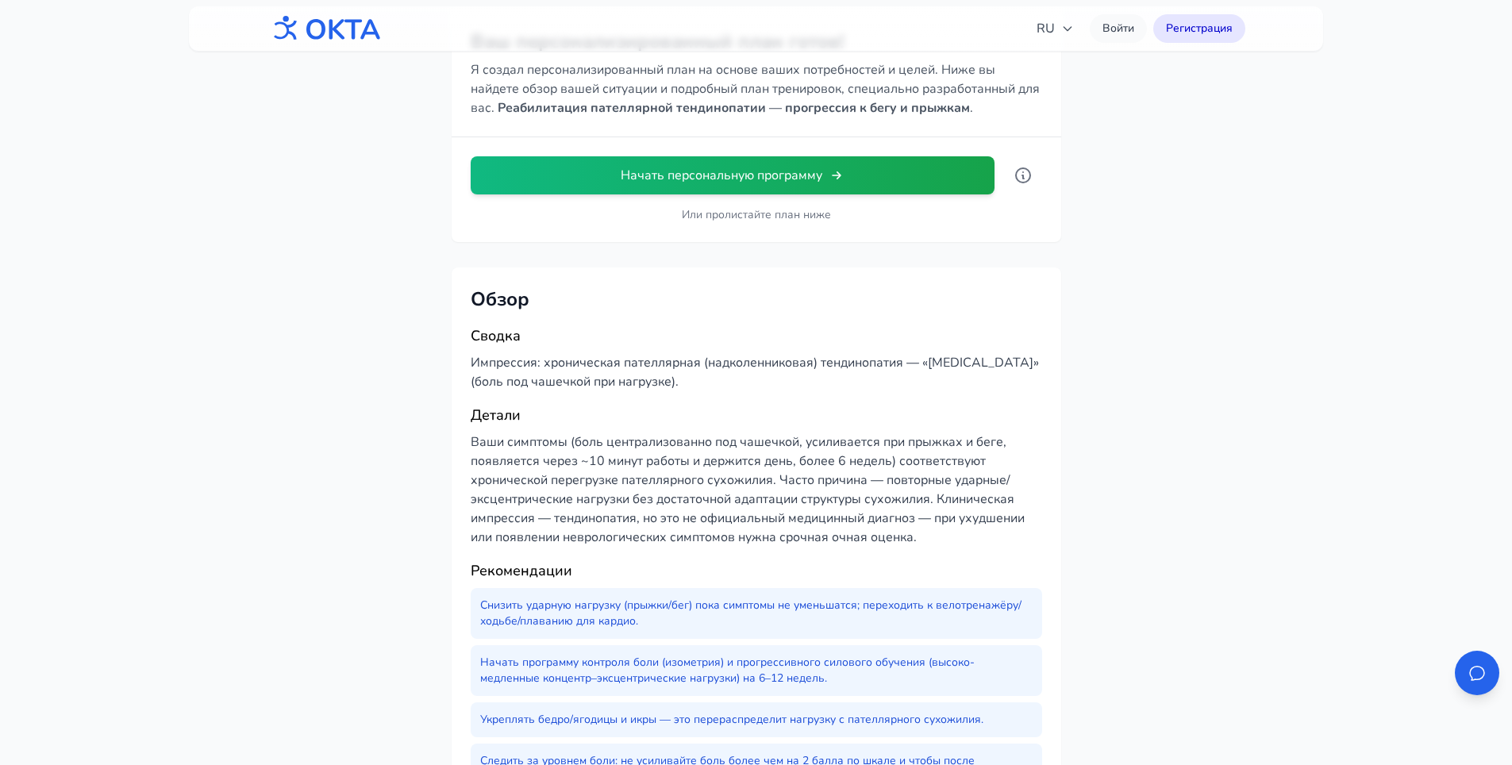
click at [732, 398] on div "Сводка Импрессия: хроническая пателлярная (надколенниковая) тендинопатия — «[ME…" at bounding box center [756, 588] width 571 height 527
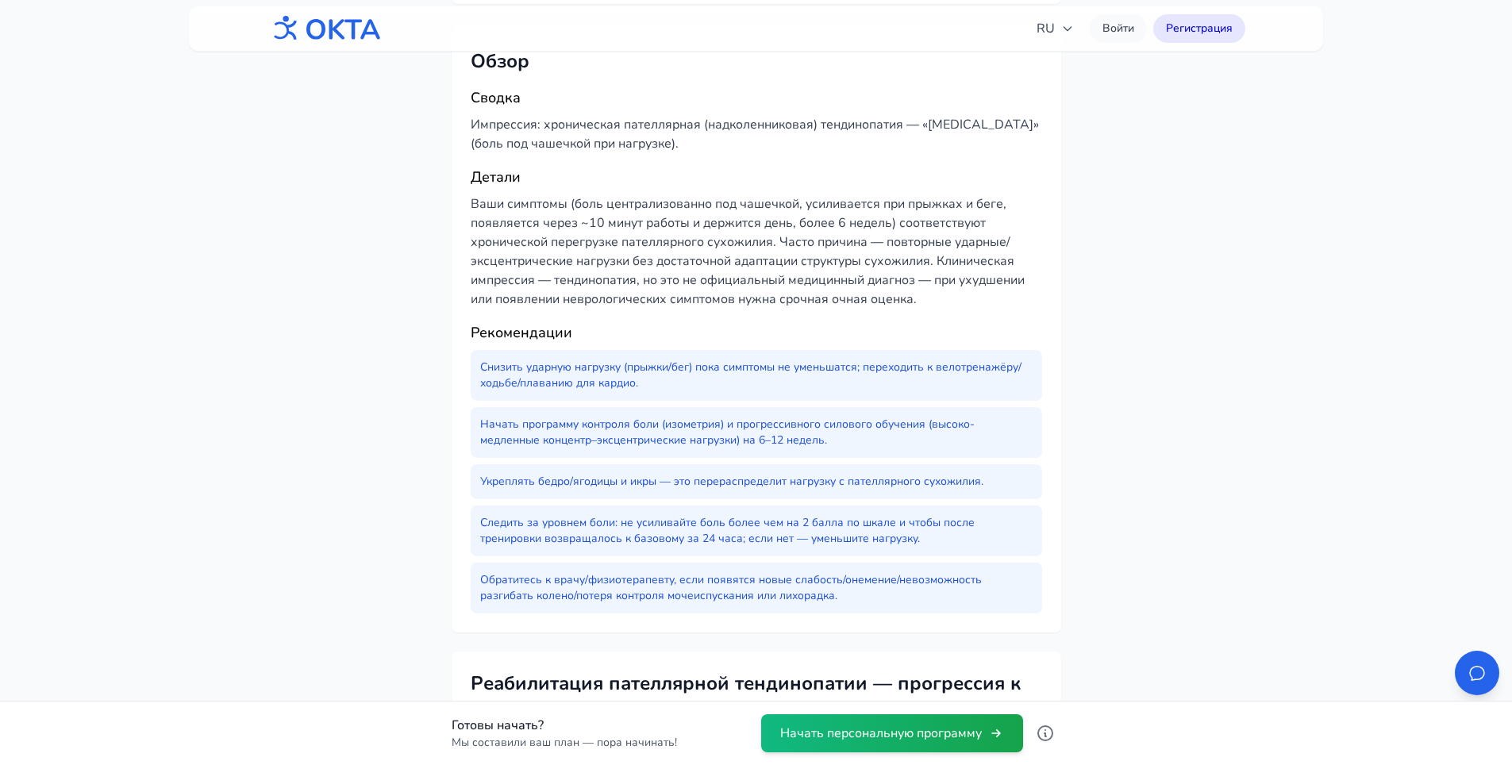
scroll to position [0, 0]
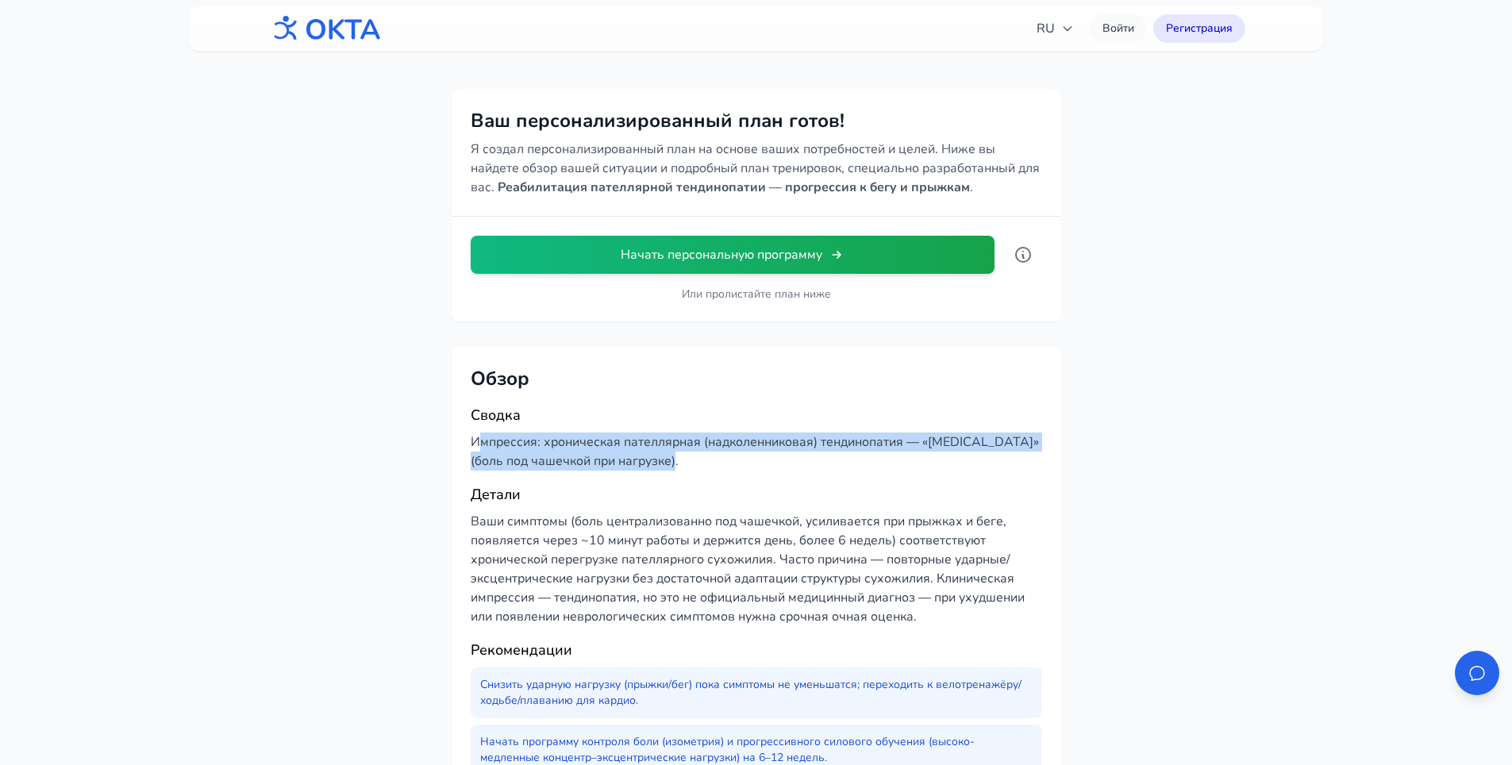
drag, startPoint x: 597, startPoint y: 456, endPoint x: 820, endPoint y: 455, distance: 222.2
click at [820, 455] on p "Импрессия: хроническая пателлярная (надколенниковая) тендинопатия — «[MEDICAL_D…" at bounding box center [756, 451] width 571 height 38
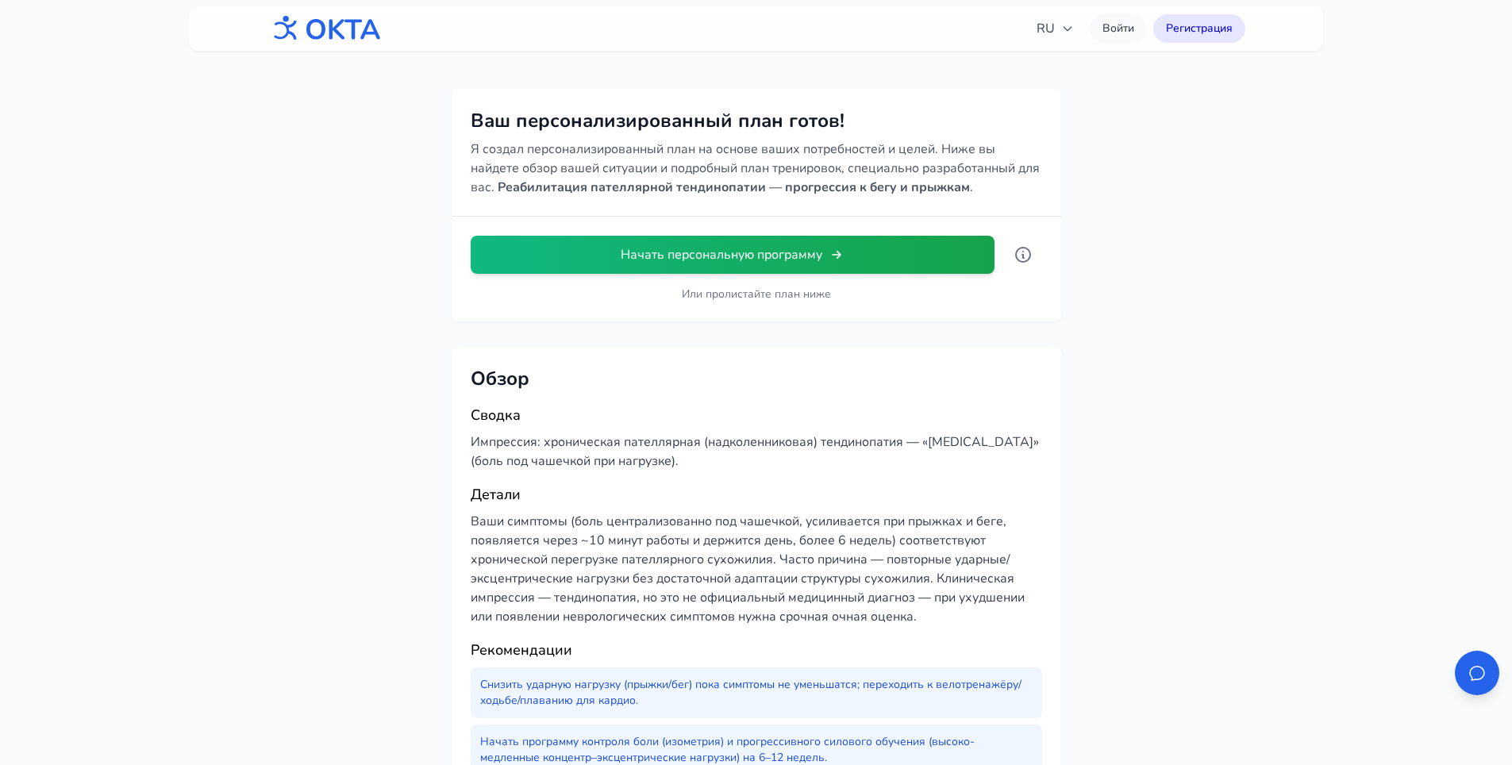
click at [878, 474] on div "Сводка Импрессия: хроническая пателлярная (надколенниковая) тендинопатия — «[ME…" at bounding box center [756, 667] width 571 height 527
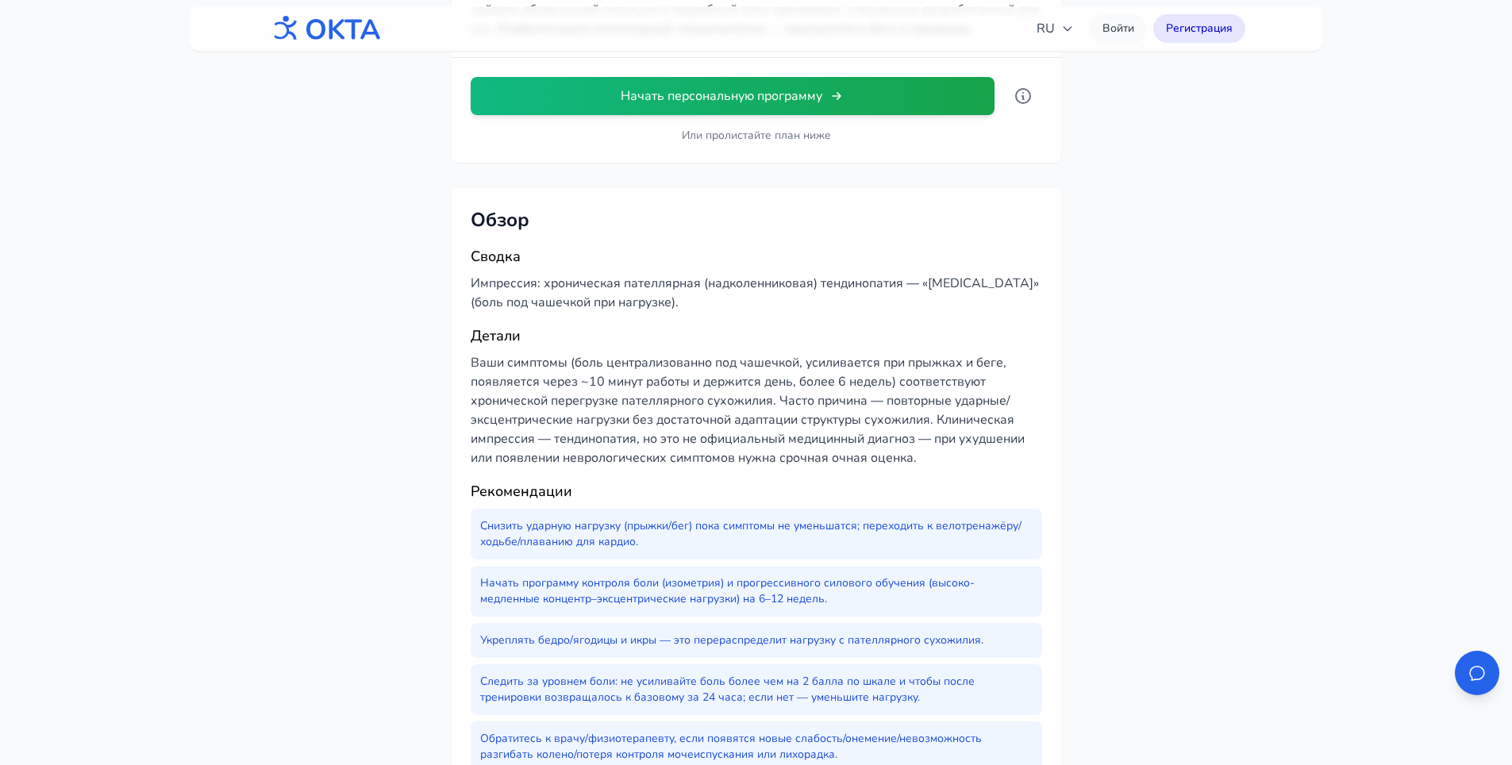
scroll to position [397, 0]
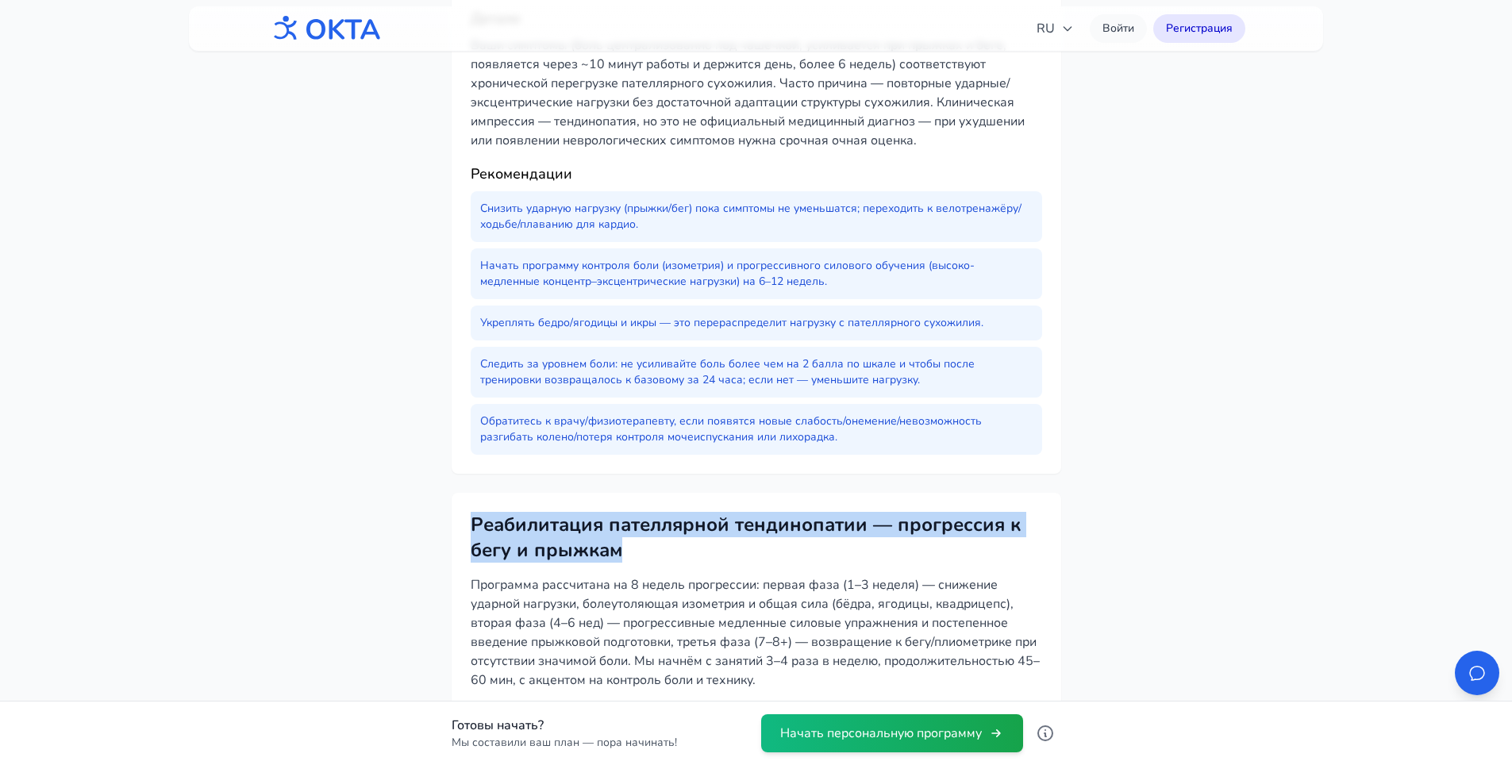
drag, startPoint x: 469, startPoint y: 524, endPoint x: 1049, endPoint y: 551, distance: 580.6
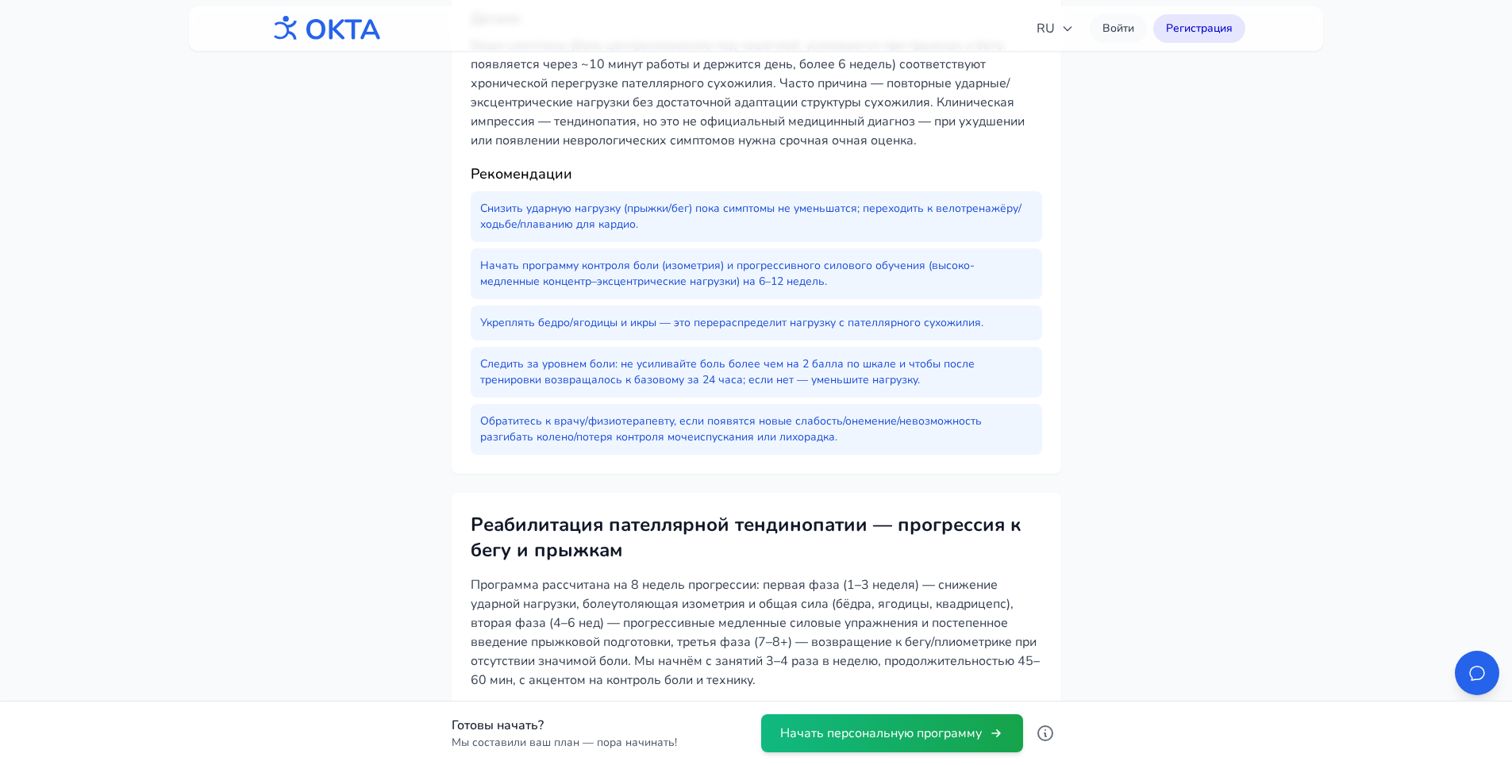
click at [1033, 590] on p "Программа рассчитана на 8 недель прогрессии: первая фаза (1–3 неделя) — снижени…" at bounding box center [756, 632] width 571 height 114
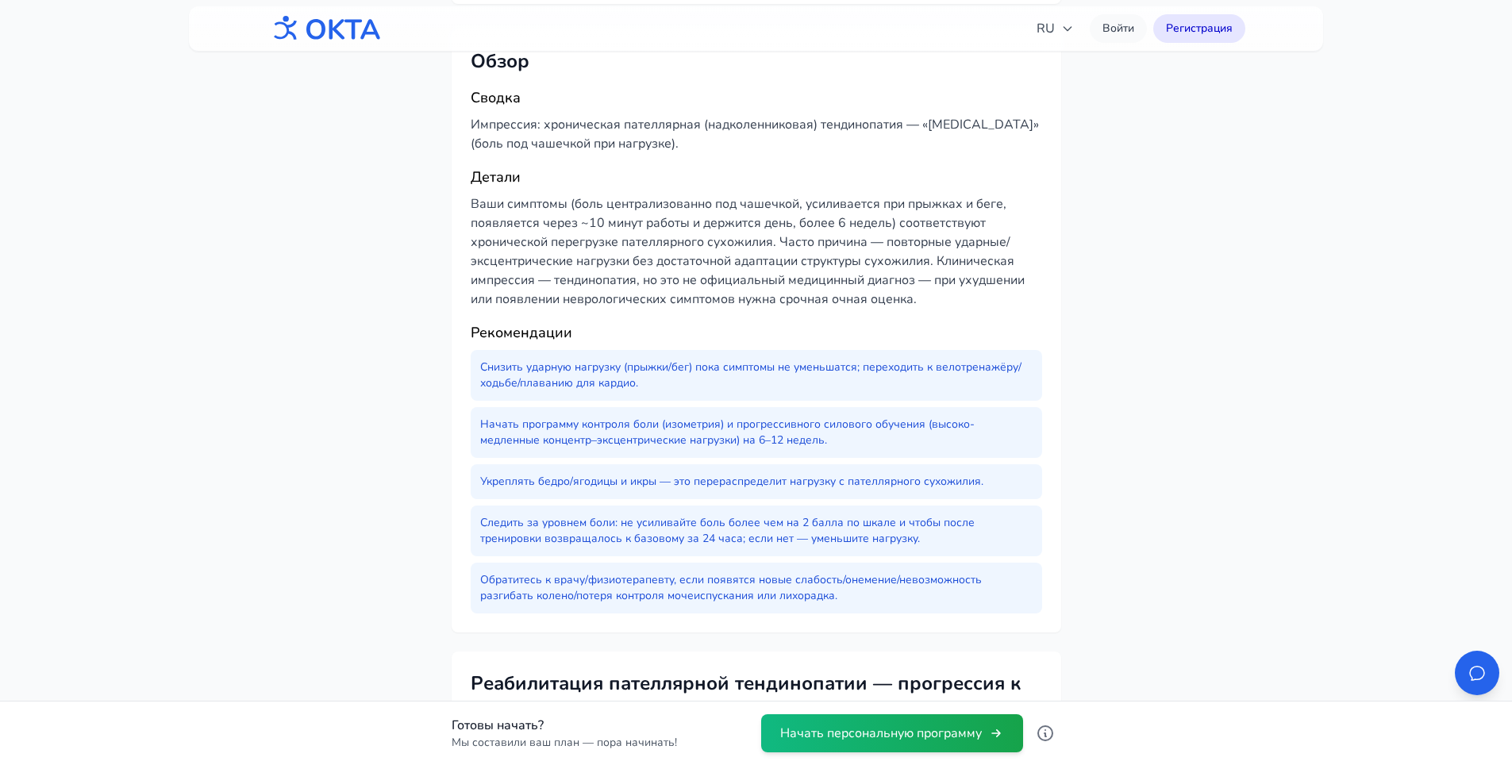
scroll to position [0, 0]
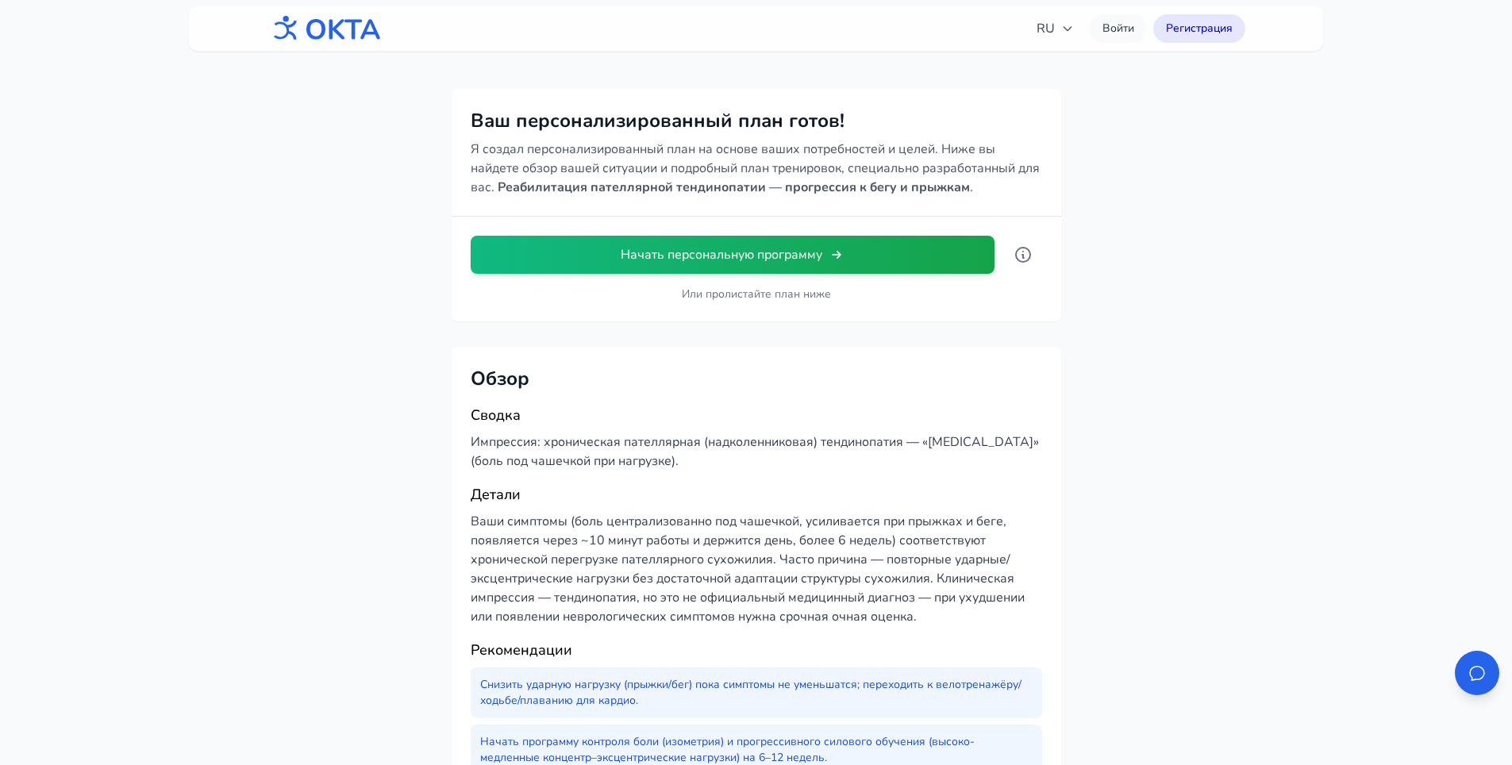
click at [329, 38] on img at bounding box center [324, 28] width 114 height 41
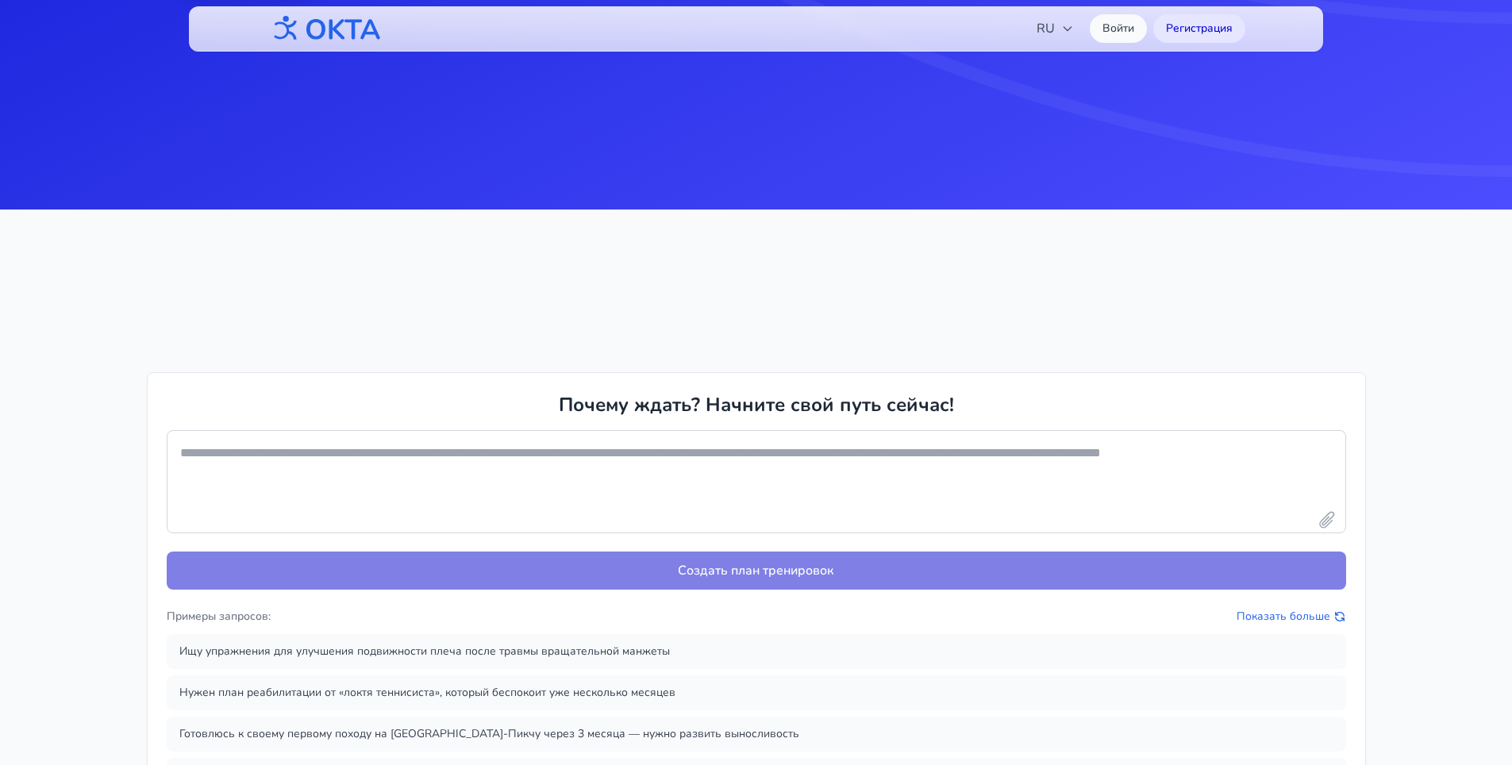
scroll to position [714, 0]
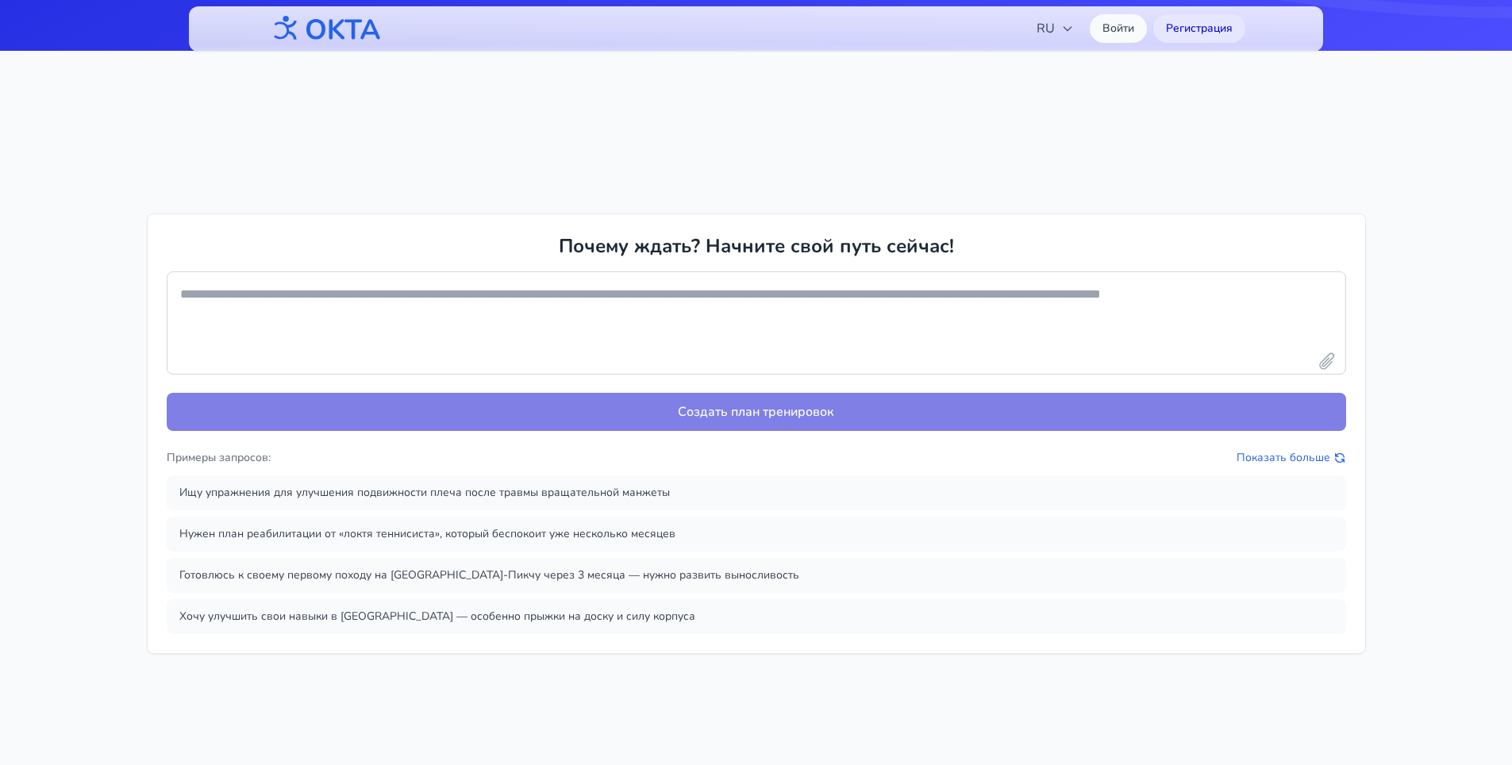
click at [1421, 507] on section "Почему ждать? Начните свой путь сейчас! Создать план тренировок Примеры запросо…" at bounding box center [756, 433] width 1512 height 765
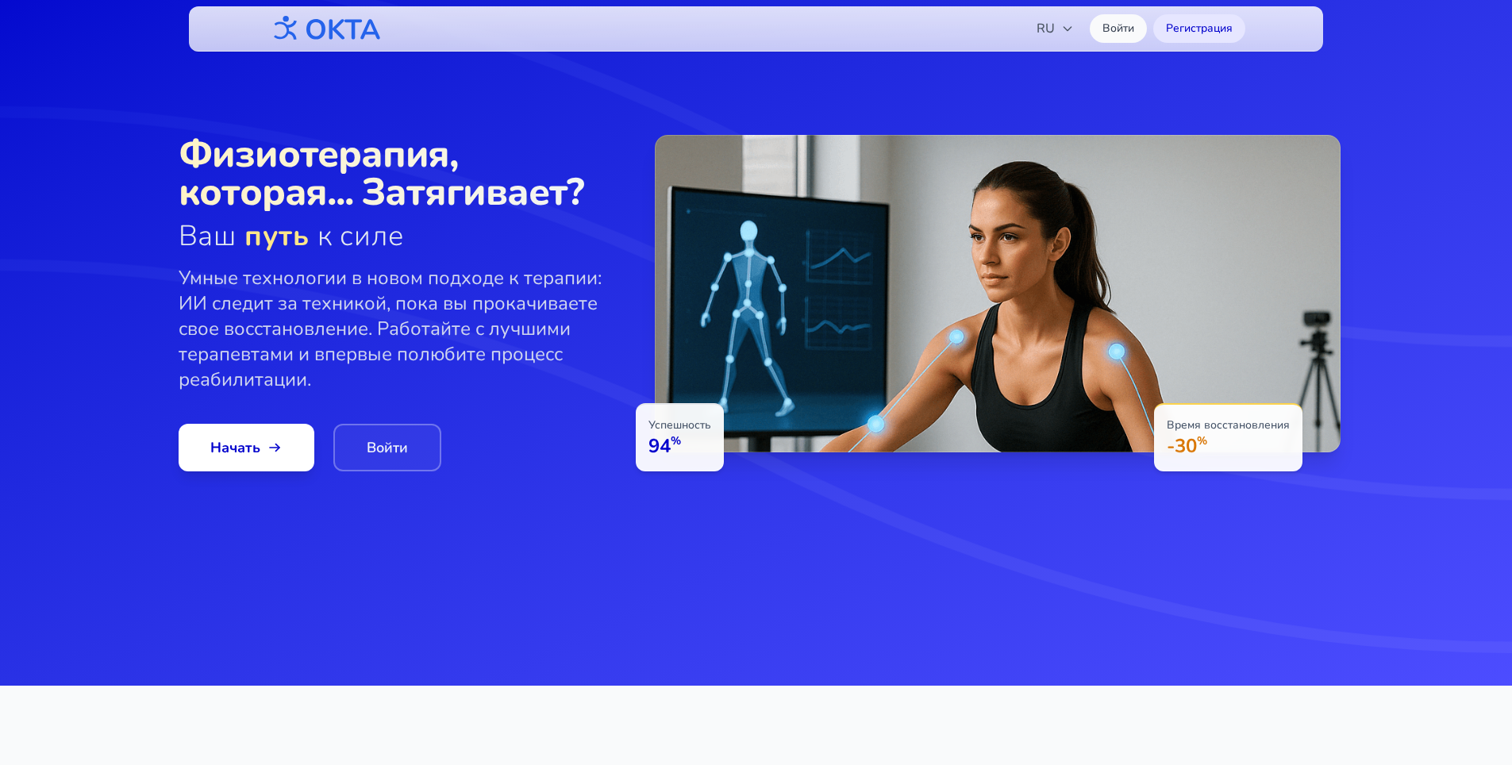
scroll to position [0, 0]
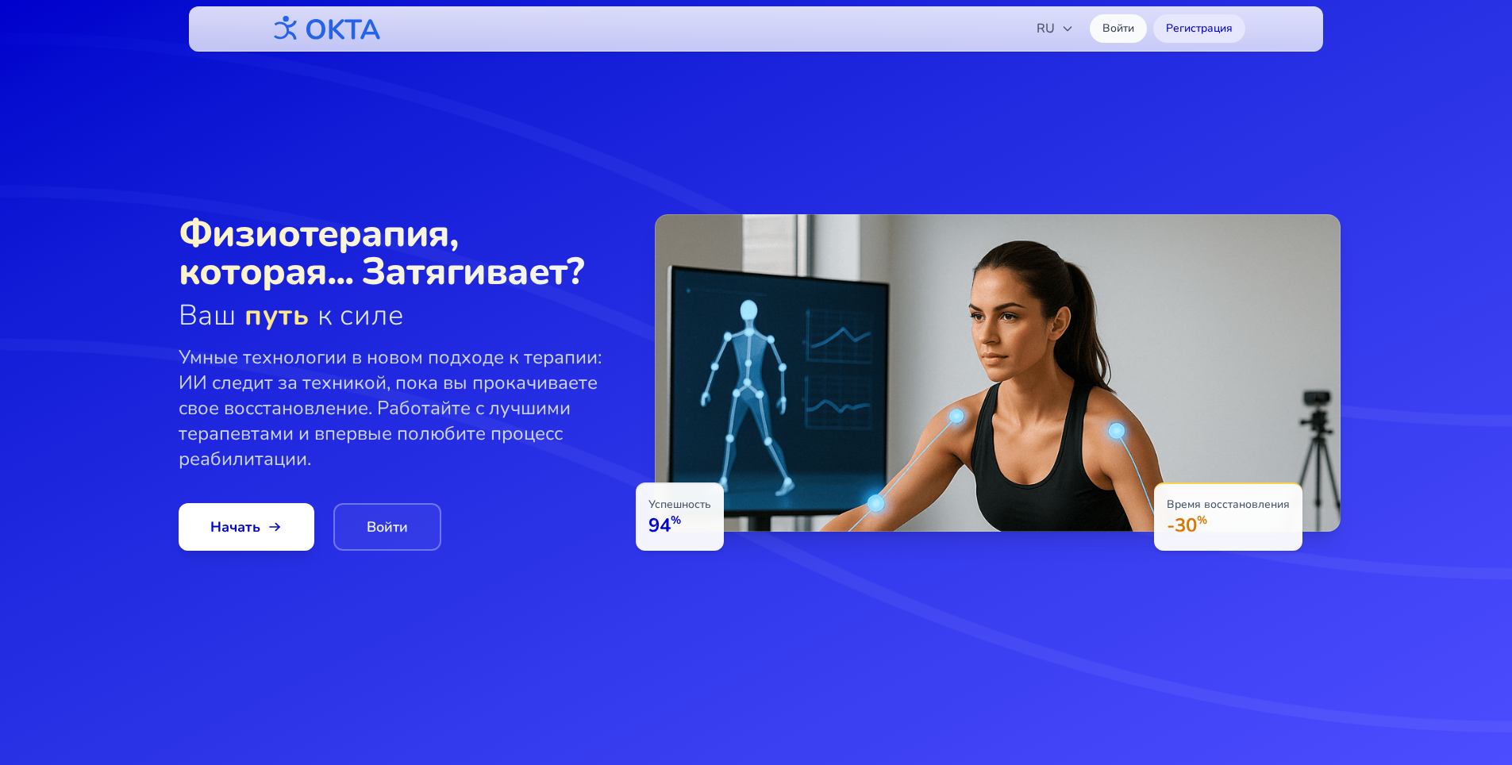
click at [331, 29] on img at bounding box center [324, 28] width 114 height 41
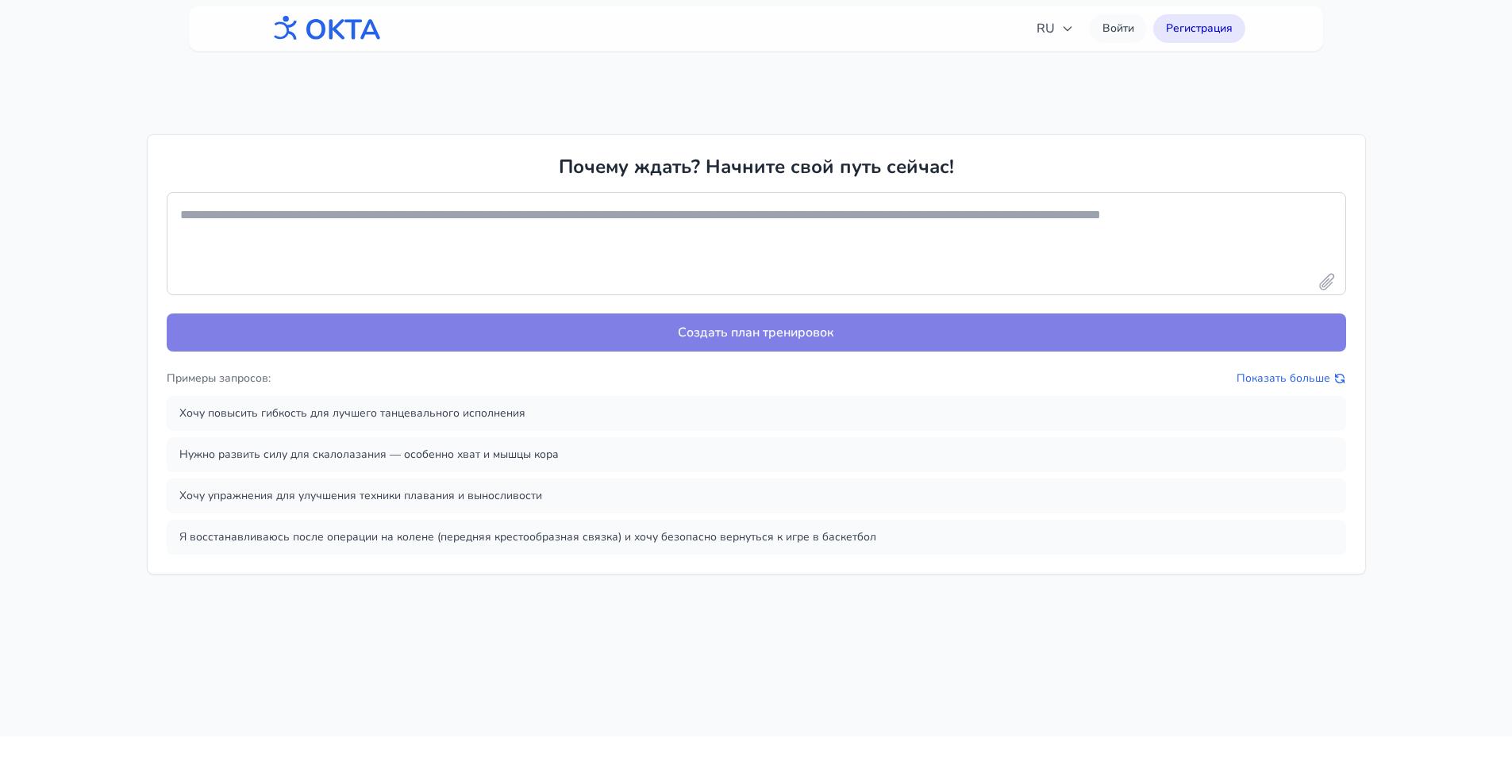
scroll to position [873, 0]
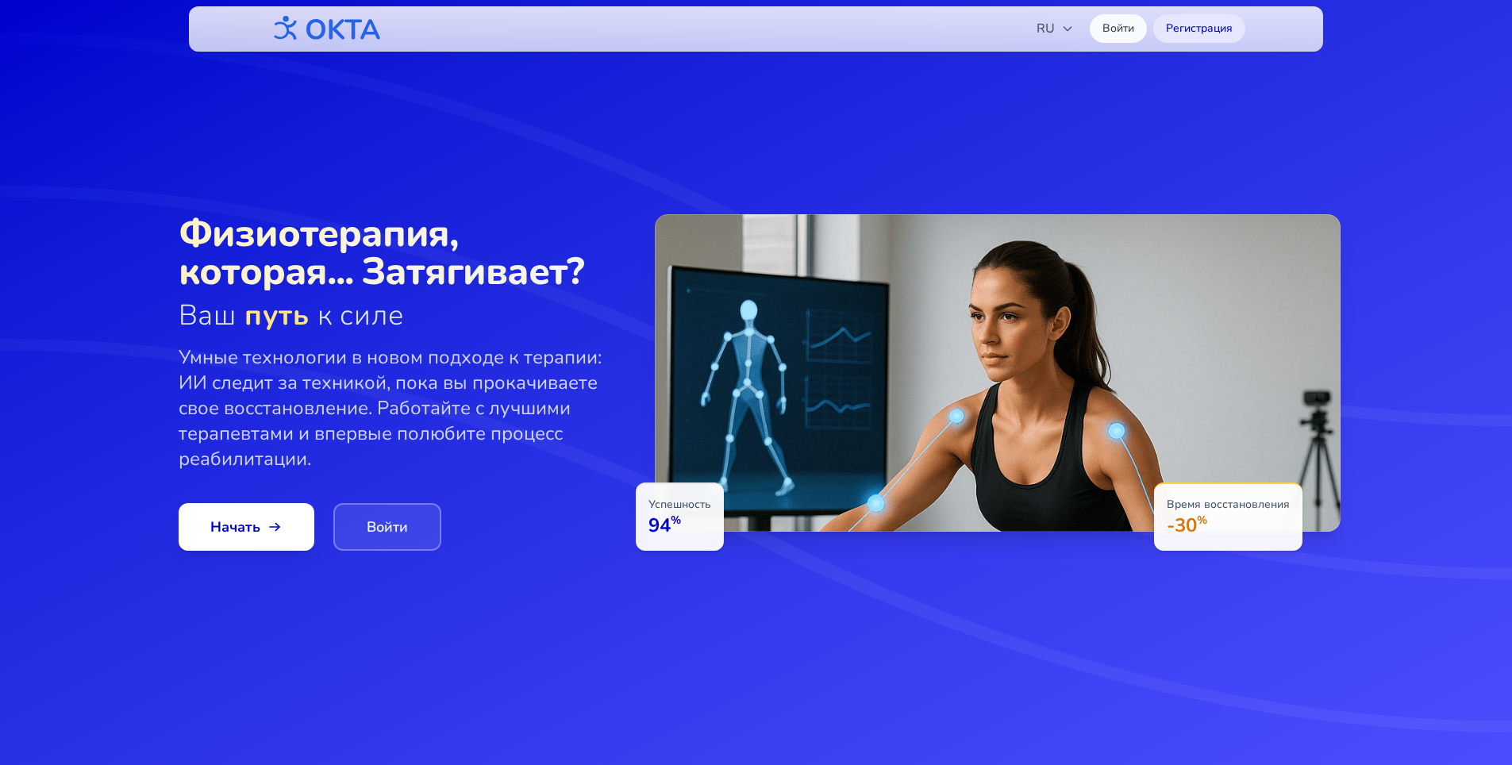
click at [402, 517] on link "Войти" at bounding box center [387, 527] width 108 height 48
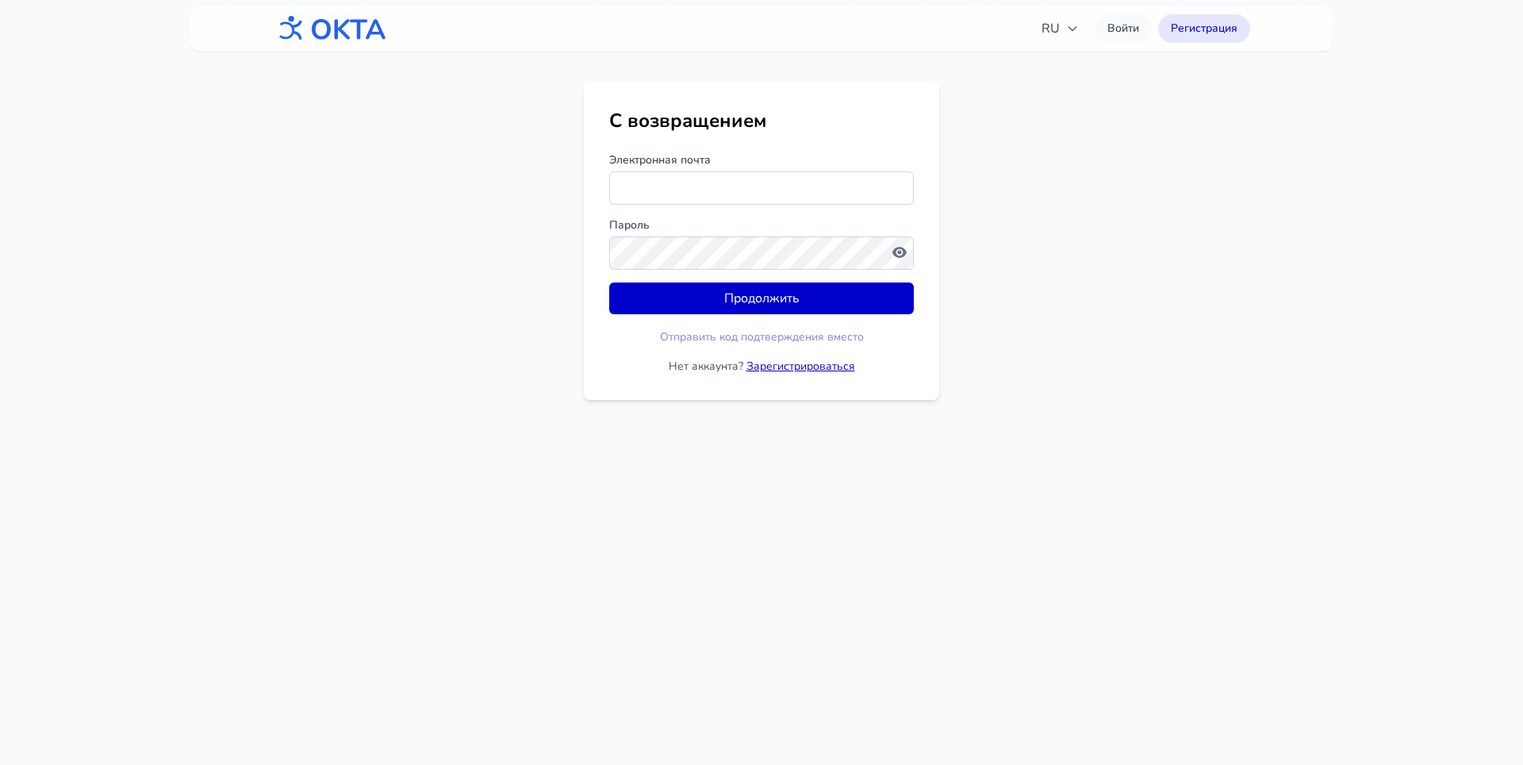
click at [787, 371] on link "Зарегистрироваться" at bounding box center [801, 366] width 109 height 15
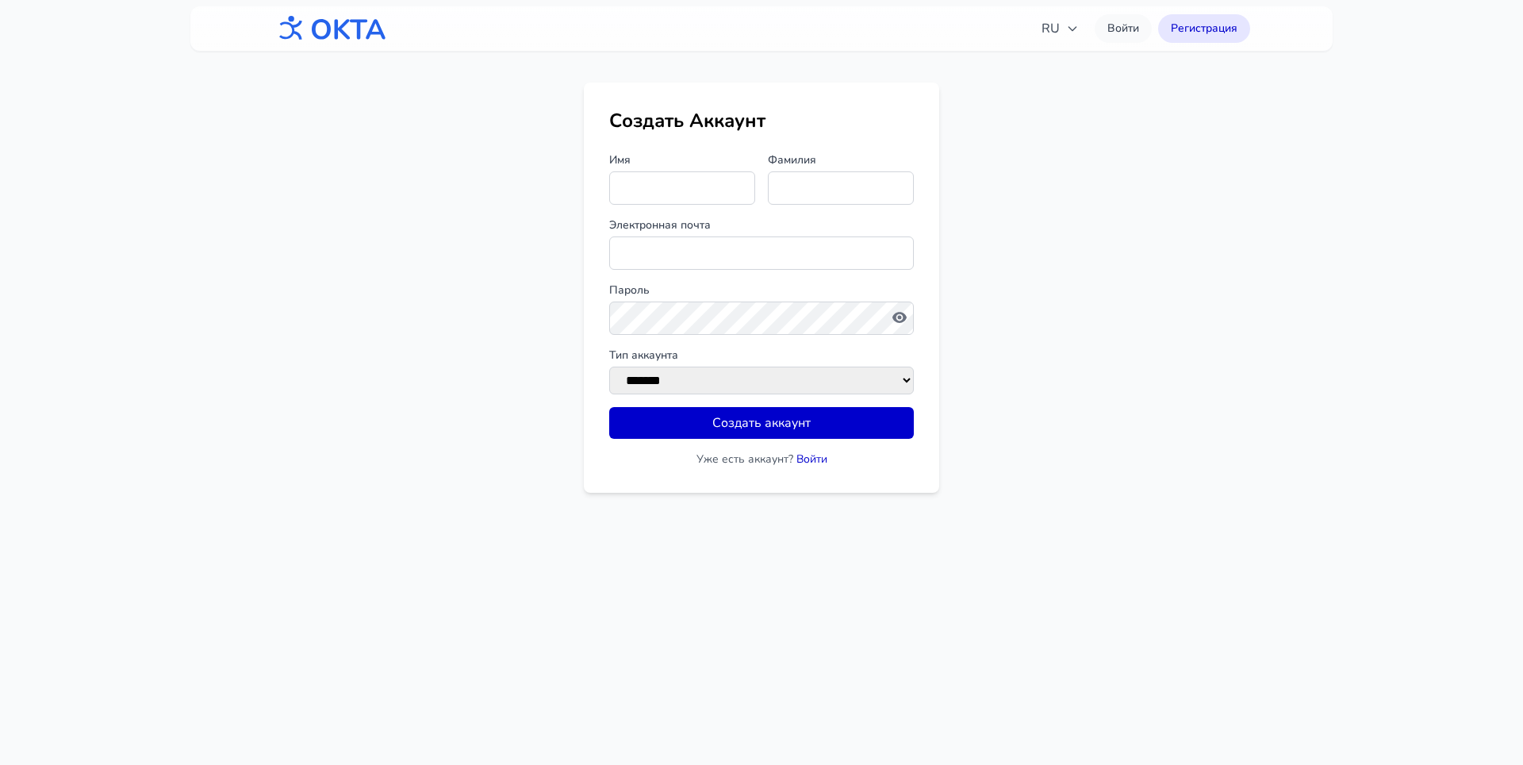
click at [985, 186] on main "Создать Аккаунт Имя Фамилия Электронная почта Пароль Тип аккаунта ******* **** …" at bounding box center [761, 288] width 1523 height 410
click at [688, 187] on input "Имя" at bounding box center [682, 187] width 146 height 33
type input "*"
type input "********"
click at [820, 190] on input "Фамилия" at bounding box center [841, 187] width 146 height 33
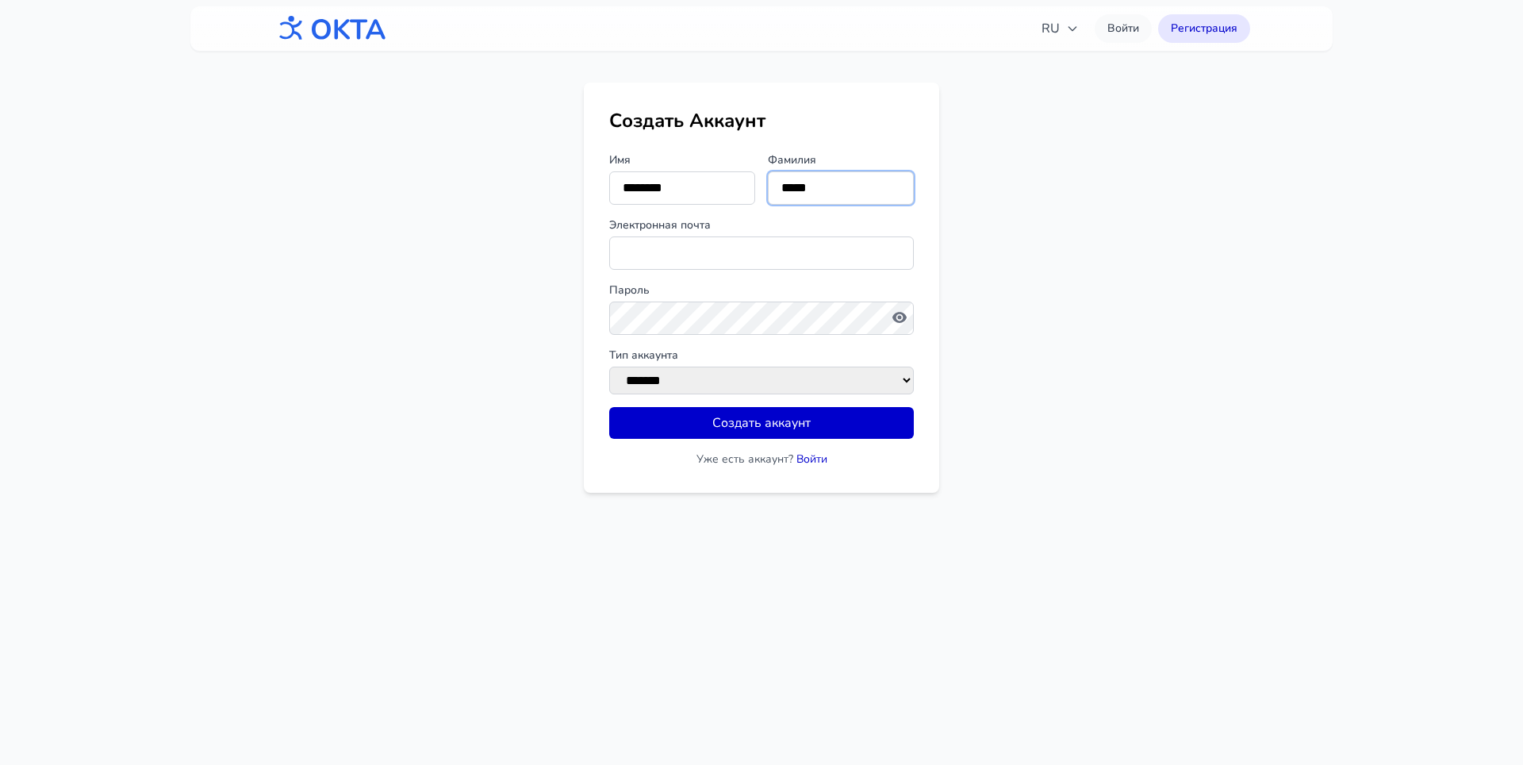
type input "*****"
click at [771, 258] on input "Электронная почта" at bounding box center [761, 252] width 305 height 33
type input "**********"
click at [704, 383] on select "******* ****" at bounding box center [761, 381] width 305 height 28
select select "******"
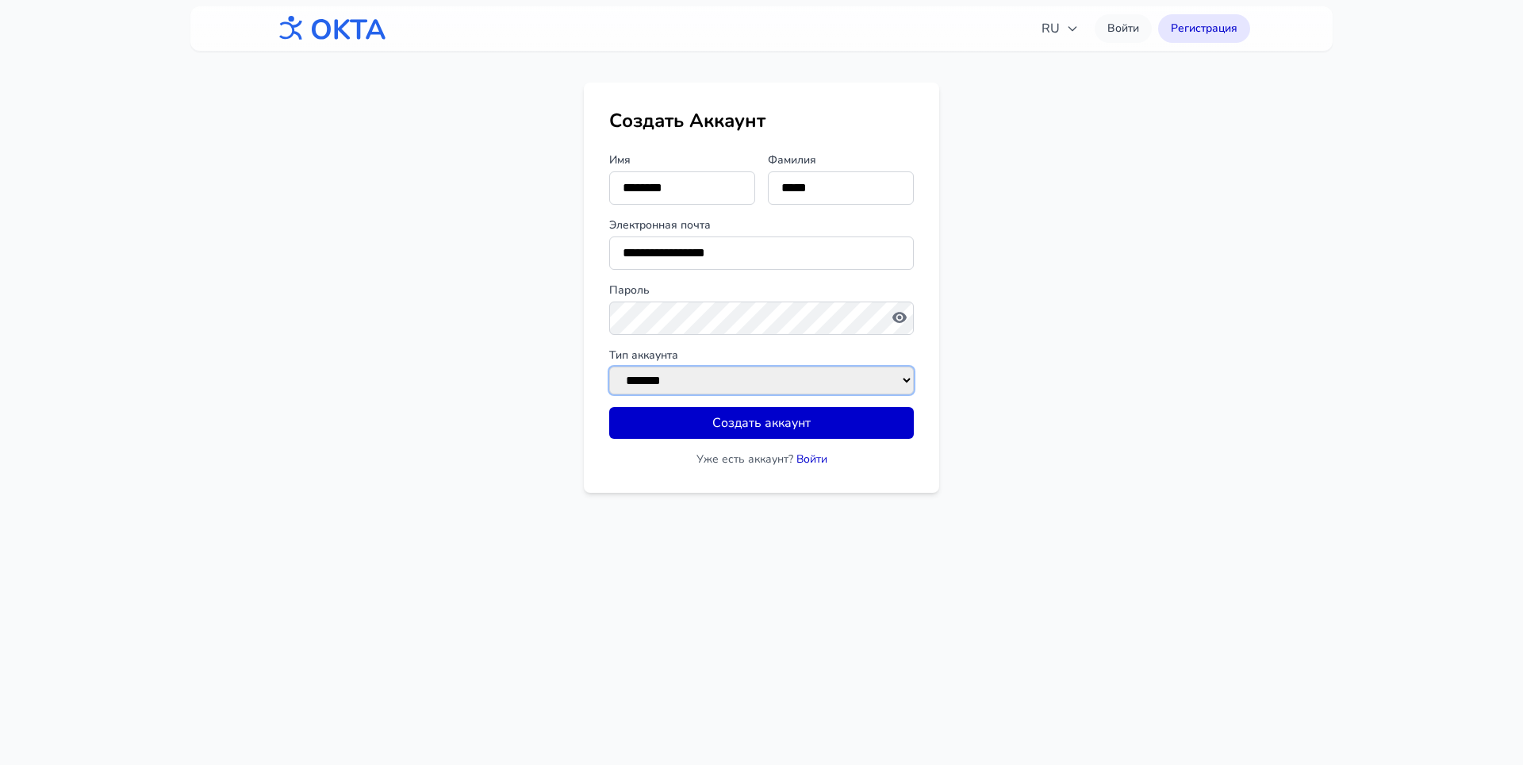
click at [609, 367] on select "******* ****" at bounding box center [761, 381] width 305 height 28
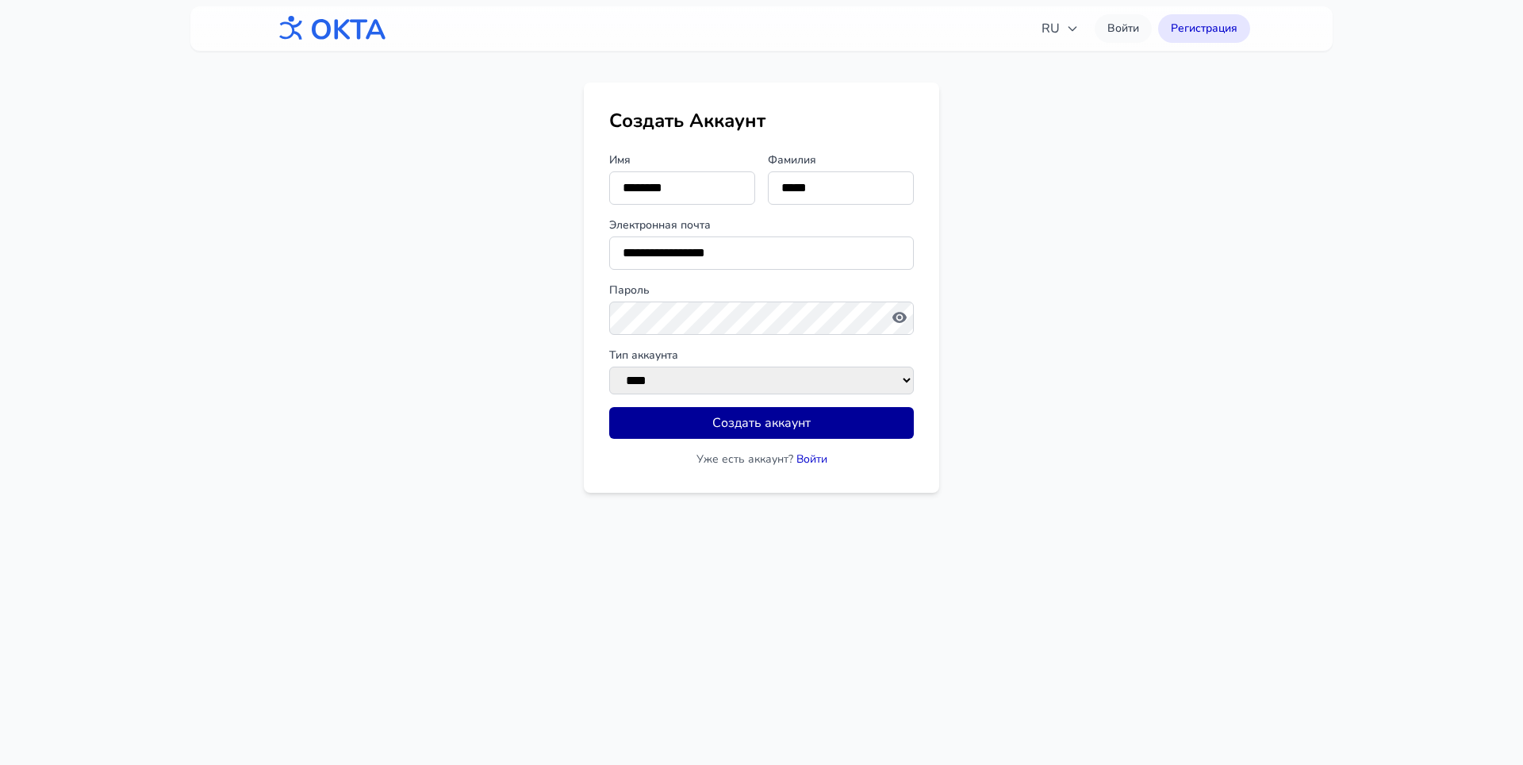
click at [774, 432] on button "Создать аккаунт" at bounding box center [761, 423] width 305 height 32
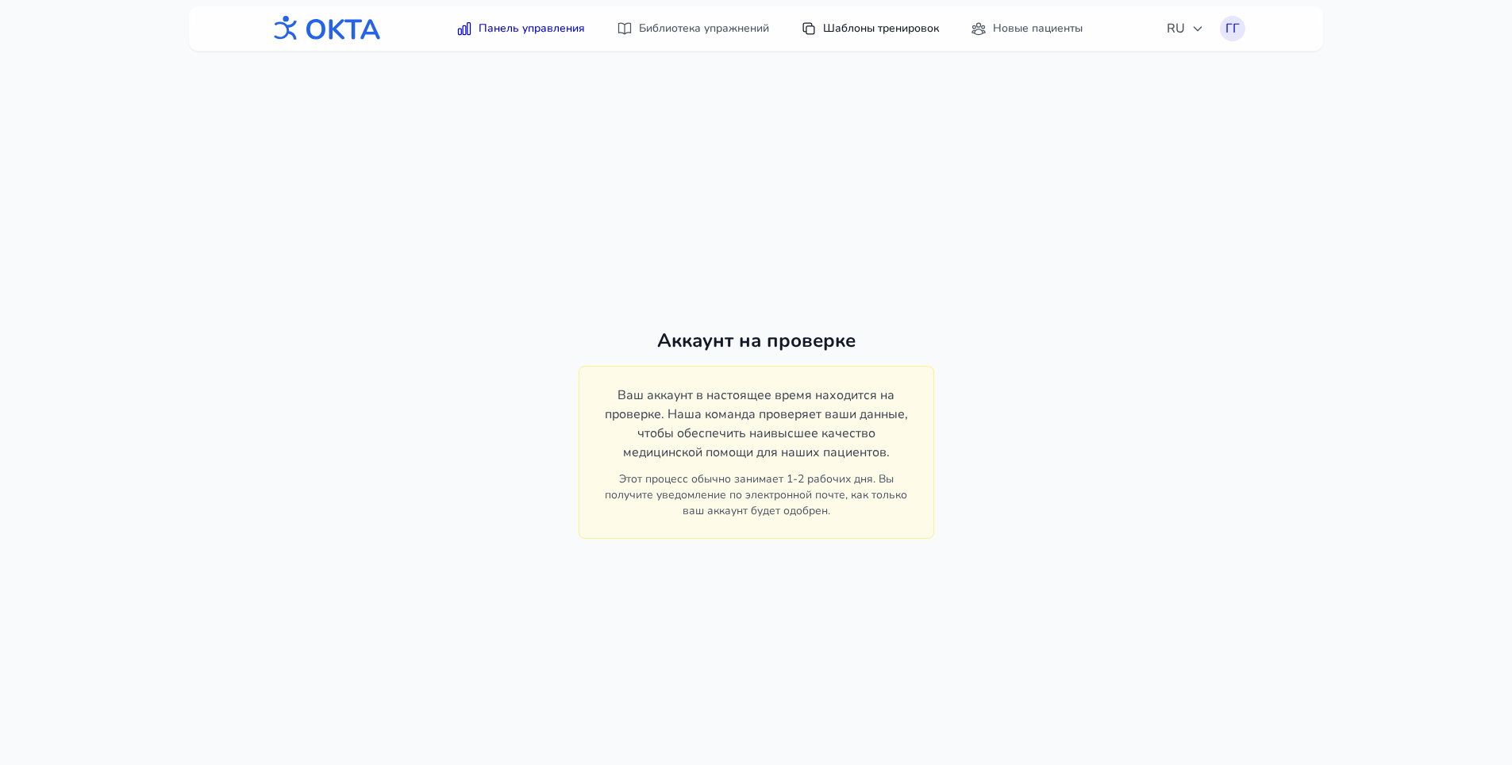
click at [880, 25] on link "Шаблоны тренировок" at bounding box center [869, 28] width 157 height 29
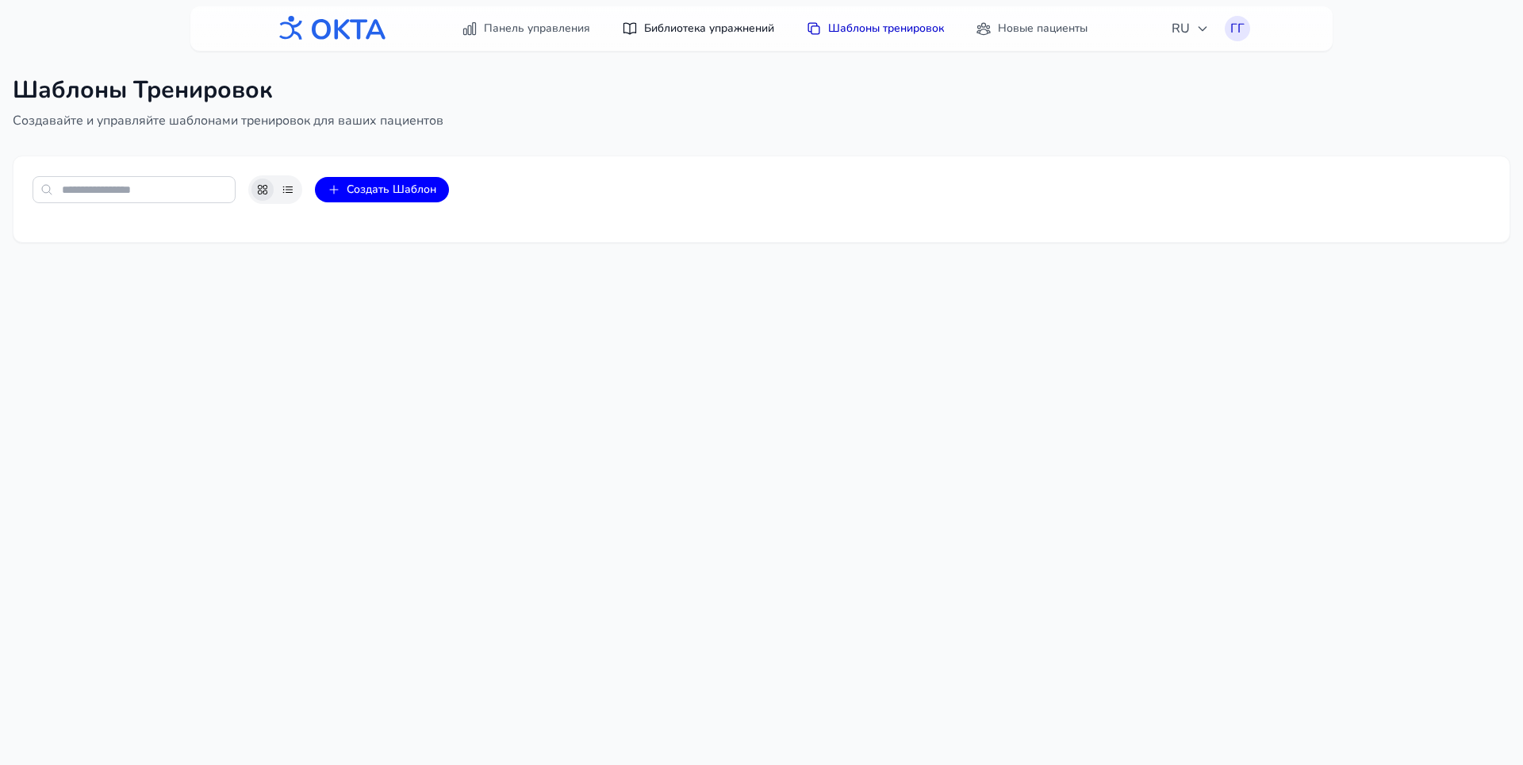
click at [740, 31] on link "Библиотека упражнений" at bounding box center [698, 28] width 171 height 29
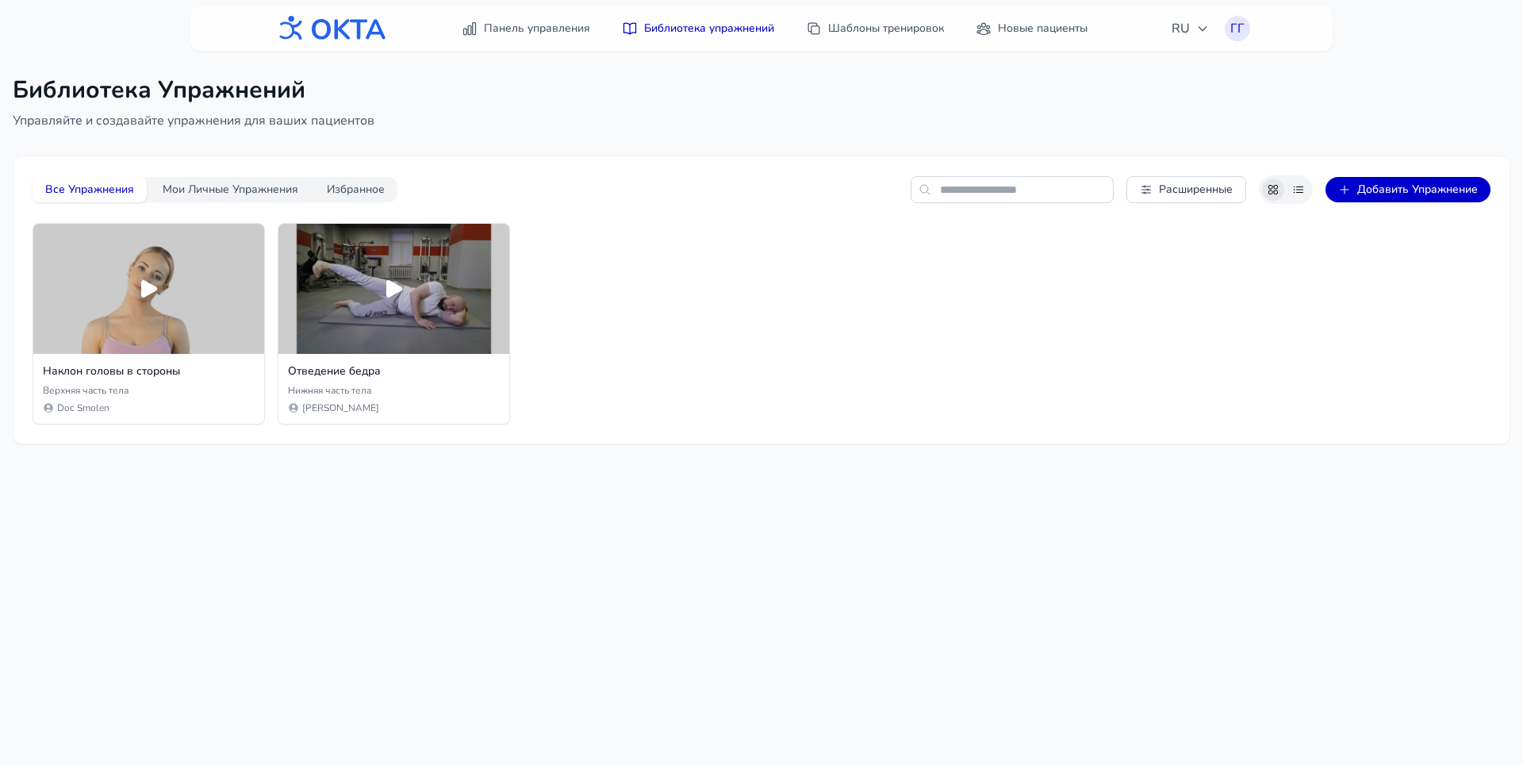
click at [1371, 196] on button "Добавить Упражнение" at bounding box center [1408, 189] width 165 height 25
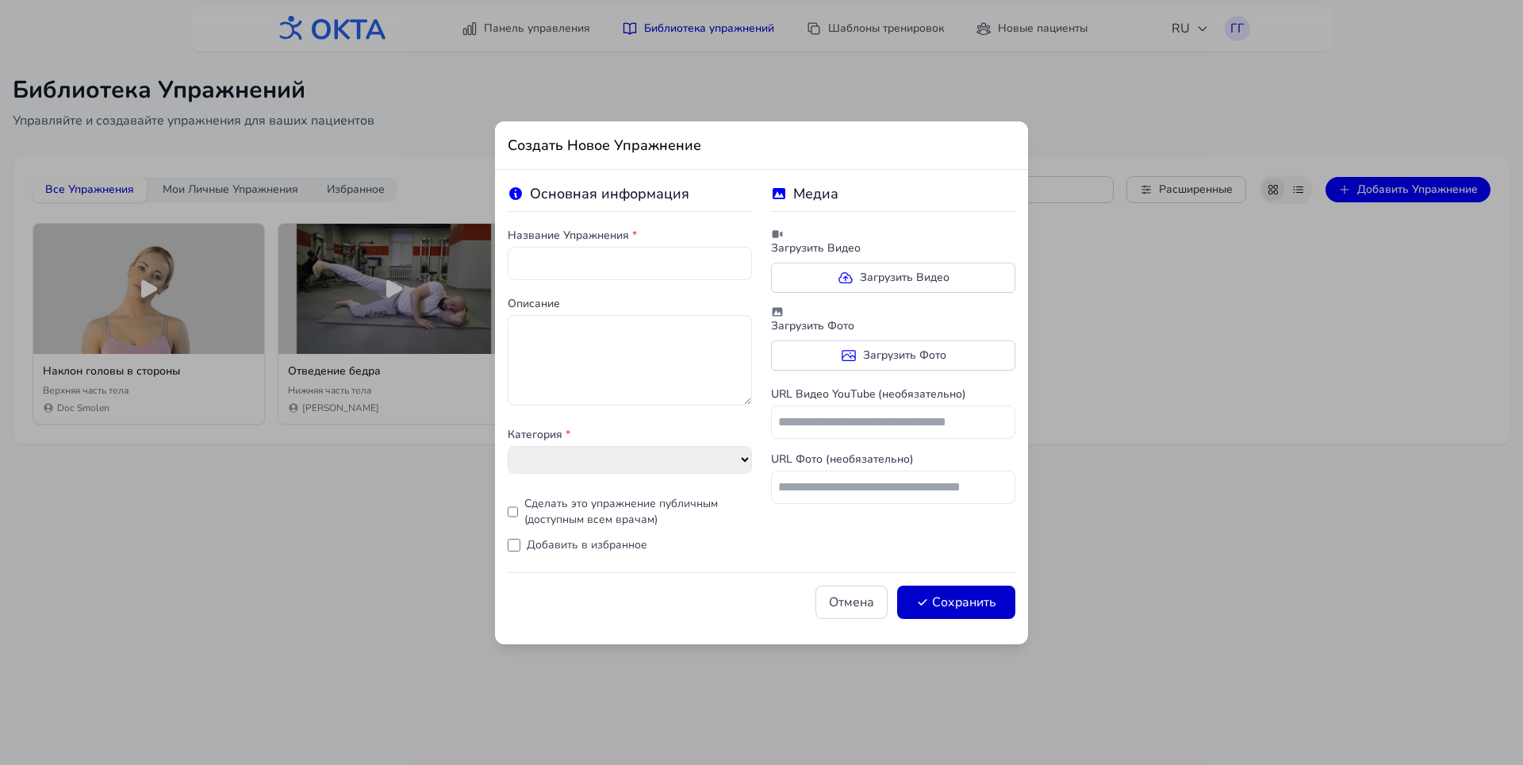
select select "**********"
click at [683, 470] on select "**********" at bounding box center [630, 460] width 244 height 28
click at [857, 601] on button "Отмена" at bounding box center [852, 602] width 72 height 33
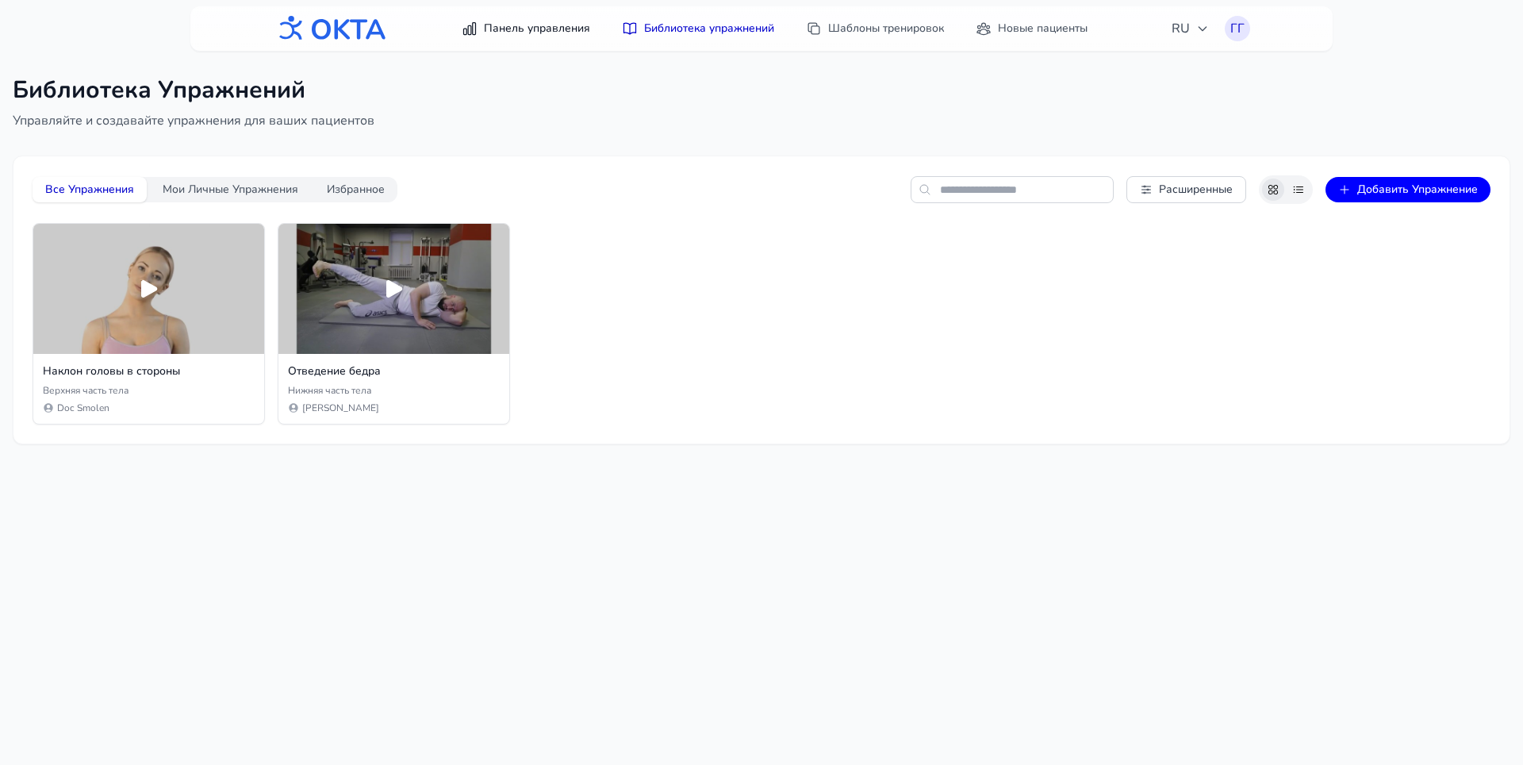
click at [541, 37] on link "Панель управления" at bounding box center [526, 28] width 148 height 29
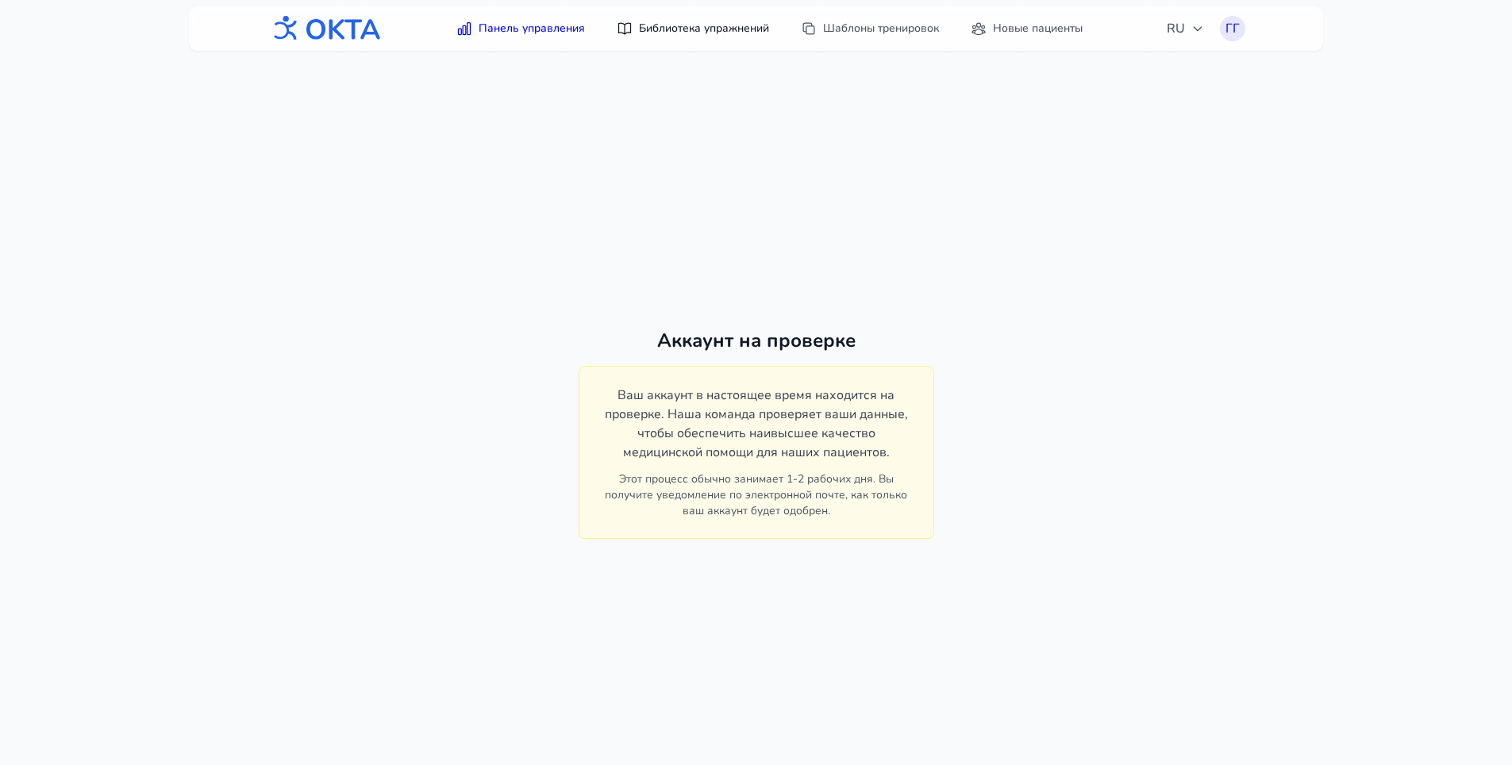
click at [686, 24] on link "Библиотека упражнений" at bounding box center [692, 28] width 171 height 29
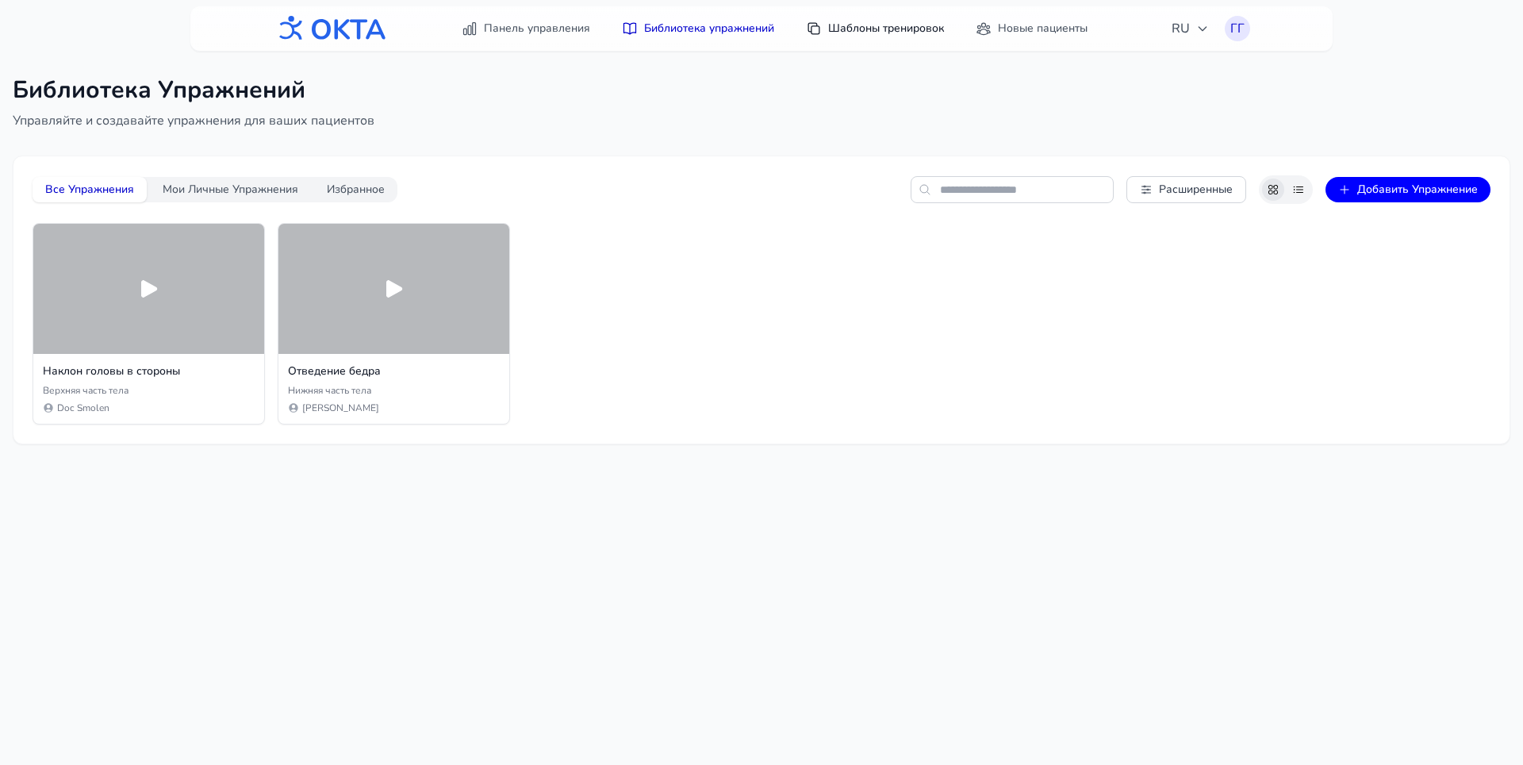
click at [848, 26] on link "Шаблоны тренировок" at bounding box center [875, 28] width 157 height 29
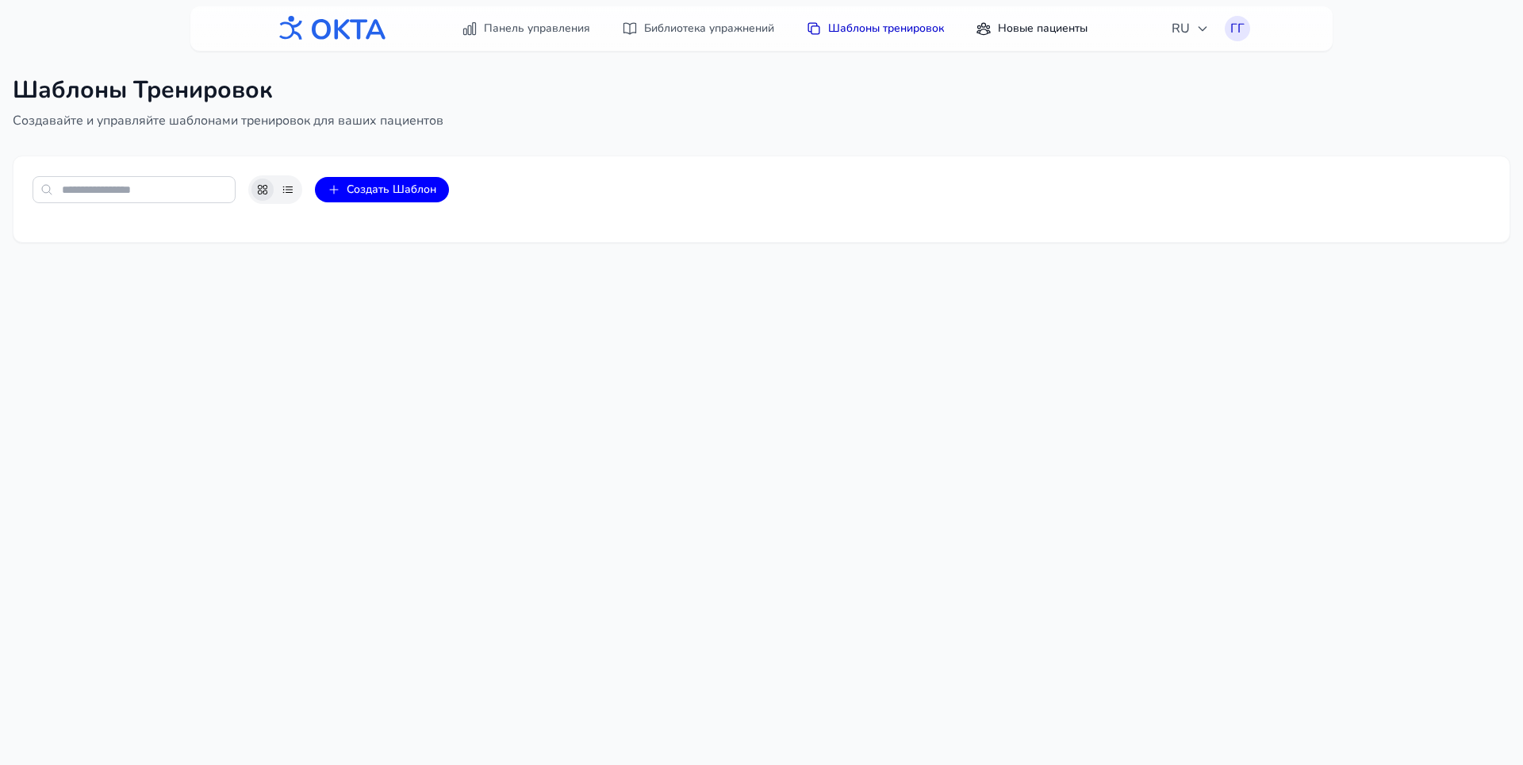
click at [1015, 33] on link "Новые пациенты" at bounding box center [1031, 28] width 131 height 29
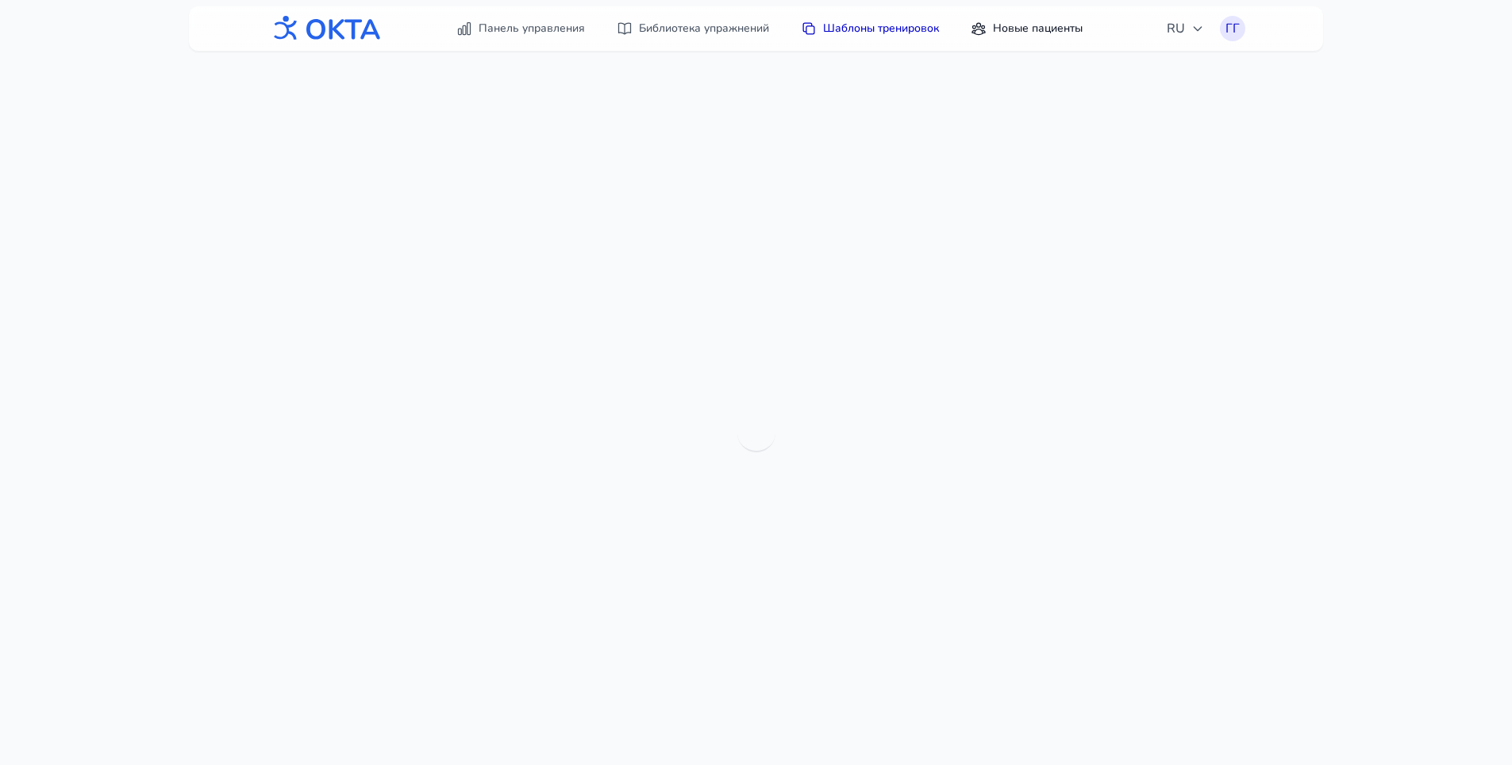
click at [984, 33] on icon at bounding box center [977, 28] width 13 height 11
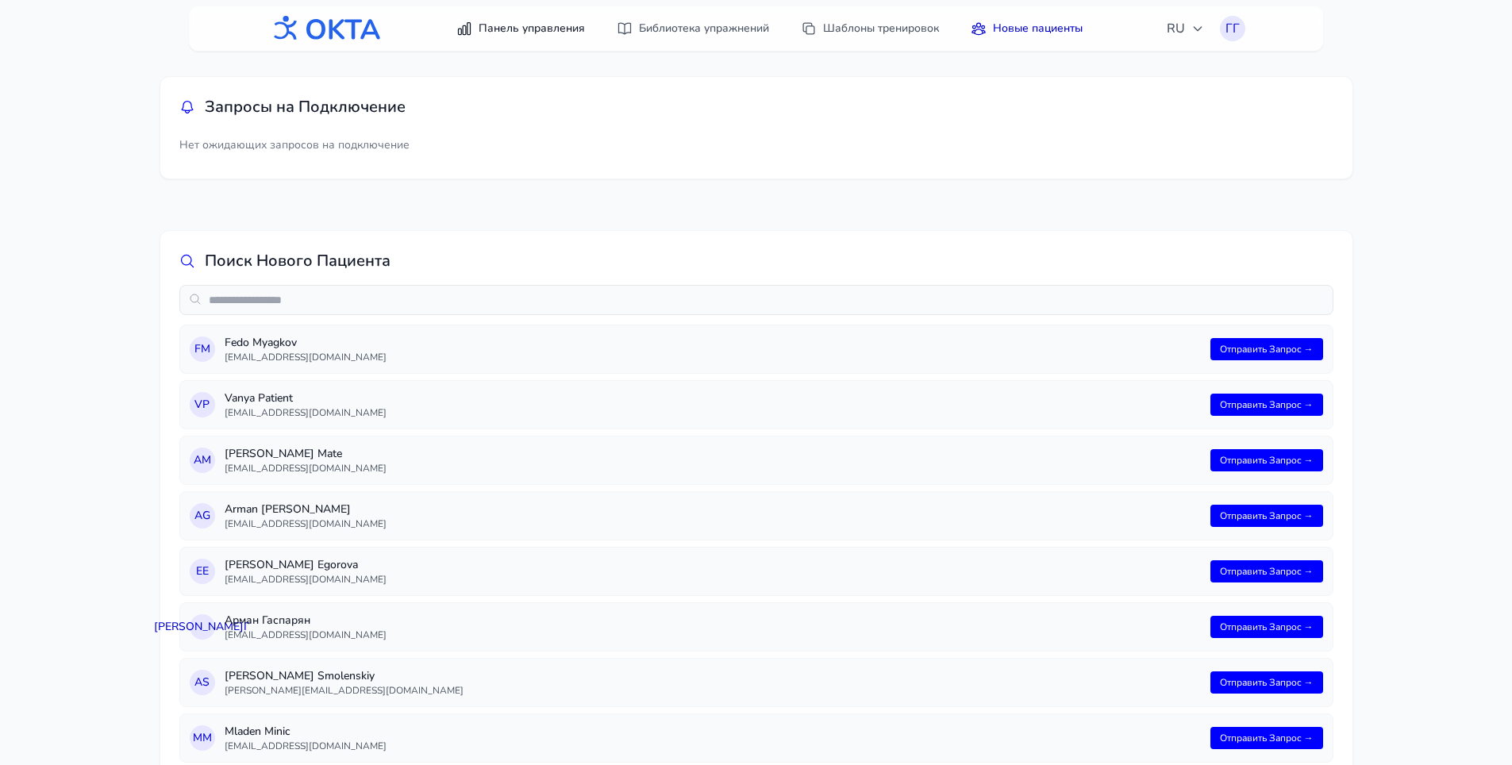
click at [490, 40] on link "Панель управления" at bounding box center [521, 28] width 148 height 29
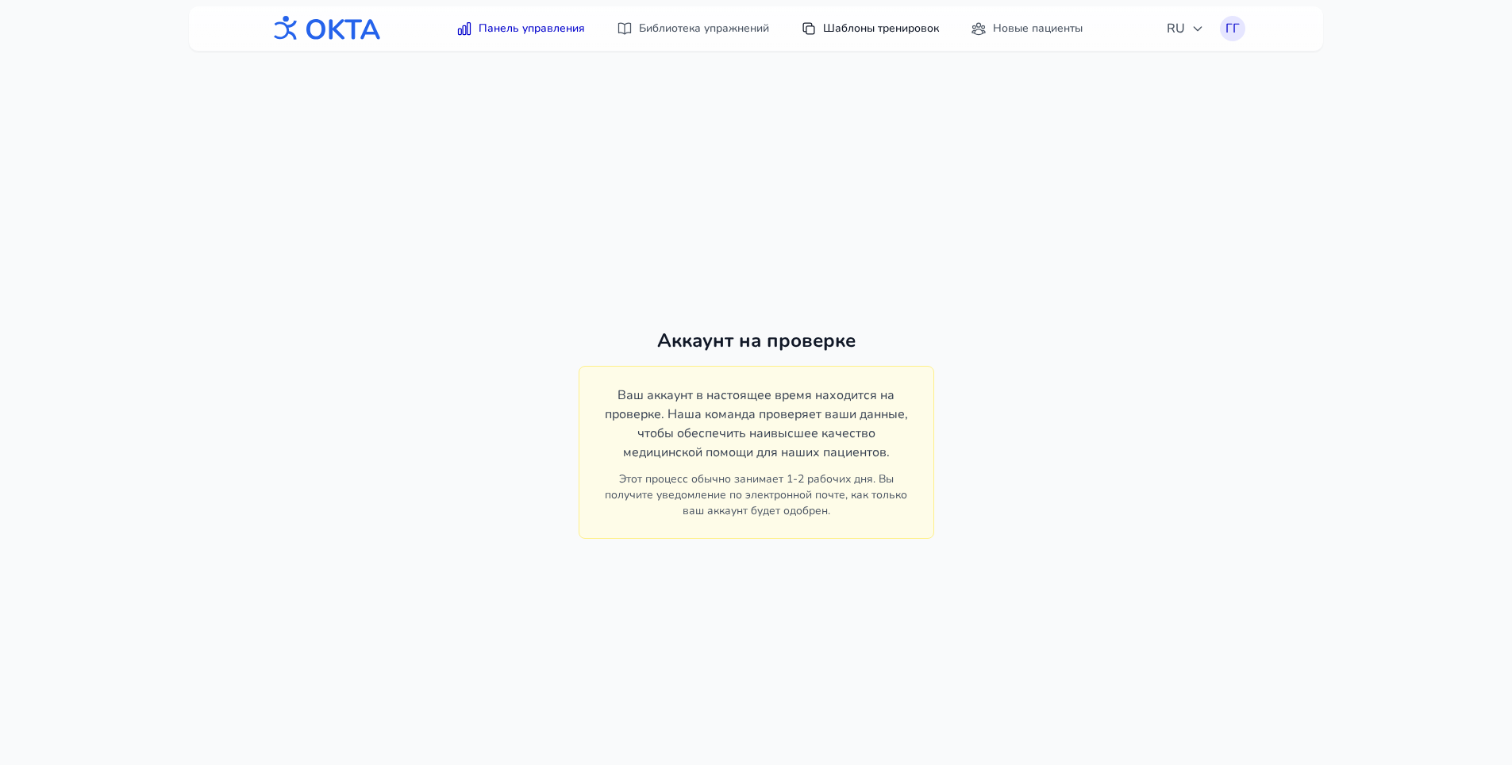
click at [877, 20] on link "Шаблоны тренировок" at bounding box center [869, 28] width 157 height 29
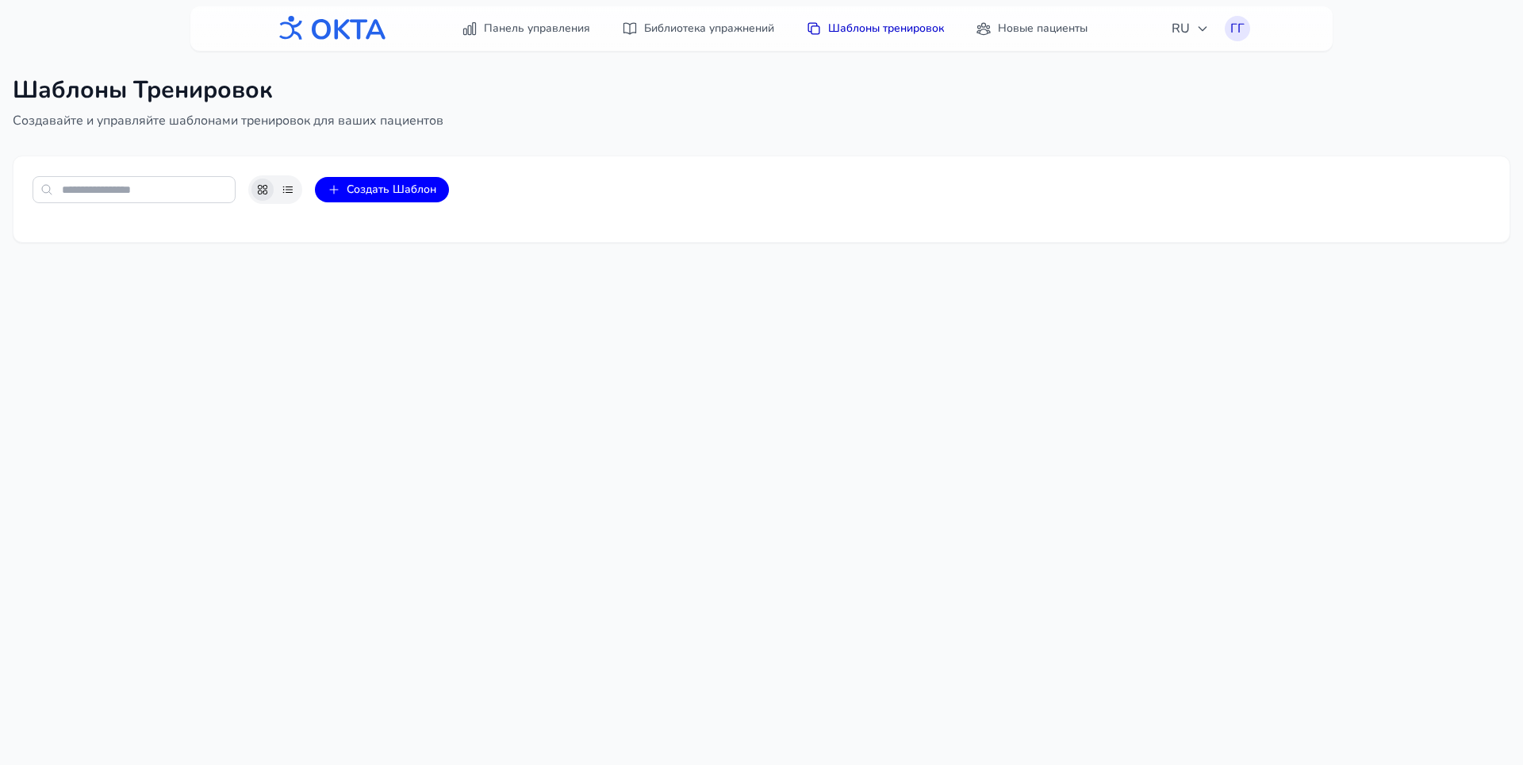
click at [378, 30] on img at bounding box center [330, 28] width 114 height 41
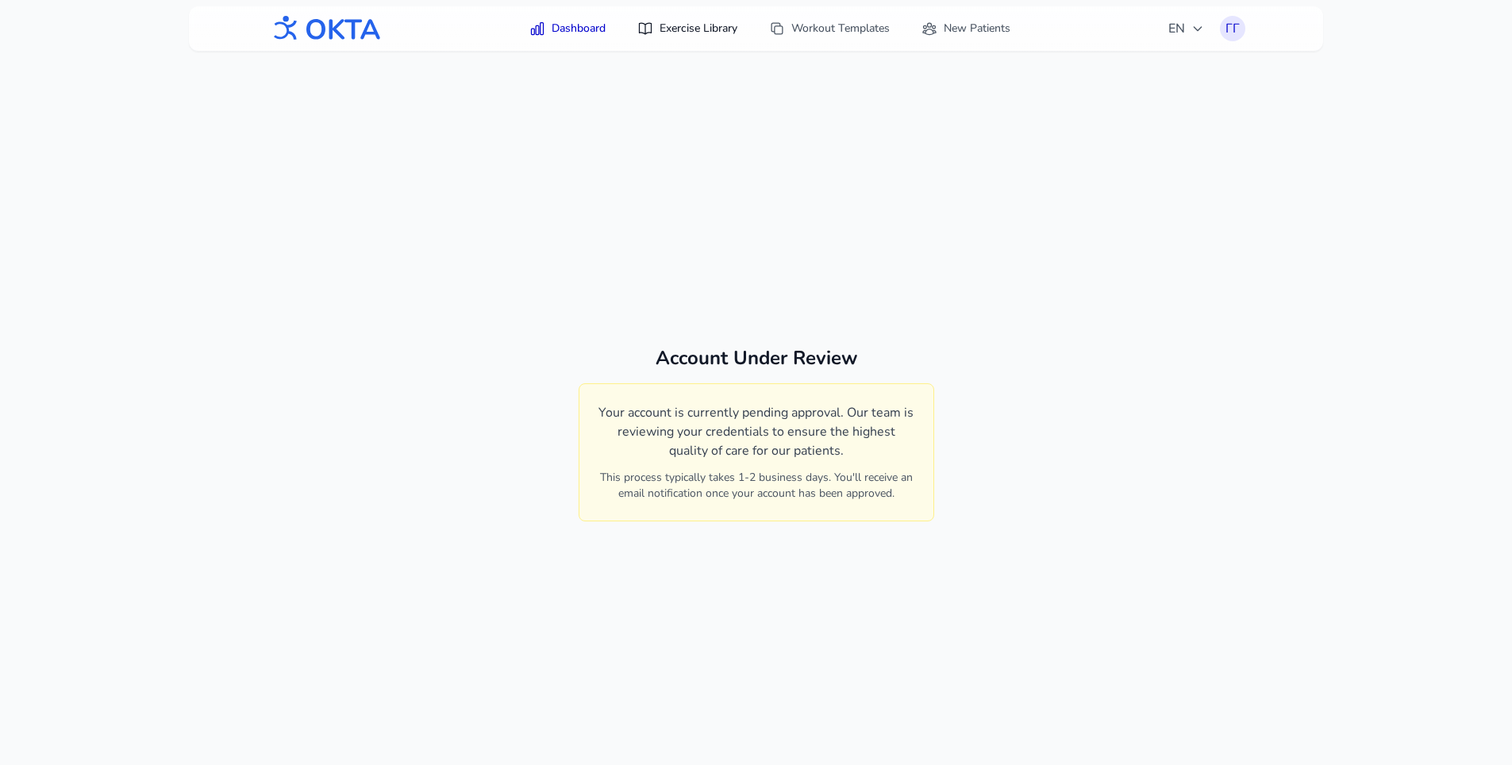
click at [704, 27] on link "Exercise Library" at bounding box center [687, 28] width 119 height 29
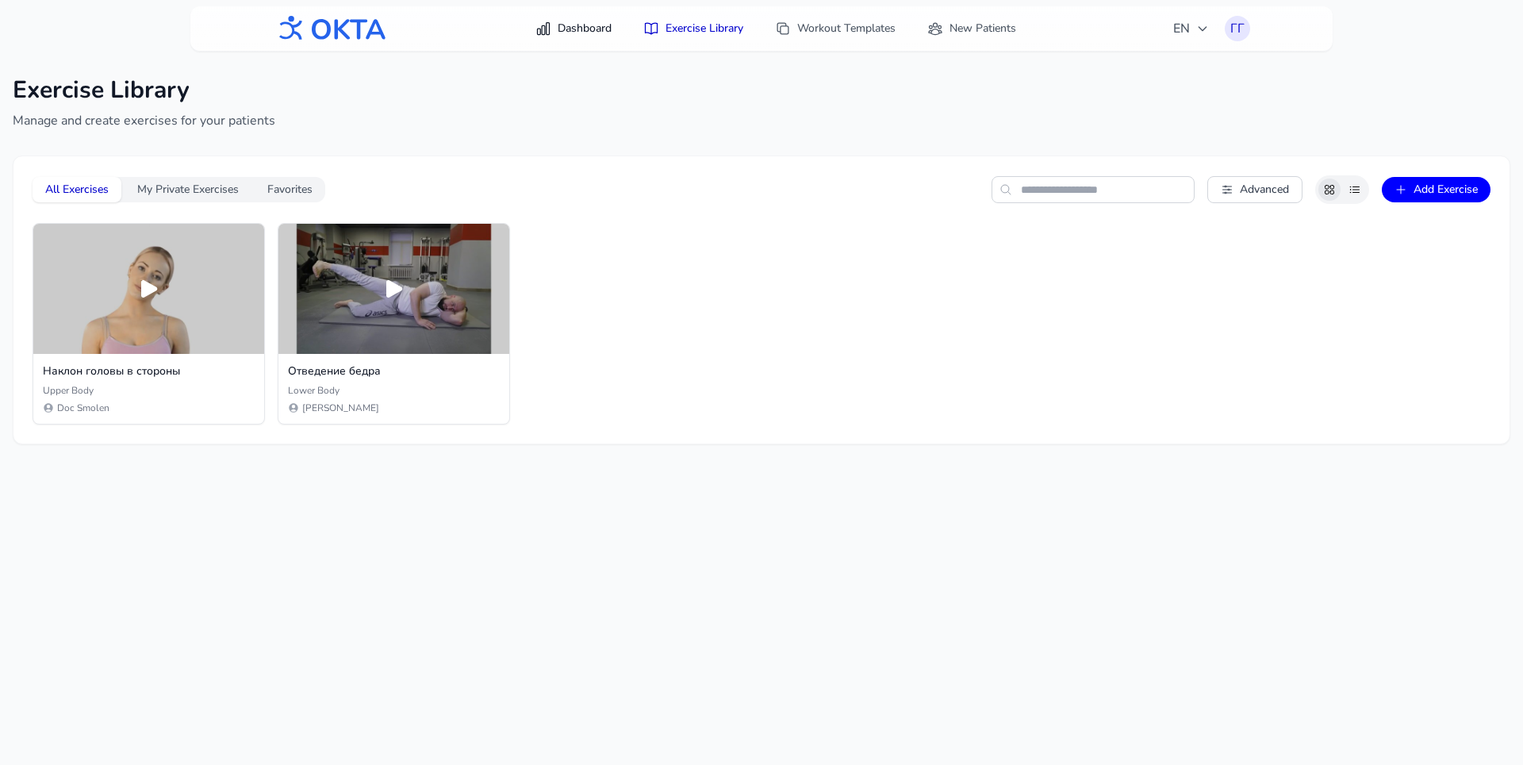
click at [591, 23] on link "Dashboard" at bounding box center [573, 28] width 95 height 29
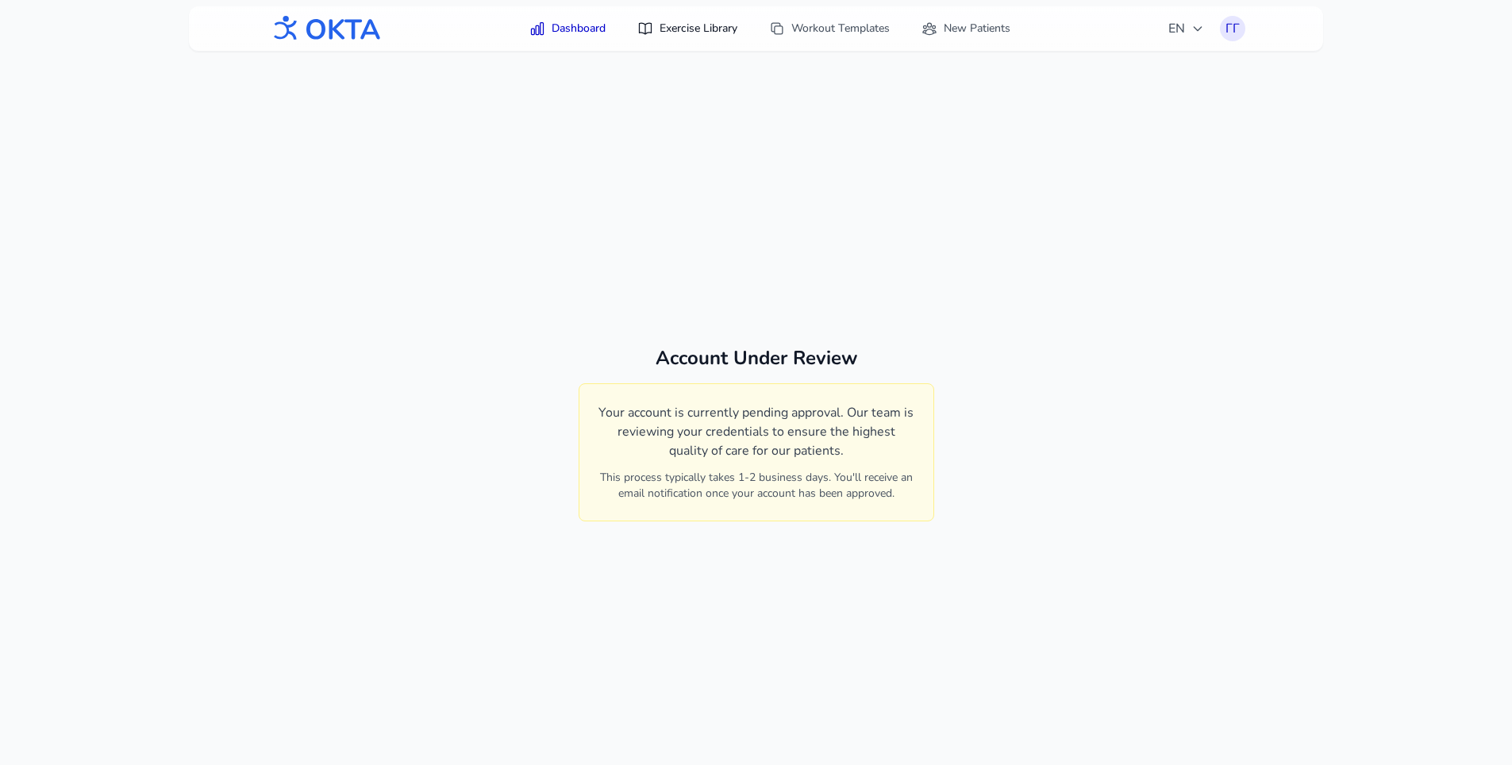
click at [671, 33] on link "Exercise Library" at bounding box center [687, 28] width 119 height 29
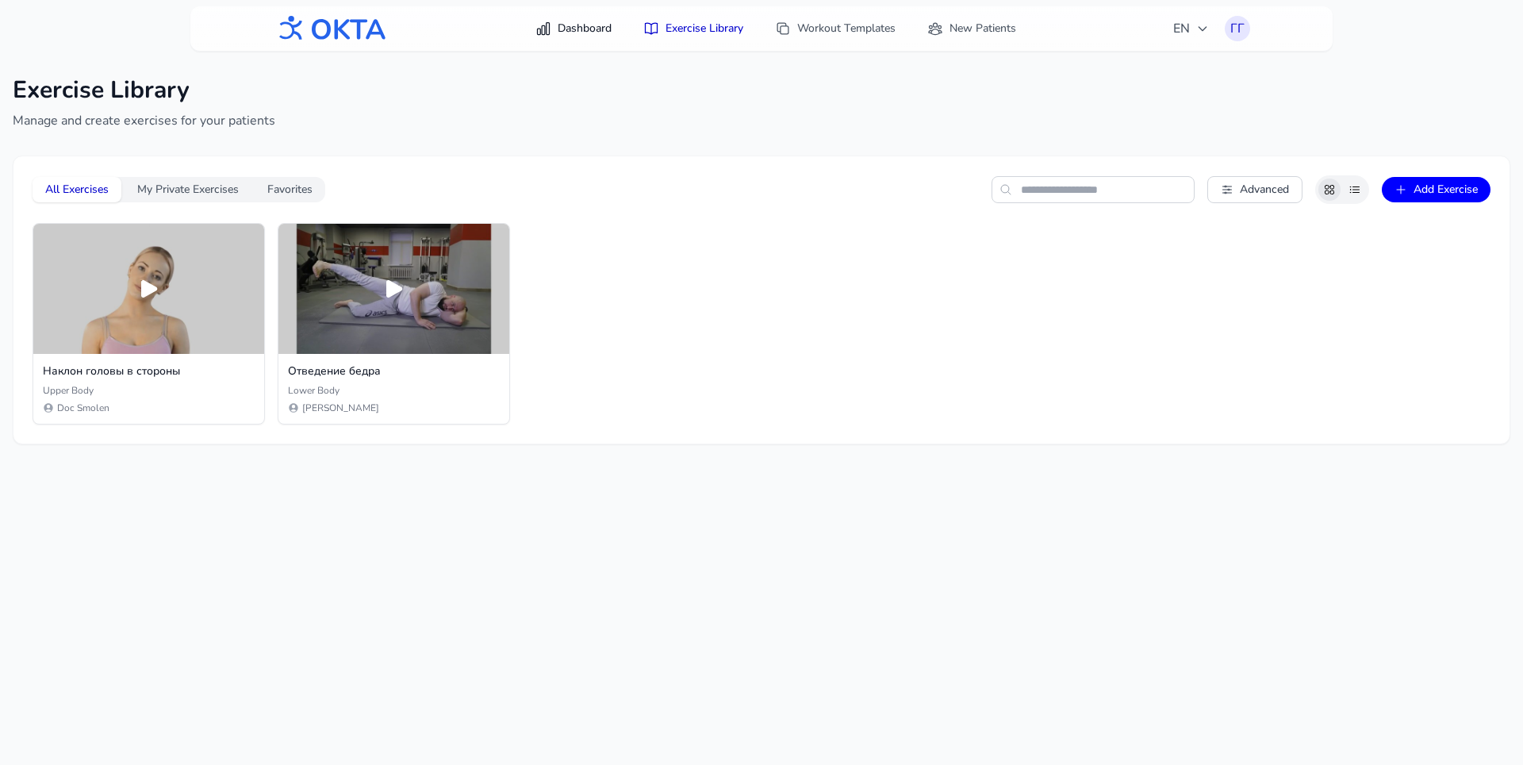
click at [562, 33] on link "Dashboard" at bounding box center [573, 28] width 95 height 29
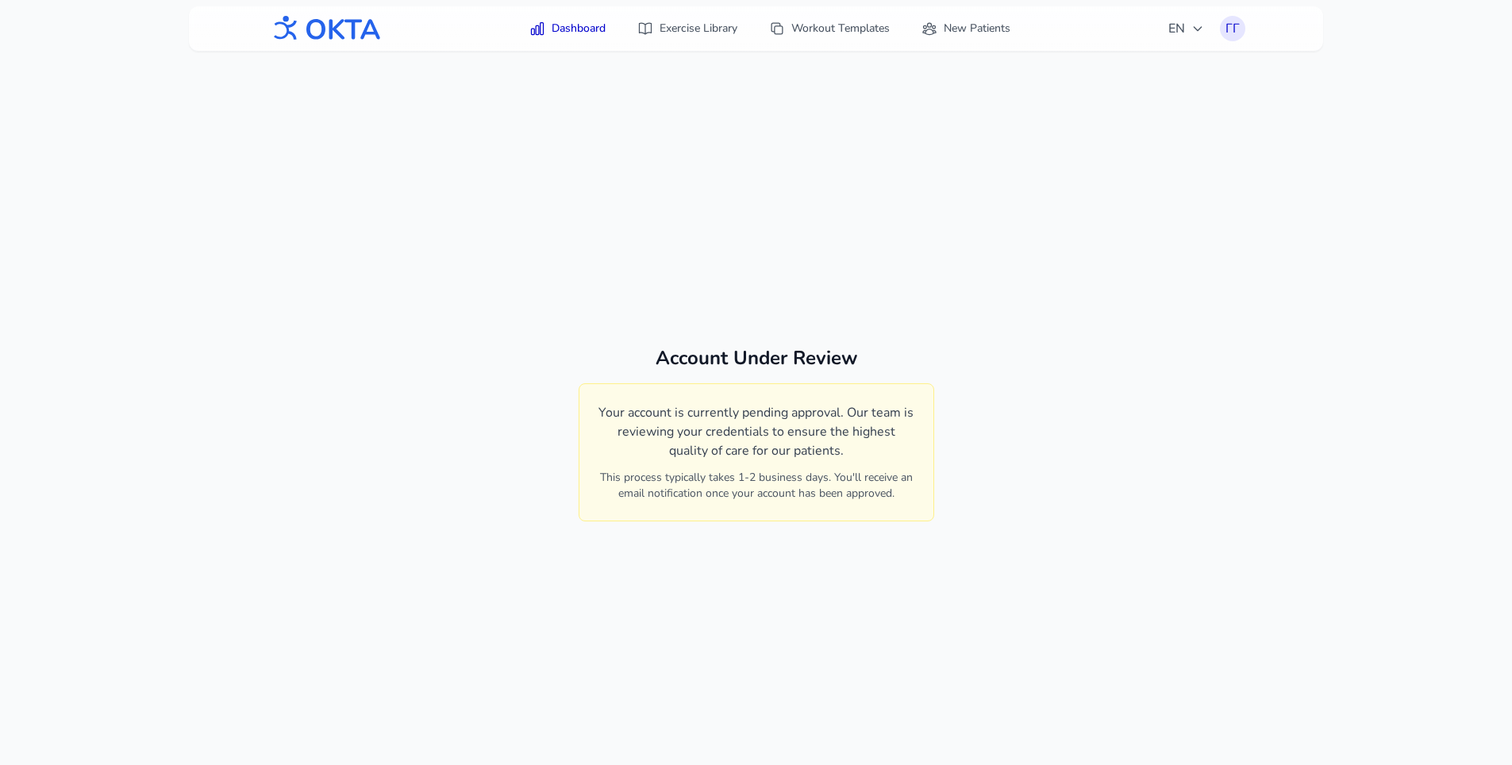
click at [360, 37] on img at bounding box center [324, 28] width 114 height 41
click at [1105, 125] on div "Account Under Review Your account is currently pending approval. Our team is re…" at bounding box center [756, 433] width 1512 height 765
click at [1231, 33] on div "ГГ" at bounding box center [1232, 28] width 25 height 25
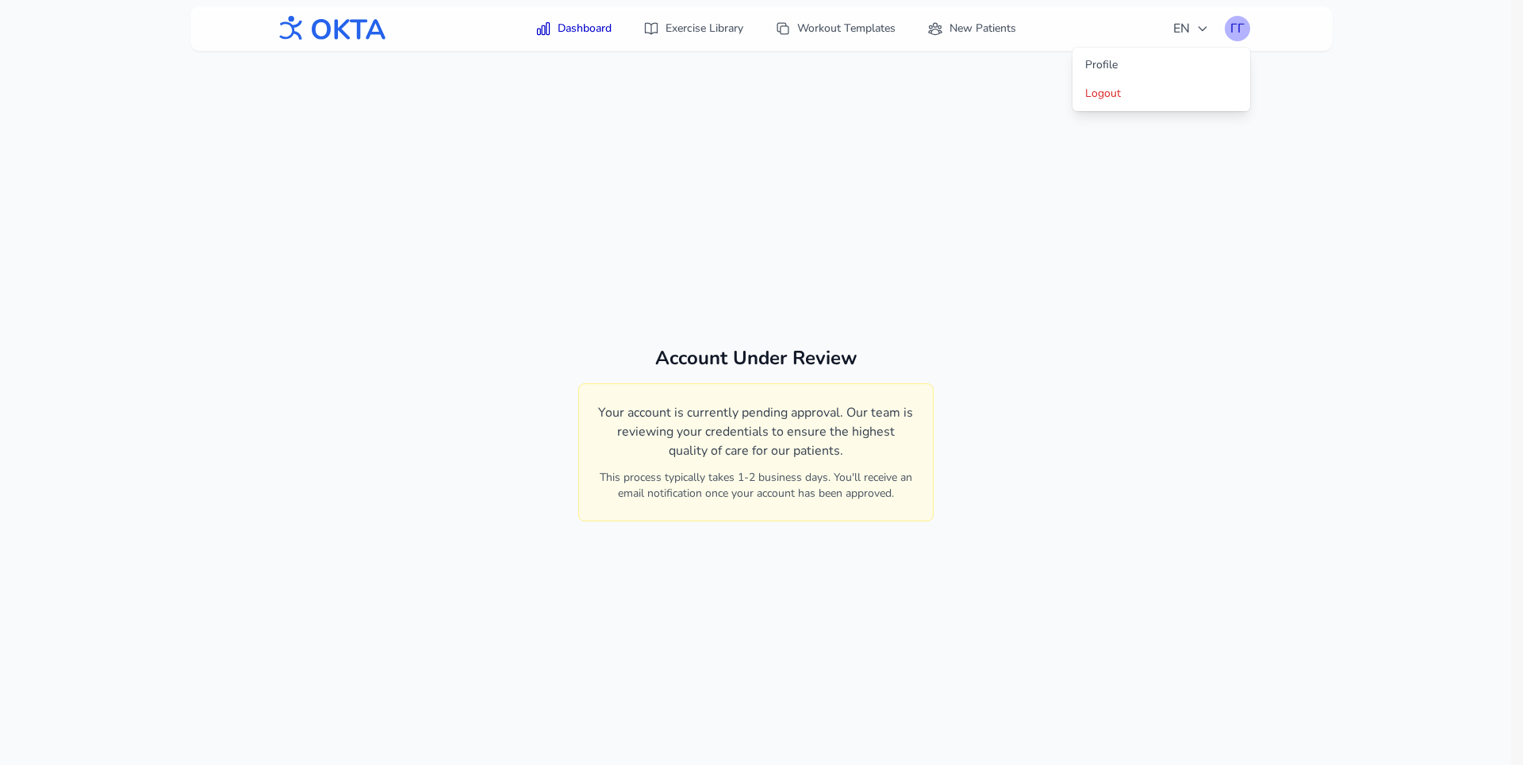
click at [1231, 33] on div "ГГ" at bounding box center [1237, 28] width 25 height 25
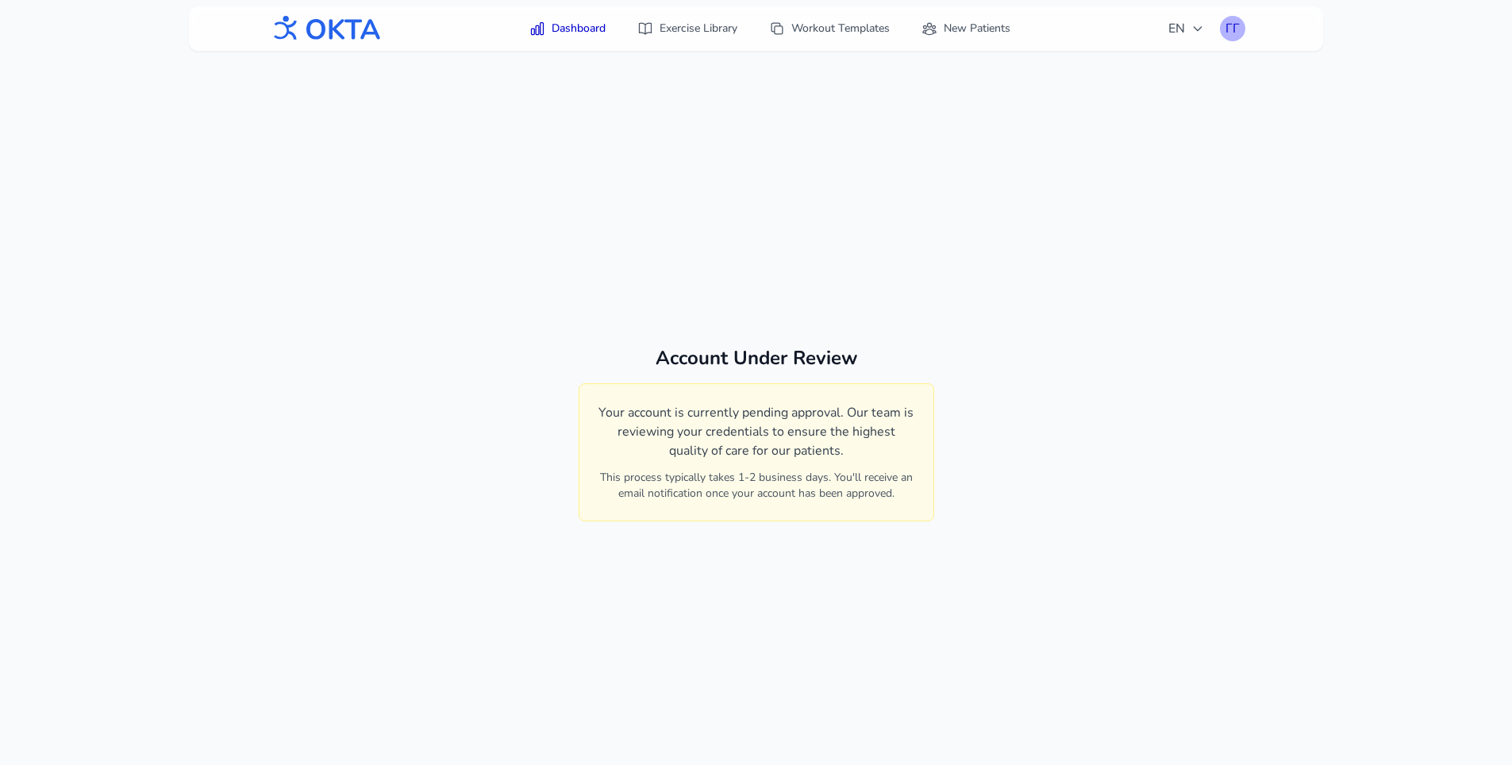
click at [1226, 31] on div "ГГ" at bounding box center [1232, 28] width 25 height 25
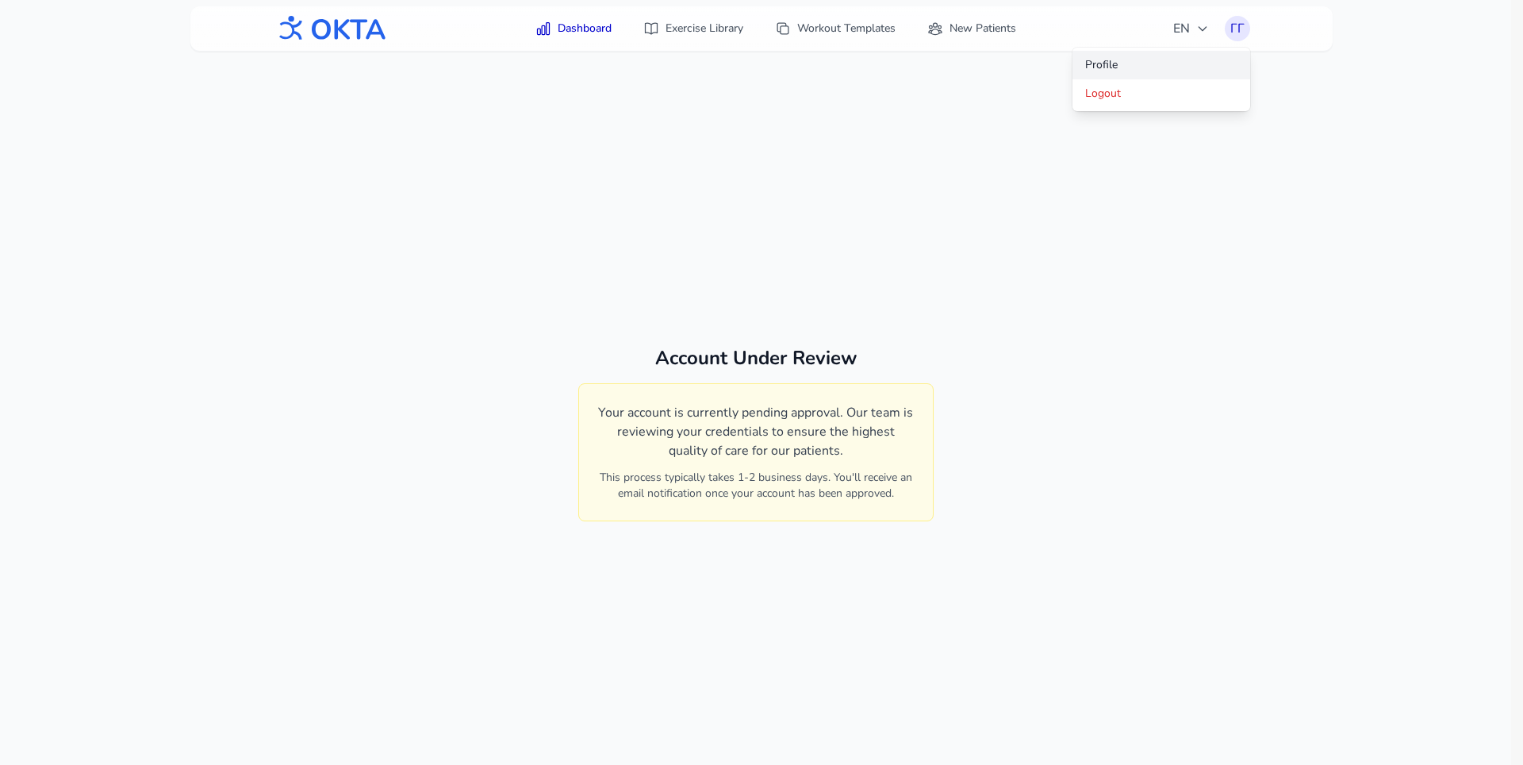
click at [1128, 58] on link "Profile" at bounding box center [1162, 65] width 178 height 29
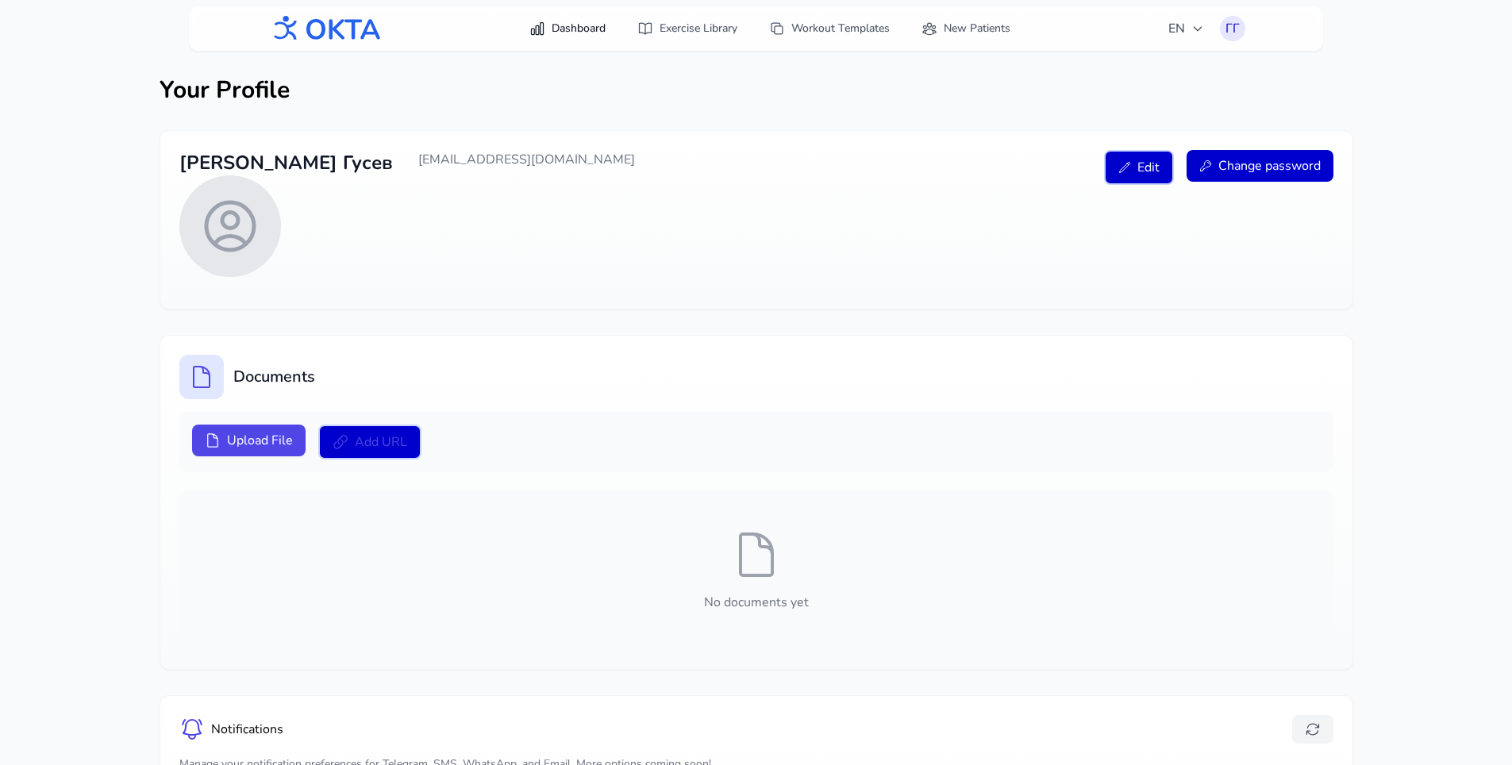
click at [577, 26] on link "Dashboard" at bounding box center [567, 28] width 95 height 29
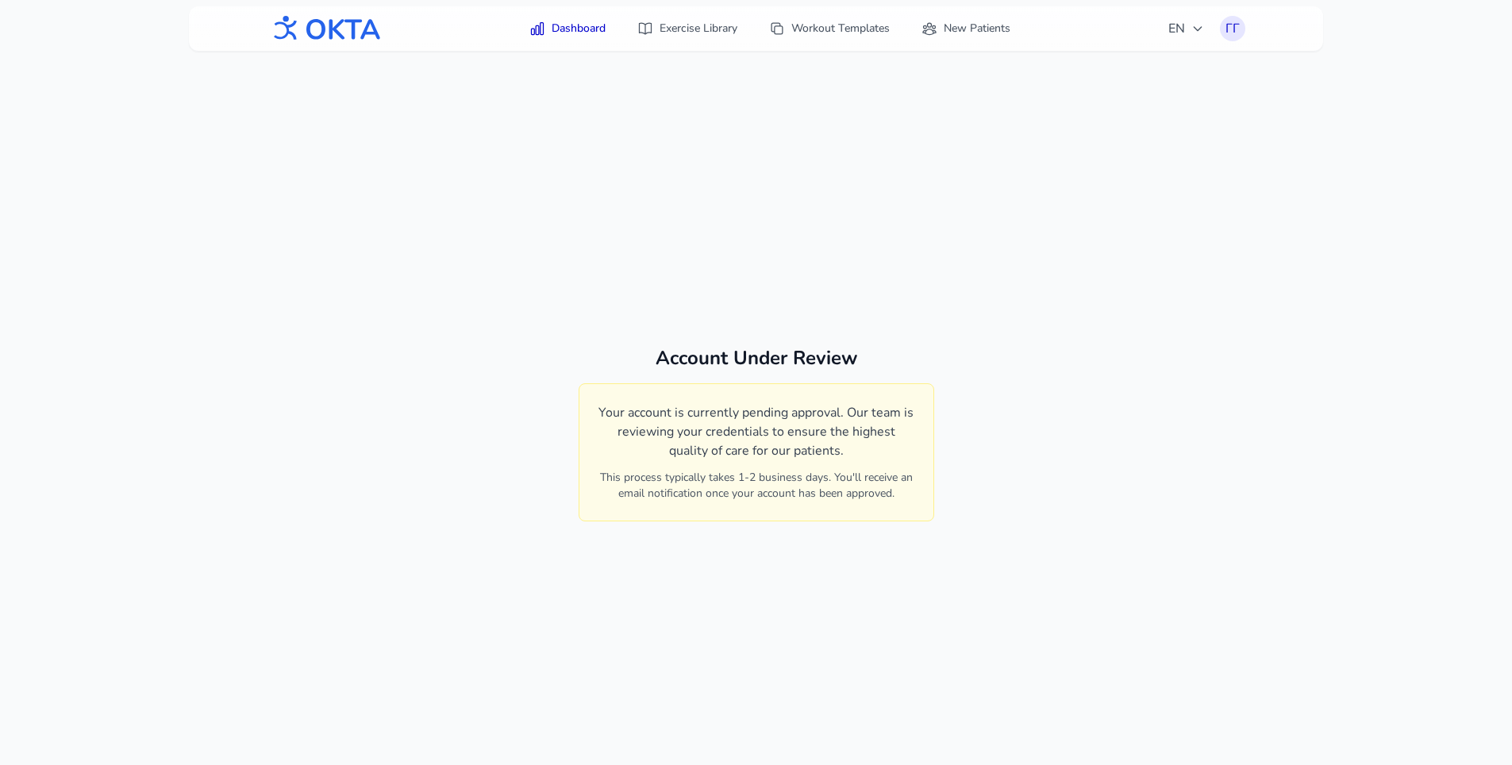
click at [364, 39] on img at bounding box center [324, 28] width 114 height 41
click at [717, 10] on div "Dashboard Exercise Library Workout Templates New Patients EN ГГ" at bounding box center [756, 28] width 978 height 44
click at [702, 25] on link "Exercise Library" at bounding box center [687, 28] width 119 height 29
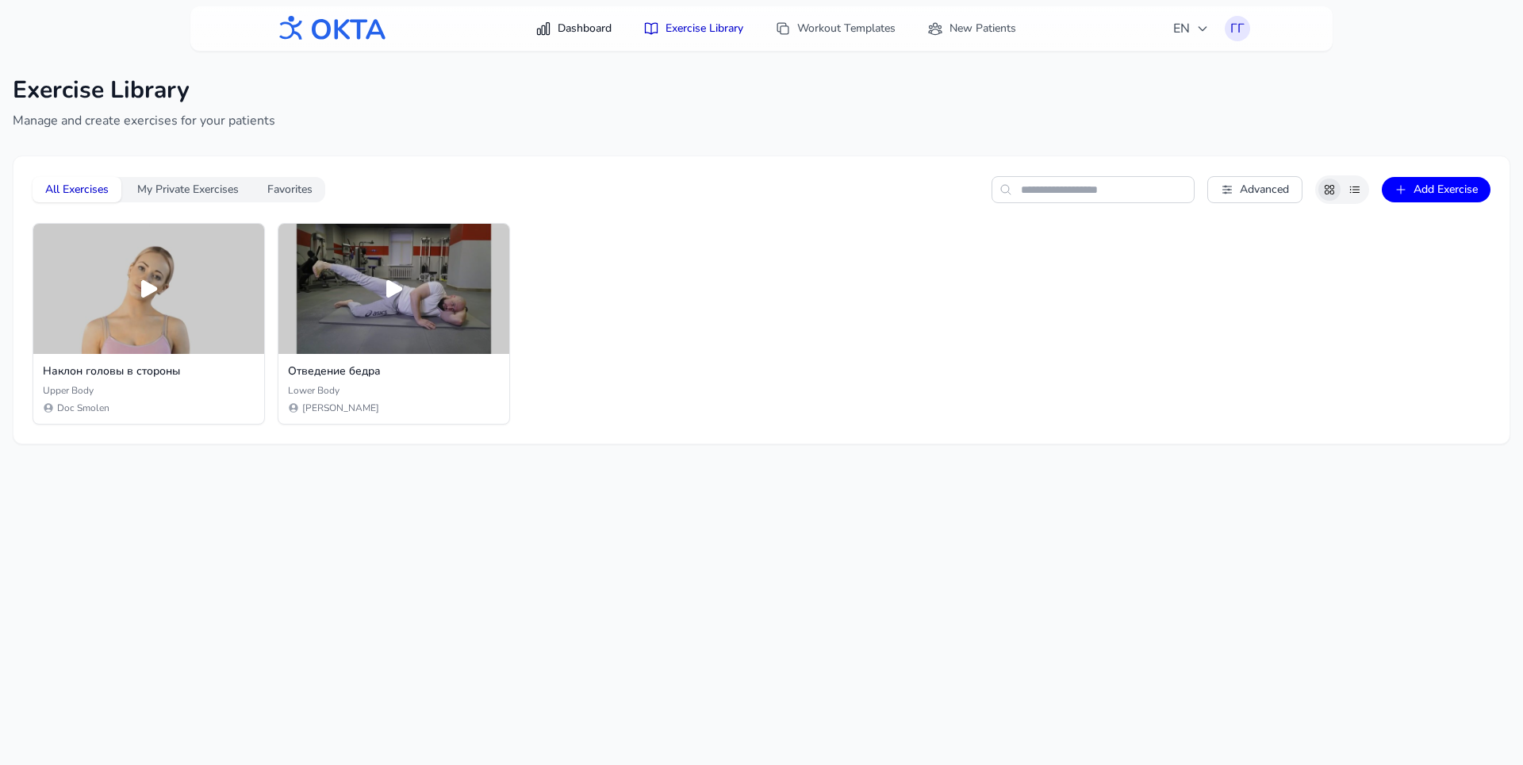
click at [574, 29] on link "Dashboard" at bounding box center [573, 28] width 95 height 29
